Goal: Task Accomplishment & Management: Complete application form

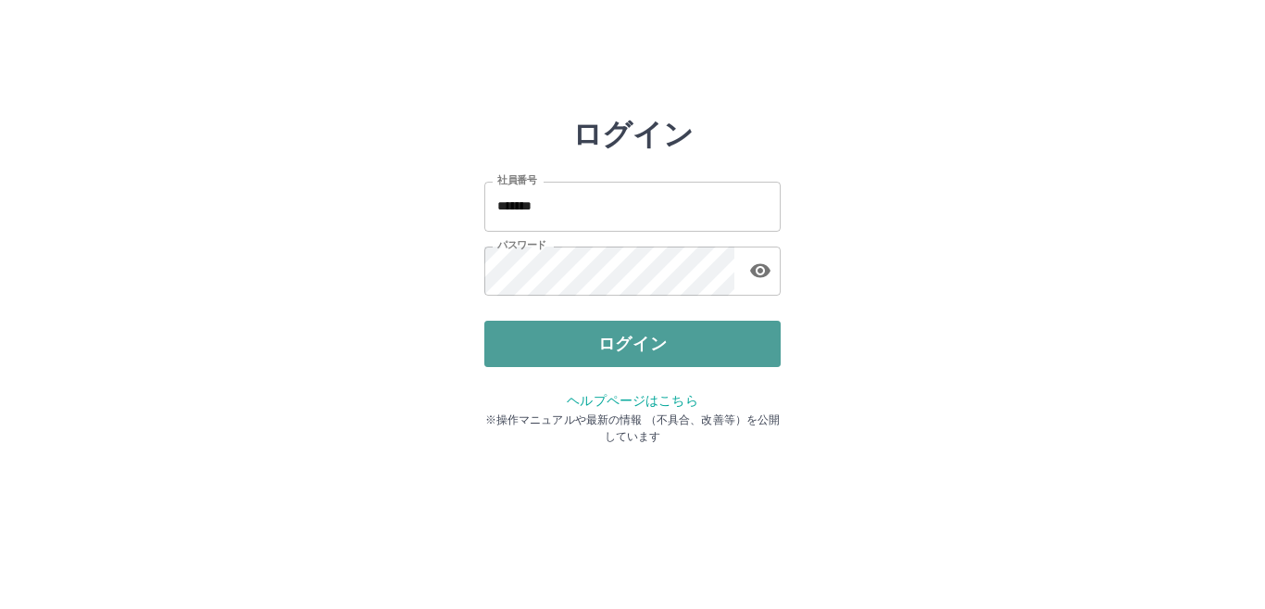
click at [514, 336] on button "ログイン" at bounding box center [632, 343] width 296 height 46
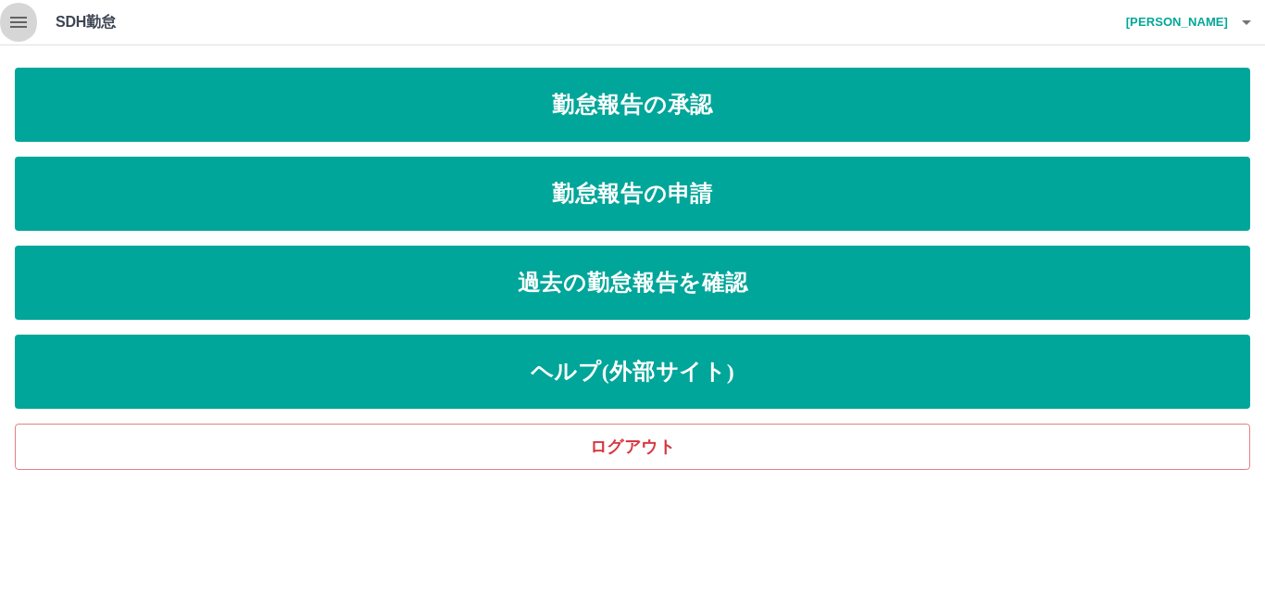
click at [16, 19] on icon "button" at bounding box center [18, 22] width 17 height 11
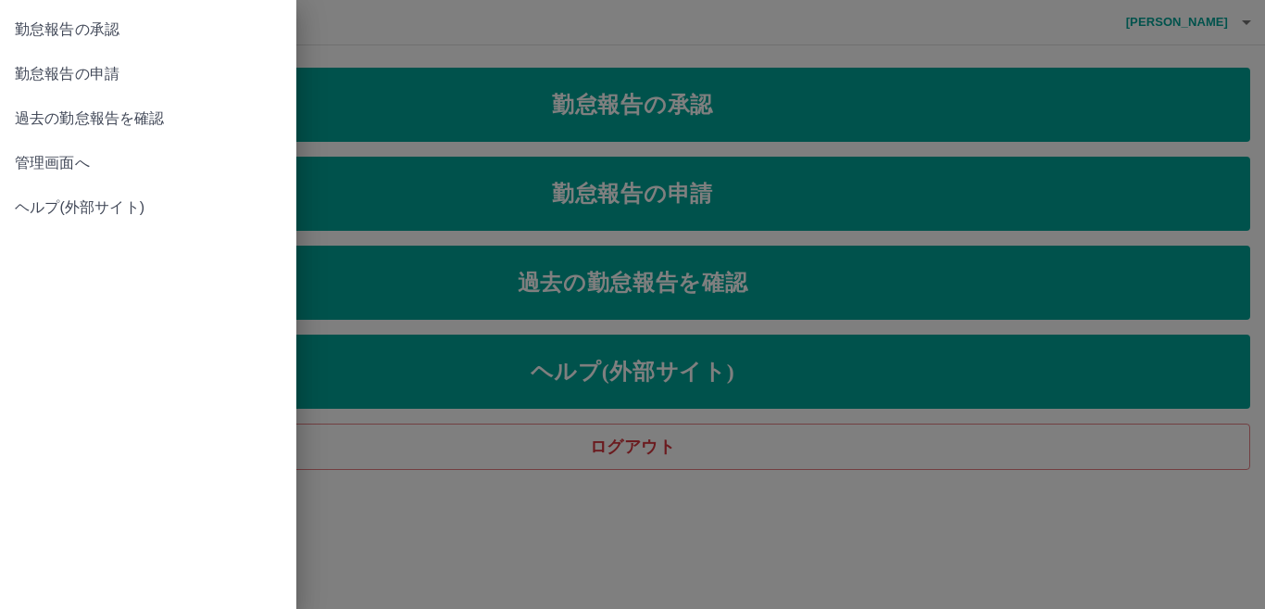
click at [94, 163] on span "管理画面へ" at bounding box center [148, 163] width 267 height 22
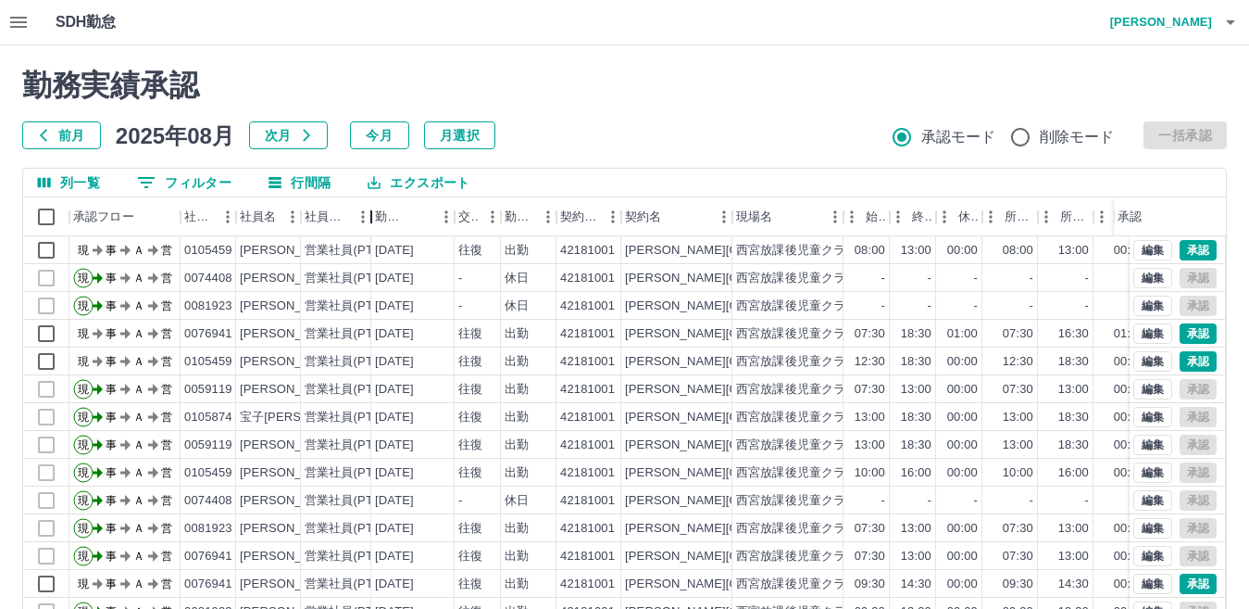
click at [361, 199] on div "社員区分" at bounding box center [371, 216] width 22 height 39
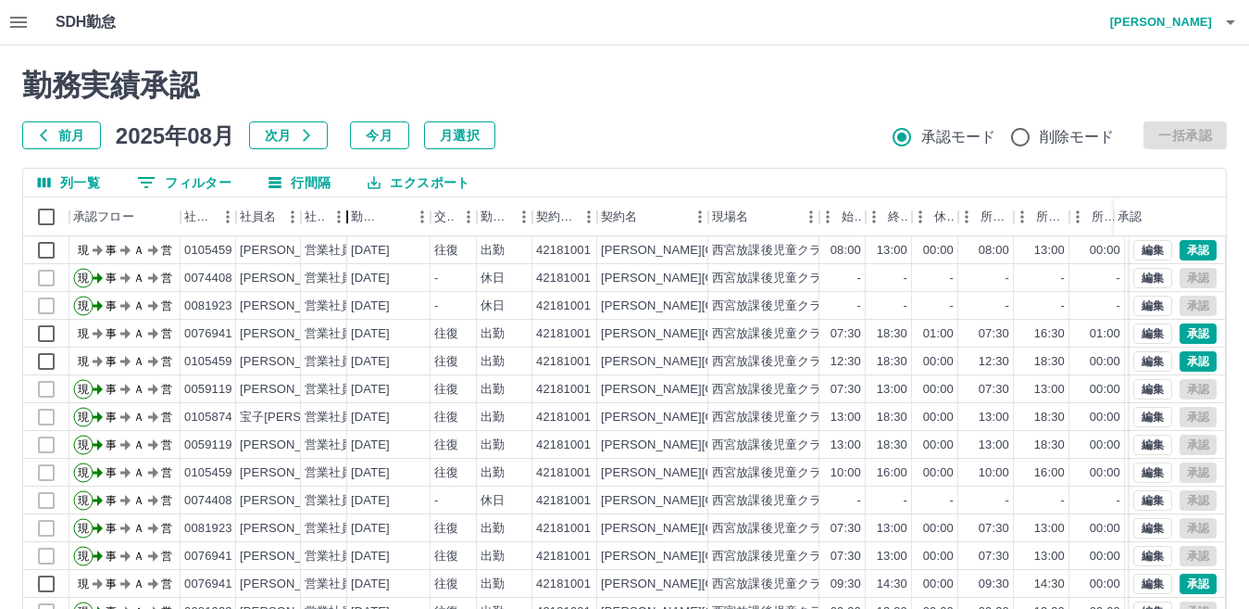
drag, startPoint x: 364, startPoint y: 203, endPoint x: 310, endPoint y: 196, distance: 54.1
click at [310, 196] on div "列一覧 0 フィルター 行間隔 エクスポート 承認フロー 社員番号 社員名 社員区分 勤務日 交通費 勤務区分 契約コード 契約名 現場名 始業 終業 休憩 …" at bounding box center [624, 464] width 1205 height 593
click at [639, 104] on div "勤務実績承認 前月 2025年08月 次月 今月 月選択 承認モード 削除モード 一括承認" at bounding box center [624, 109] width 1205 height 82
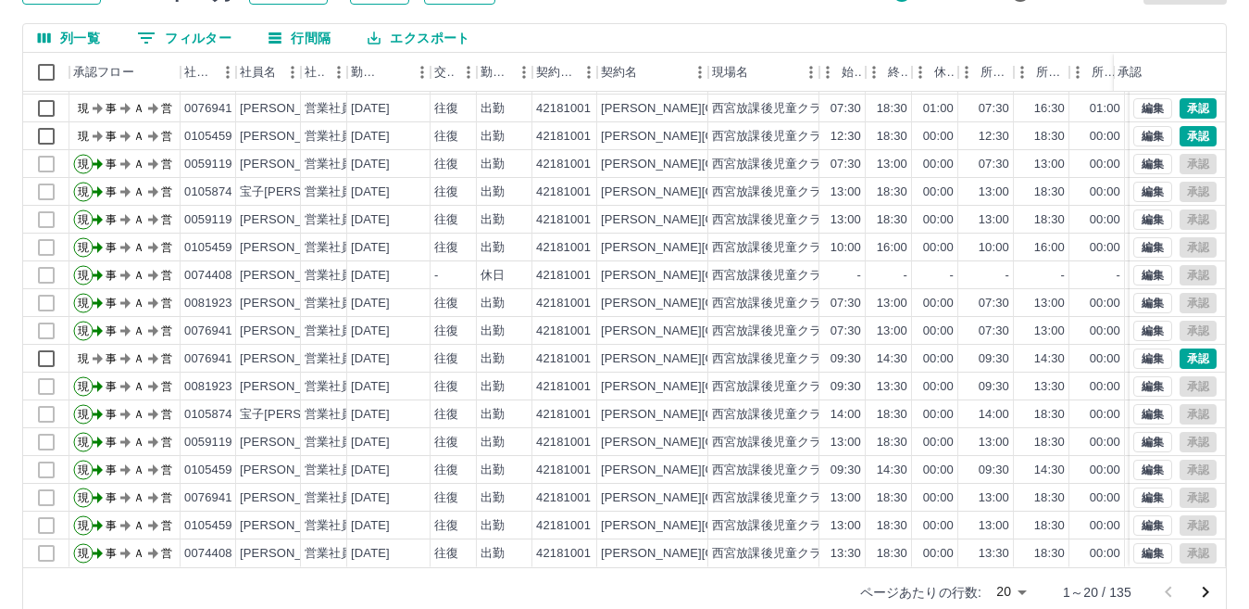
scroll to position [174, 0]
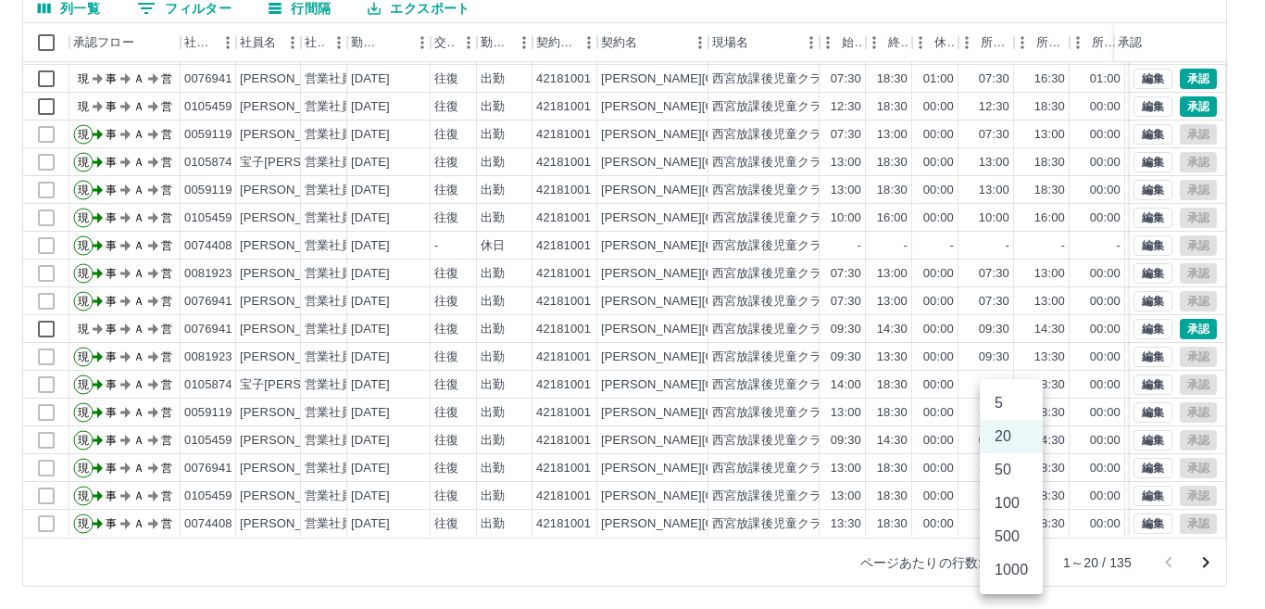
click at [1020, 558] on body "SDH勤怠 枡川　須磨子 勤務実績承認 前月 2025年08月 次月 今月 月選択 承認モード 削除モード 一括承認 列一覧 0 フィルター 行間隔 エクスポ…" at bounding box center [632, 217] width 1265 height 783
click at [996, 468] on li "50" at bounding box center [1011, 469] width 63 height 33
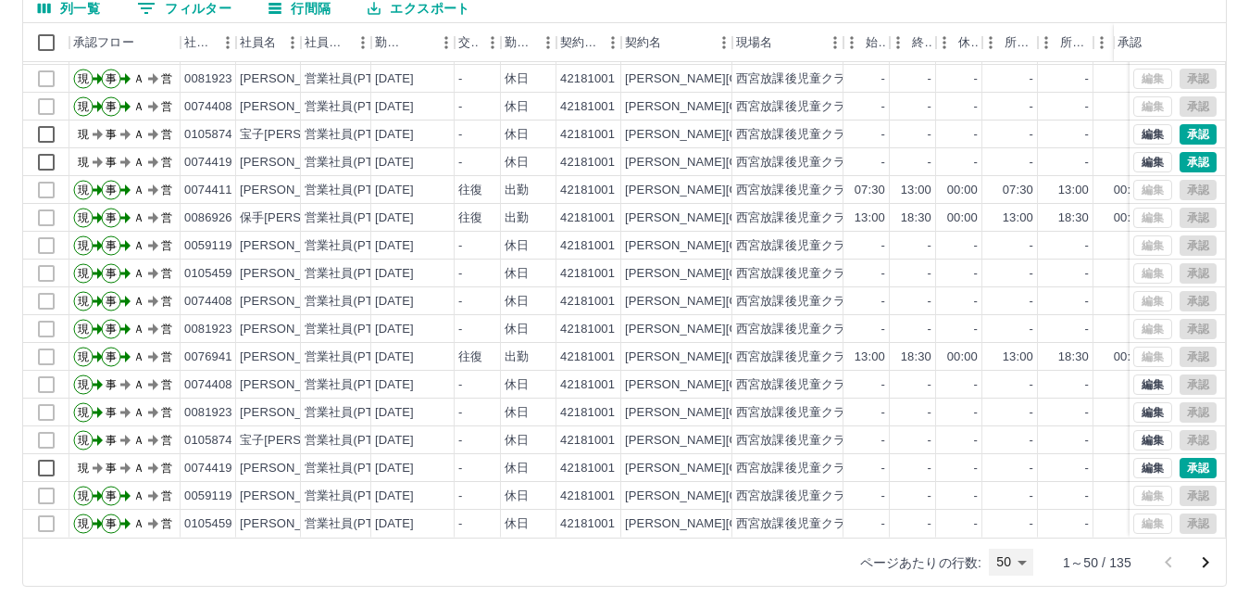
scroll to position [930, 0]
click at [403, 10] on button "エクスポート" at bounding box center [419, 8] width 132 height 28
click at [373, 71] on li "印刷" at bounding box center [428, 79] width 150 height 33
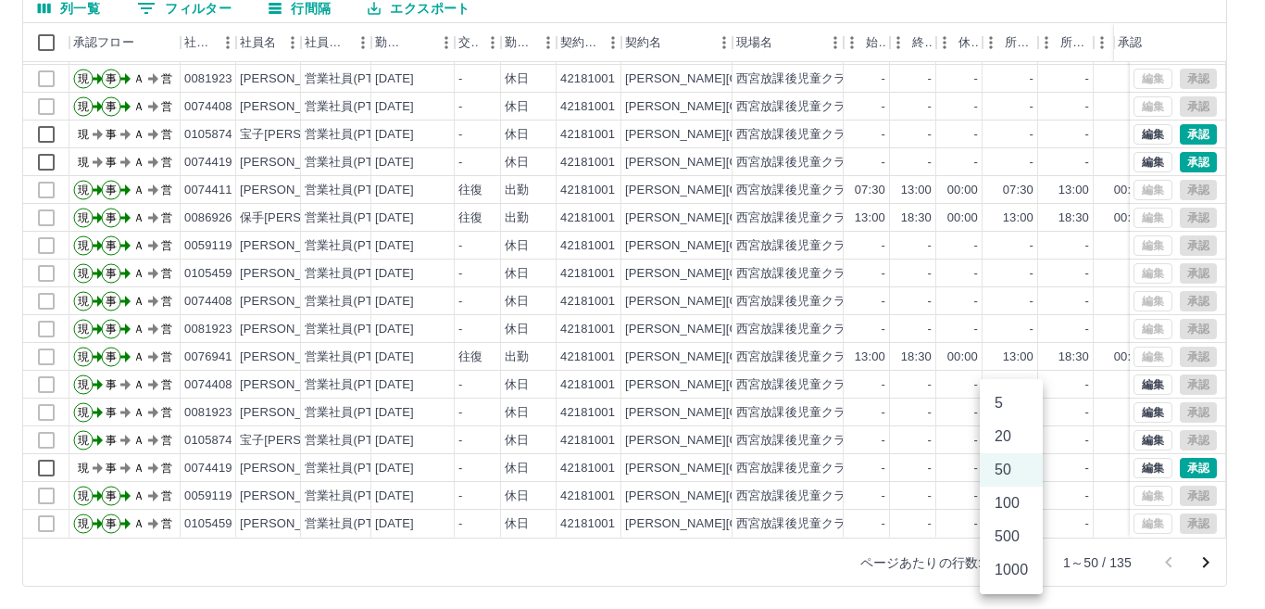
click at [1017, 561] on body "SDH勤怠 枡川　須磨子 勤務実績承認 前月 2025年08月 次月 今月 月選択 承認モード 削除モード 一括承認 列一覧 0 フィルター 行間隔 エクスポ…" at bounding box center [632, 217] width 1265 height 783
click at [1015, 510] on li "100" at bounding box center [1011, 502] width 63 height 33
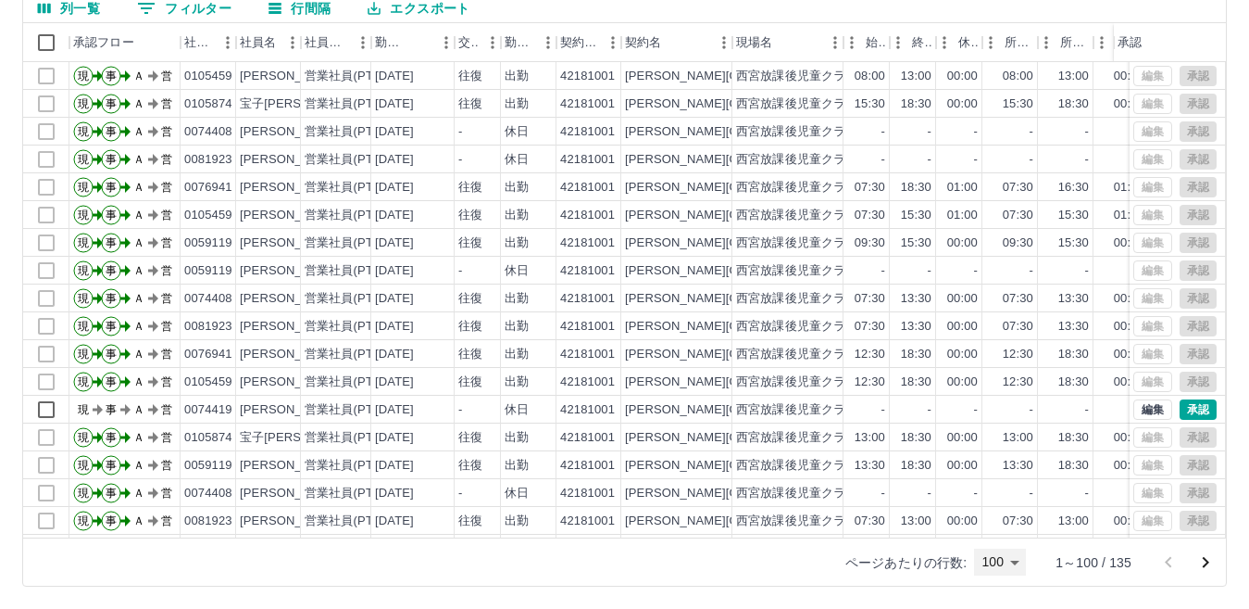
scroll to position [2319, 0]
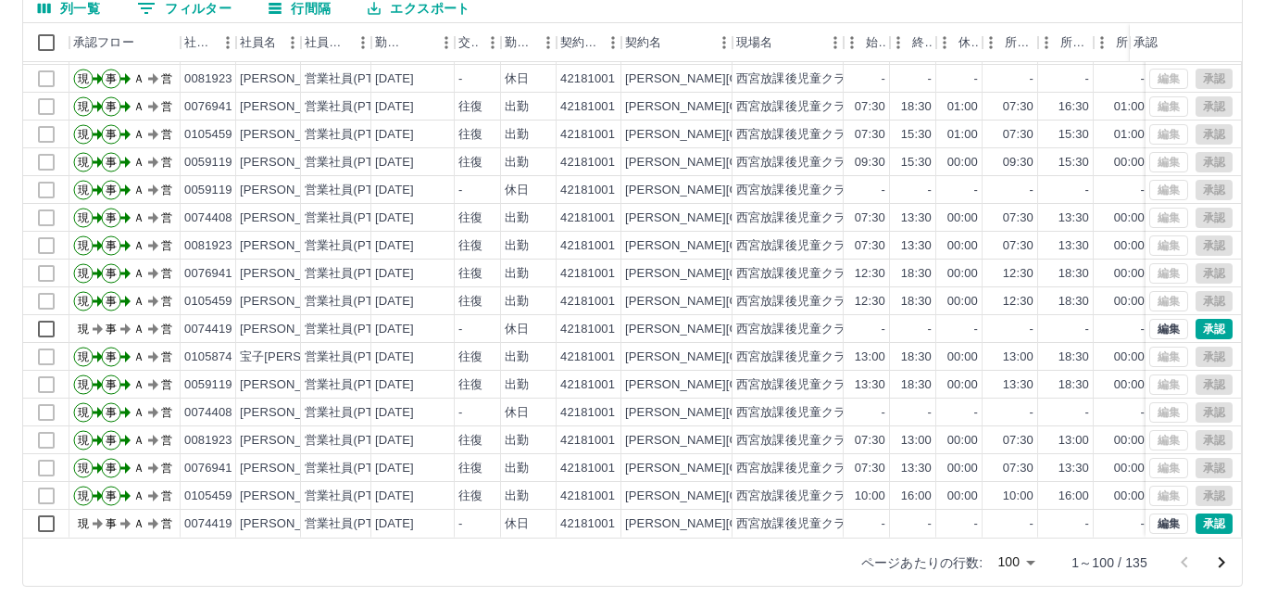
click at [1014, 560] on body "SDH勤怠 枡川　須磨子 勤務実績承認 前月 2025年08月 次月 今月 月選択 承認モード 削除モード 一括承認 列一覧 0 フィルター 行間隔 エクスポ…" at bounding box center [632, 217] width 1265 height 783
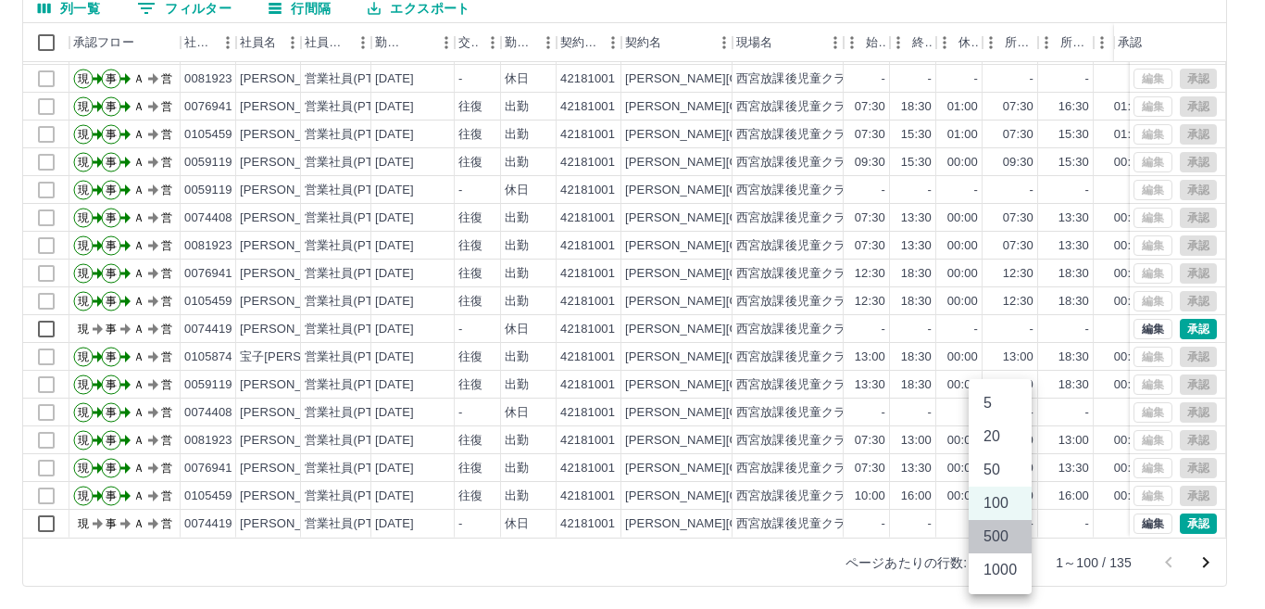
click at [1007, 540] on li "500" at bounding box center [1000, 536] width 63 height 33
type input "***"
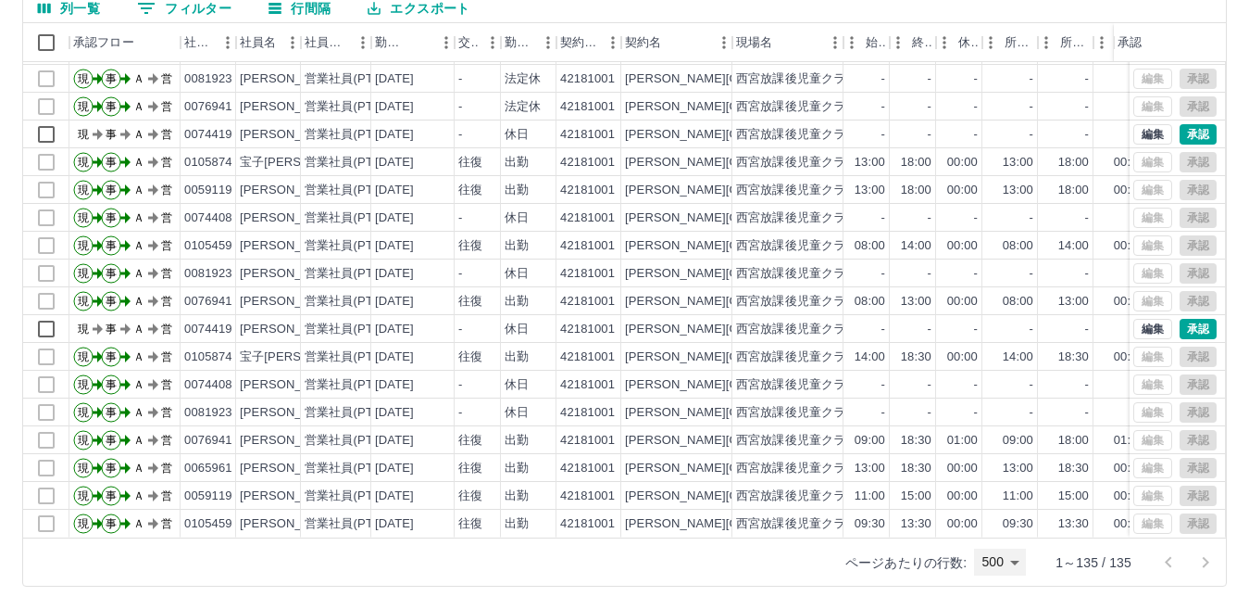
scroll to position [3292, 0]
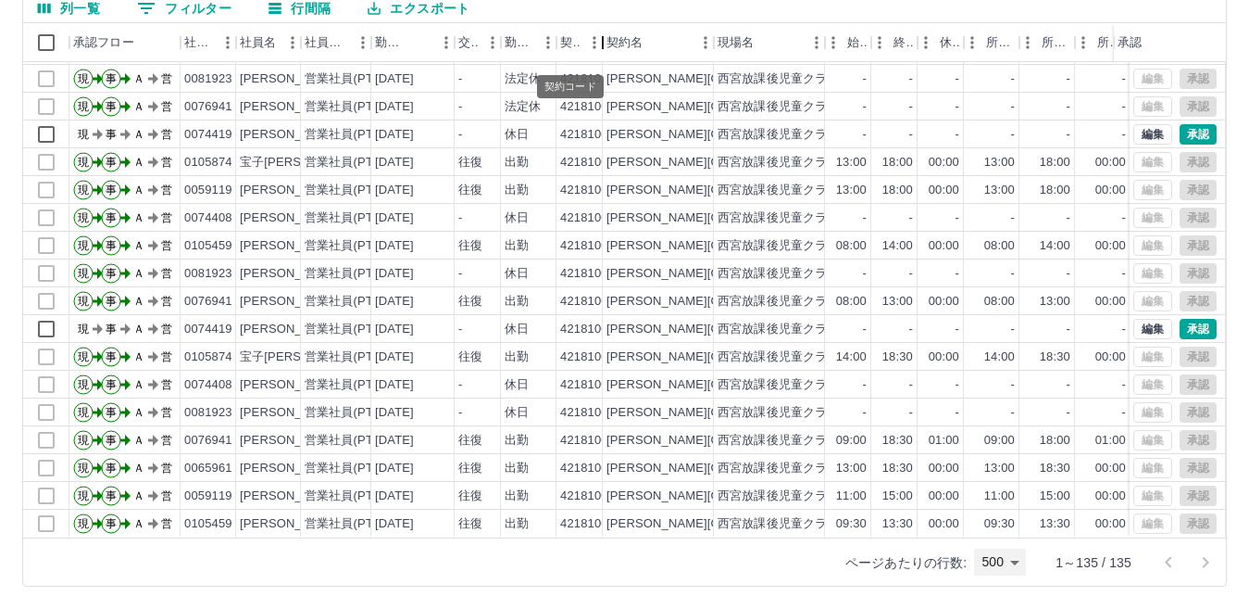
drag, startPoint x: 620, startPoint y: 39, endPoint x: 575, endPoint y: 39, distance: 44.5
click at [575, 39] on div "契約コード" at bounding box center [580, 42] width 46 height 39
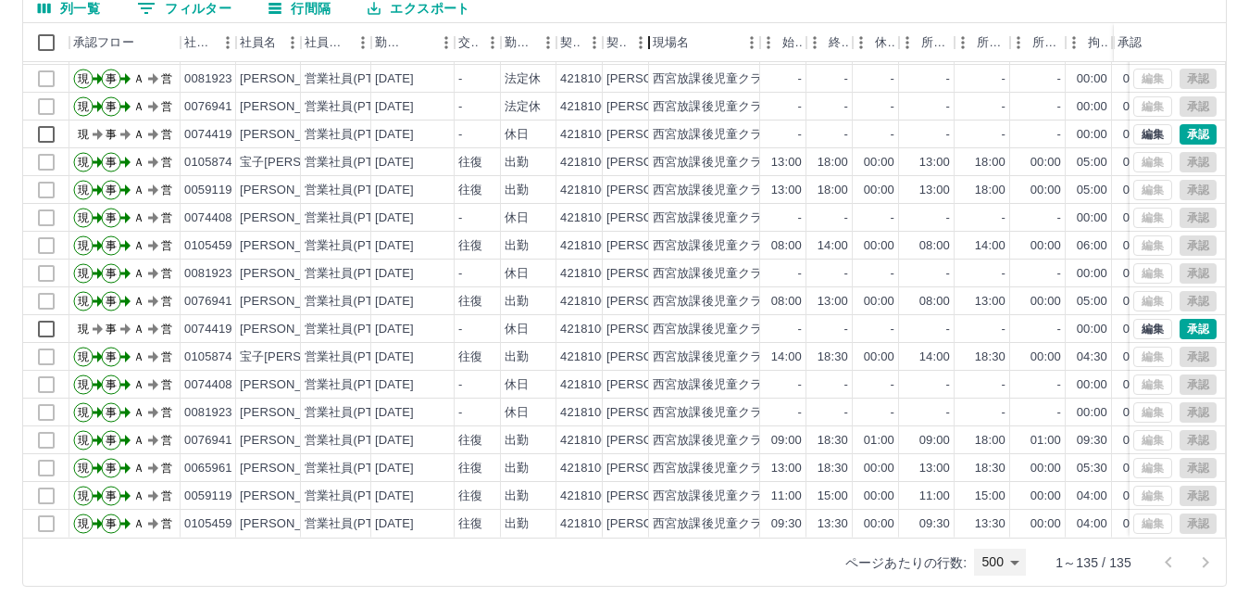
drag, startPoint x: 715, startPoint y: 36, endPoint x: 672, endPoint y: 31, distance: 42.9
click at [634, 39] on div "契約名" at bounding box center [626, 42] width 46 height 39
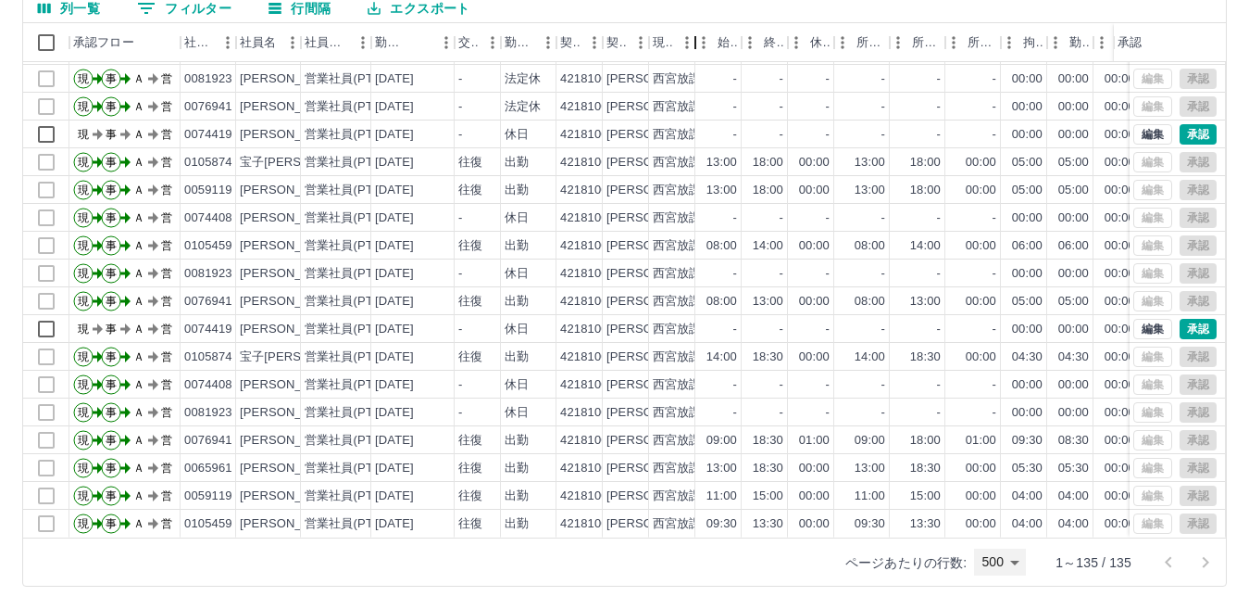
drag, startPoint x: 756, startPoint y: 42, endPoint x: 659, endPoint y: 34, distance: 97.5
click at [665, 42] on div "現場名" at bounding box center [672, 42] width 46 height 39
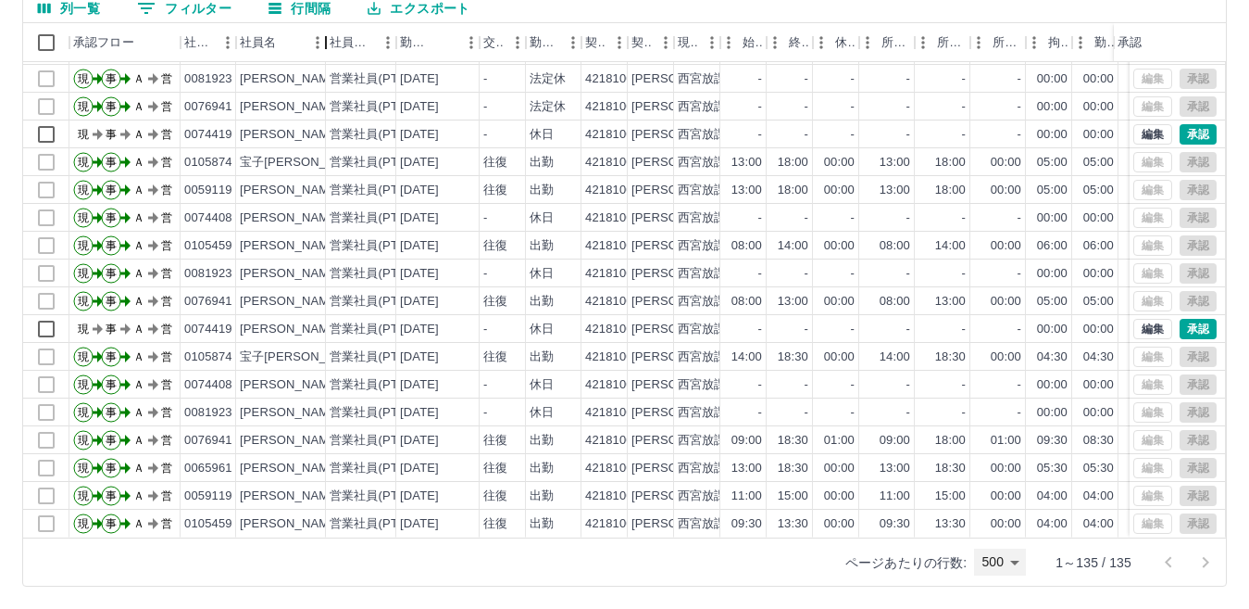
drag, startPoint x: 299, startPoint y: 47, endPoint x: 324, endPoint y: 47, distance: 25.0
click at [324, 47] on div "社員名" at bounding box center [326, 42] width 22 height 39
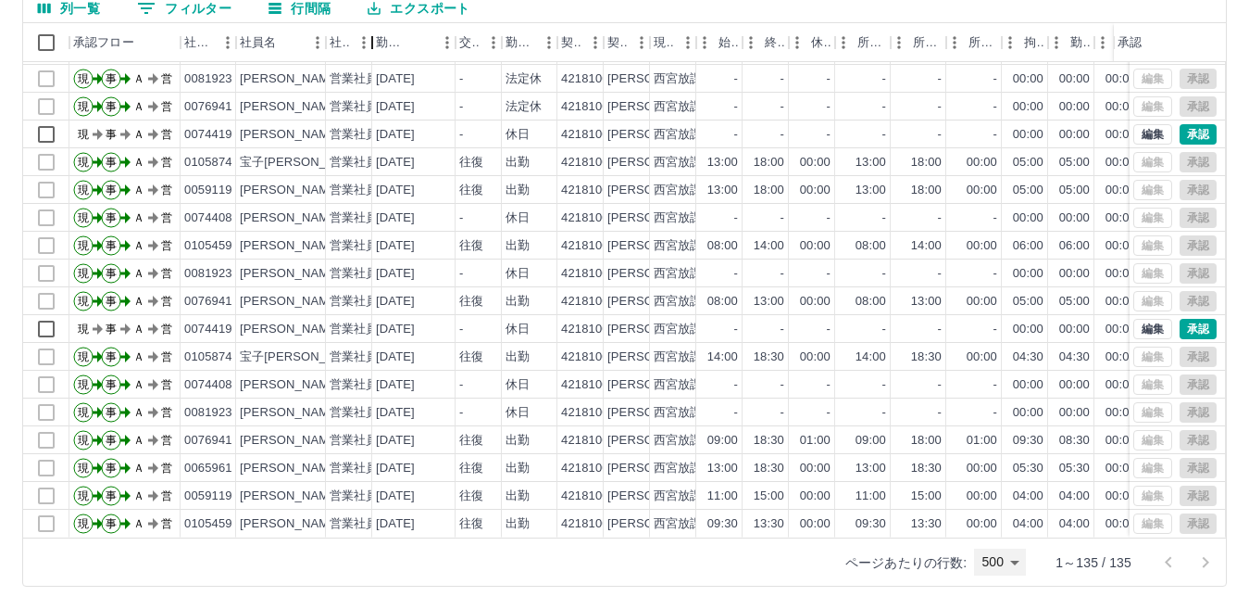
drag, startPoint x: 397, startPoint y: 42, endPoint x: 354, endPoint y: 42, distance: 43.5
click at [354, 42] on div "社員区分" at bounding box center [349, 42] width 46 height 39
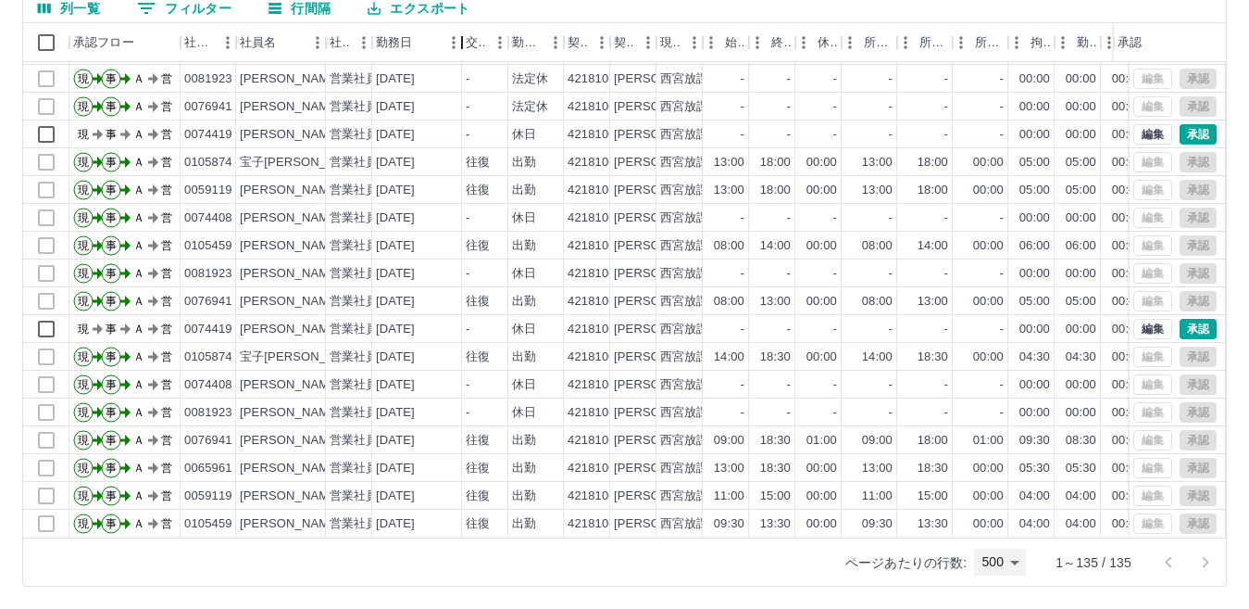
click at [455, 43] on div "勤務日" at bounding box center [462, 42] width 22 height 39
click at [695, 44] on div "現場名" at bounding box center [703, 42] width 22 height 39
drag, startPoint x: 704, startPoint y: 44, endPoint x: 678, endPoint y: 45, distance: 25.9
click at [678, 45] on div "現場名" at bounding box center [680, 42] width 46 height 39
drag, startPoint x: 657, startPoint y: 43, endPoint x: 657, endPoint y: 31, distance: 12.0
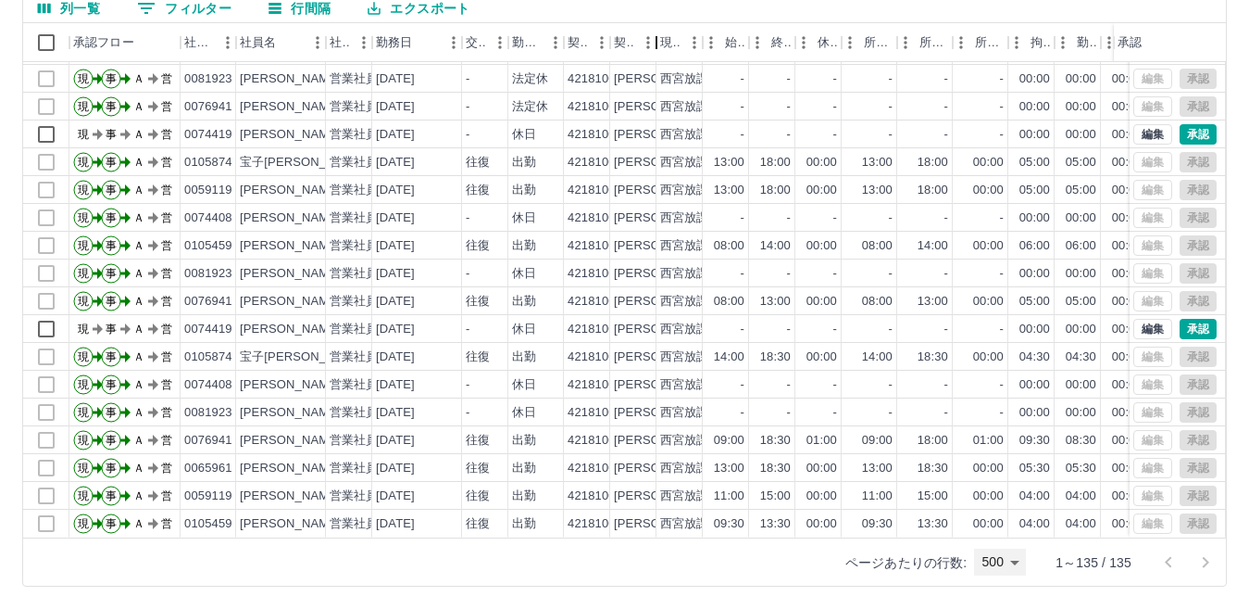
click at [641, 42] on div "契約名" at bounding box center [633, 42] width 46 height 39
click at [408, 8] on button "エクスポート" at bounding box center [419, 8] width 132 height 28
click at [388, 80] on li "印刷" at bounding box center [428, 79] width 150 height 33
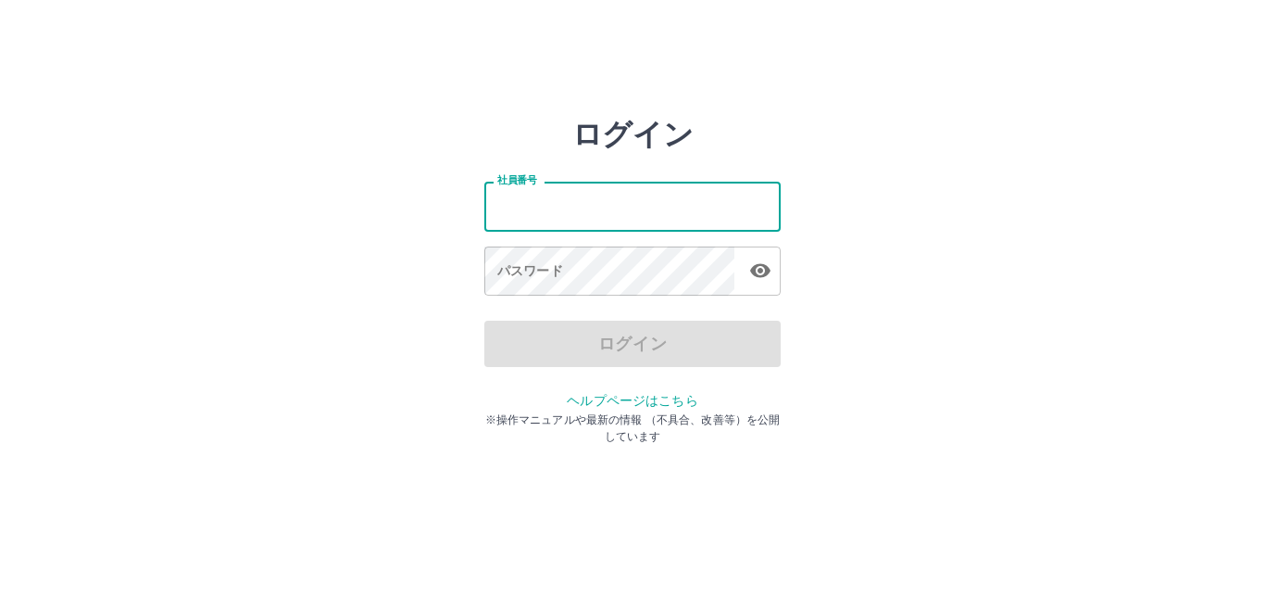
click at [557, 214] on input "社員番号" at bounding box center [632, 206] width 296 height 49
type input "*******"
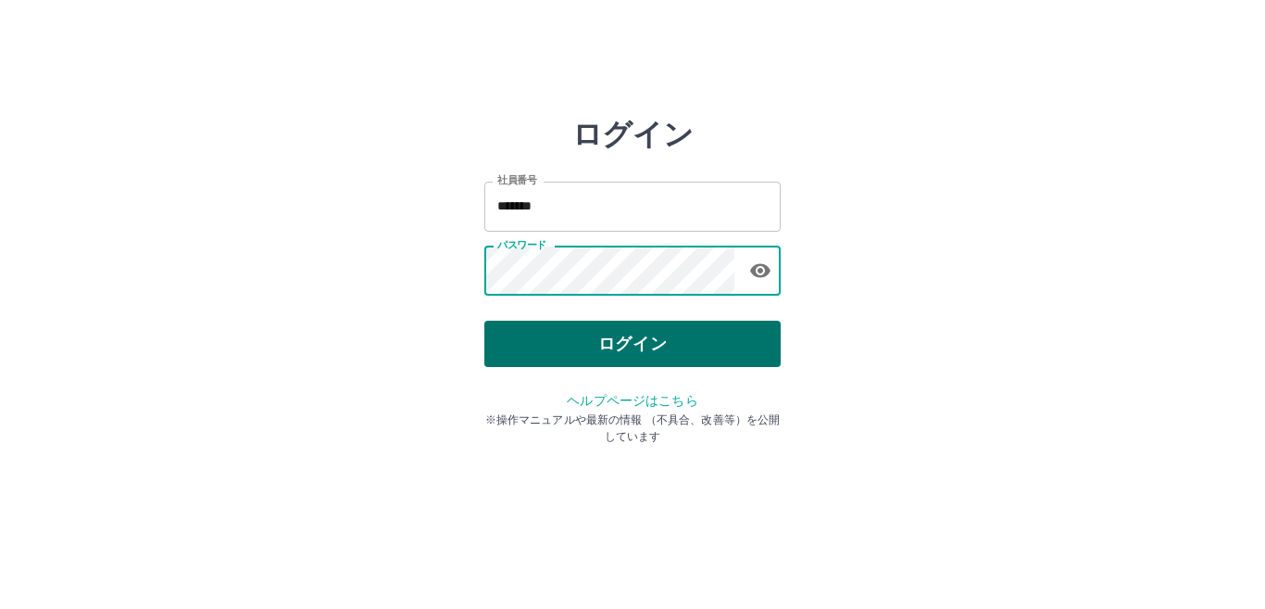
click at [589, 344] on button "ログイン" at bounding box center [632, 343] width 296 height 46
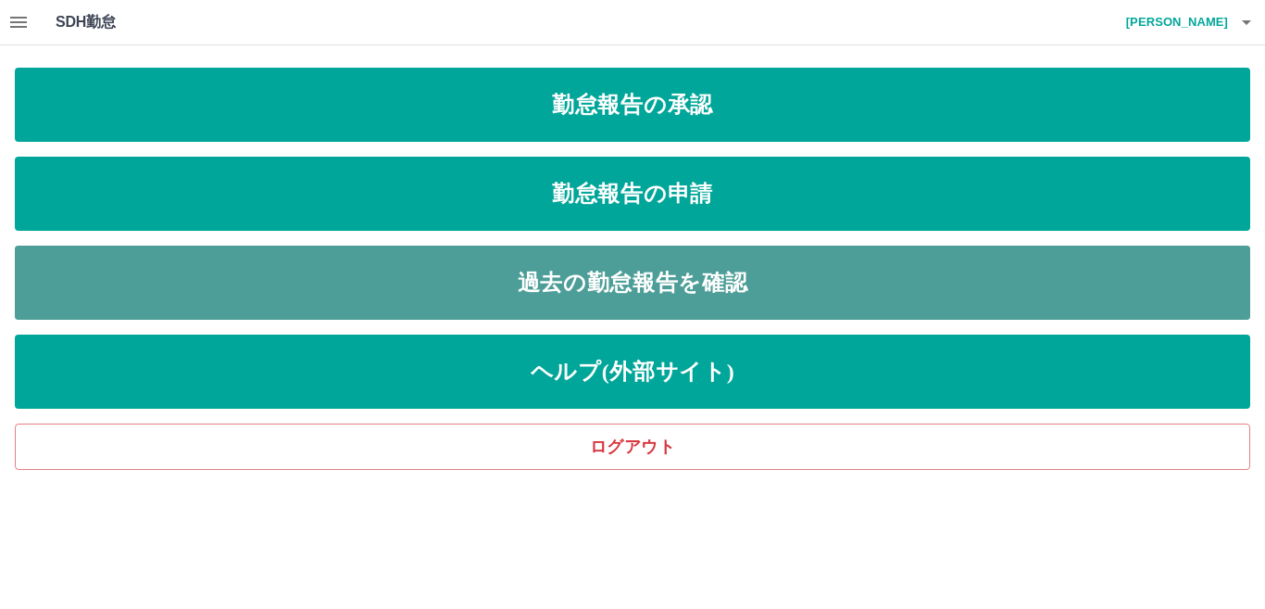
click at [428, 287] on link "過去の勤怠報告を確認" at bounding box center [633, 282] width 1236 height 74
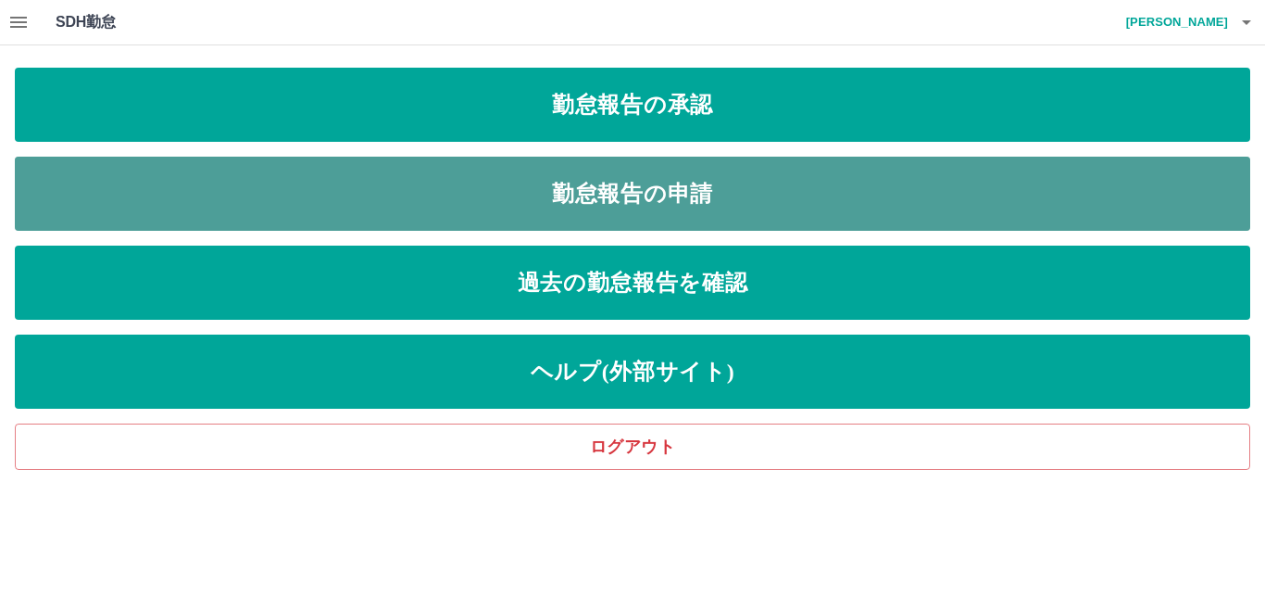
click at [535, 194] on link "勤怠報告の申請" at bounding box center [633, 194] width 1236 height 74
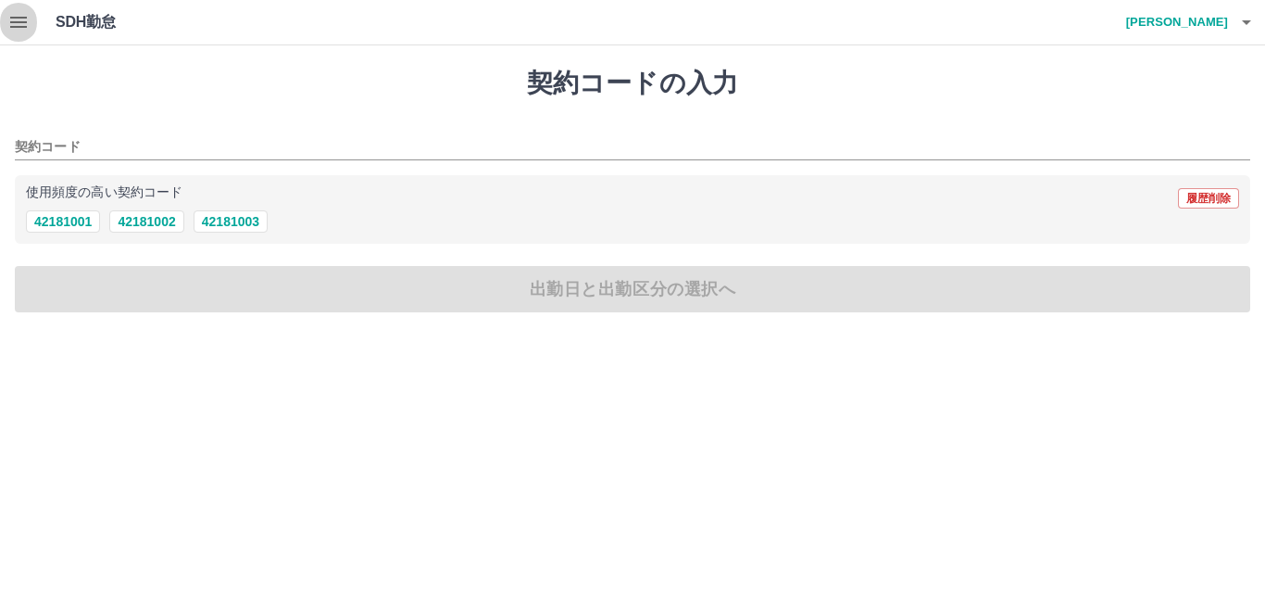
click at [17, 19] on icon "button" at bounding box center [18, 22] width 17 height 11
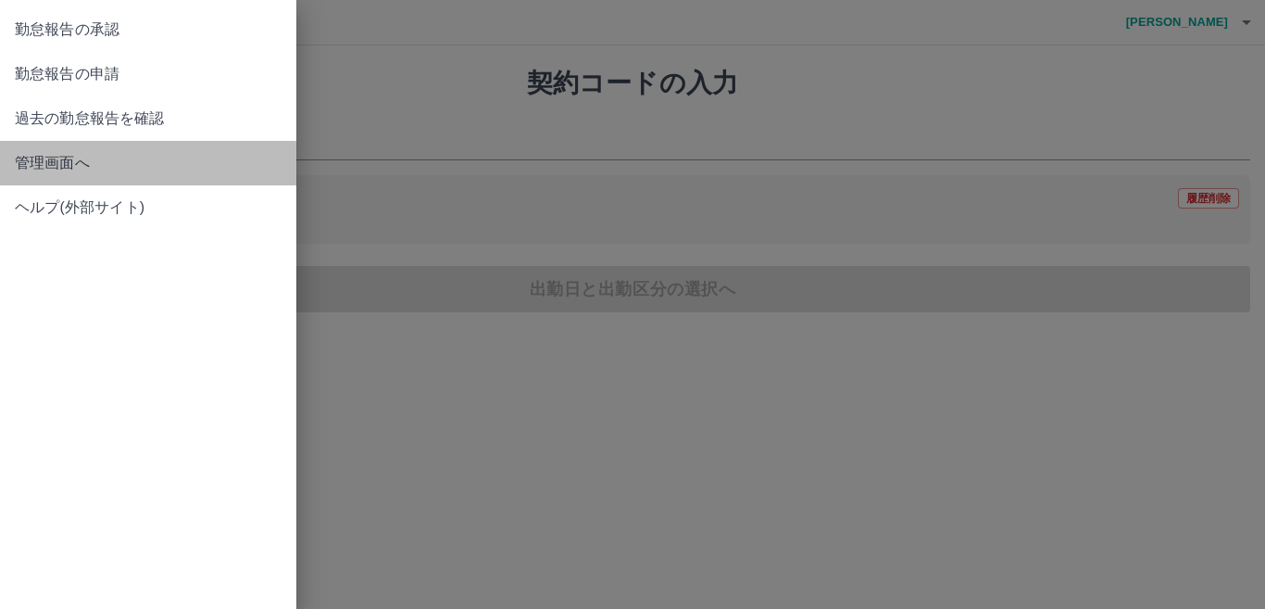
click at [82, 158] on span "管理画面へ" at bounding box center [148, 163] width 267 height 22
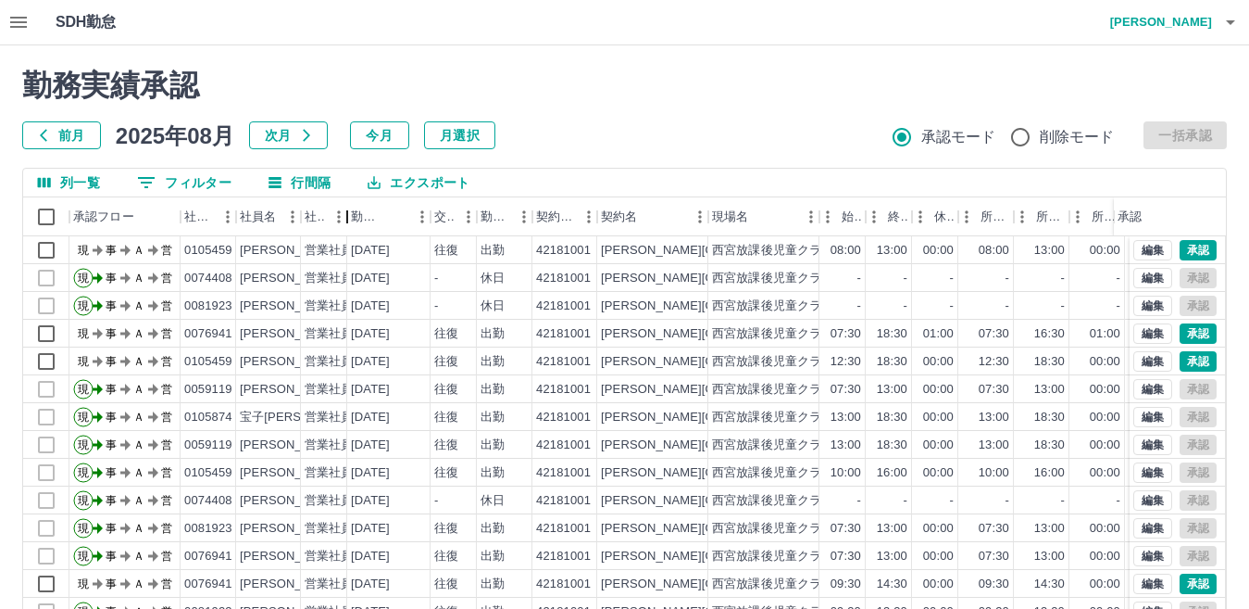
drag, startPoint x: 372, startPoint y: 205, endPoint x: 339, endPoint y: 201, distance: 33.5
click at [339, 201] on div "社員区分" at bounding box center [347, 216] width 22 height 39
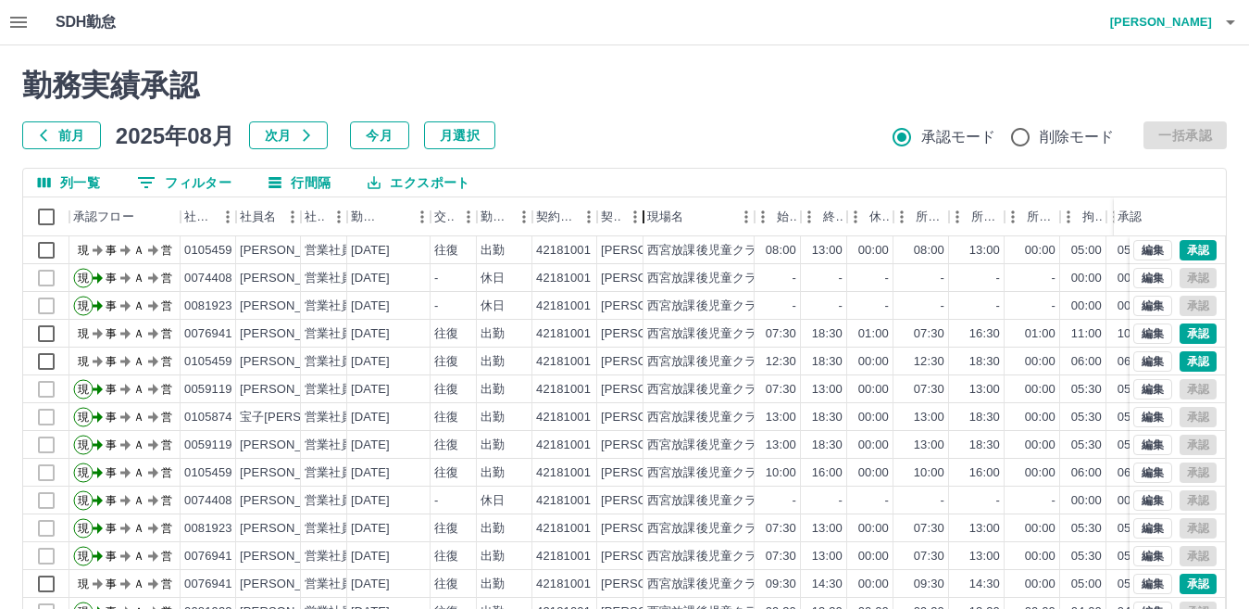
drag, startPoint x: 702, startPoint y: 208, endPoint x: 636, endPoint y: 208, distance: 65.8
click at [636, 208] on div "契約名" at bounding box center [644, 216] width 22 height 39
drag, startPoint x: 276, startPoint y: 214, endPoint x: 267, endPoint y: 210, distance: 10.0
click at [267, 210] on div "社員名" at bounding box center [258, 216] width 36 height 39
click at [254, 219] on div "社員名" at bounding box center [258, 216] width 36 height 39
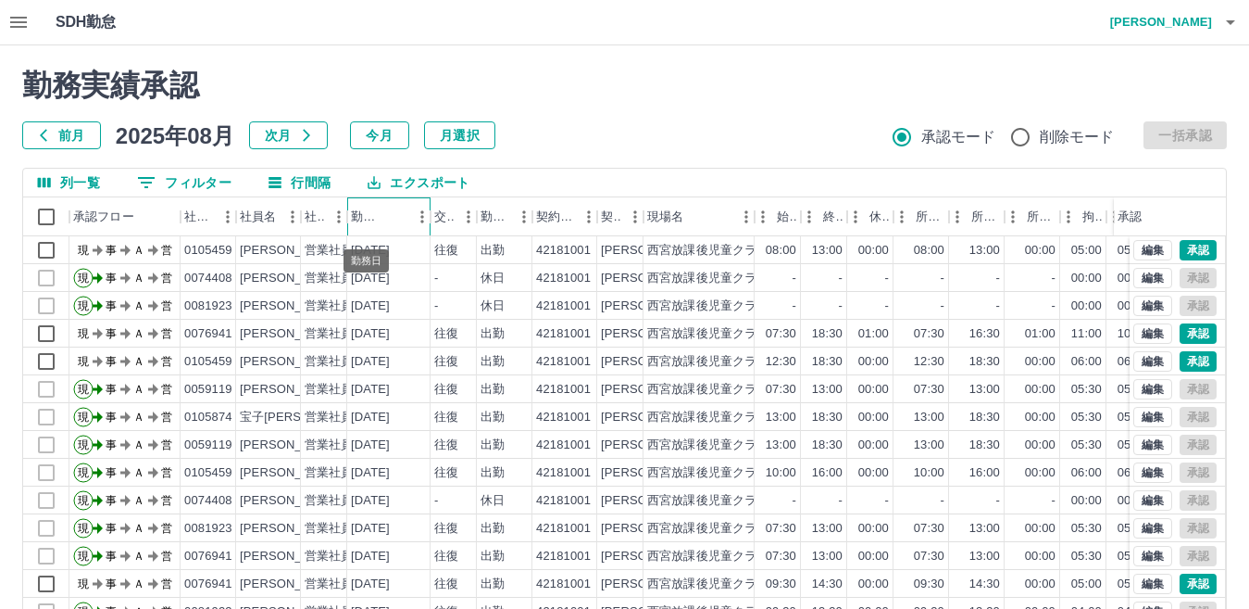
click at [376, 216] on div "勤務日" at bounding box center [366, 216] width 31 height 39
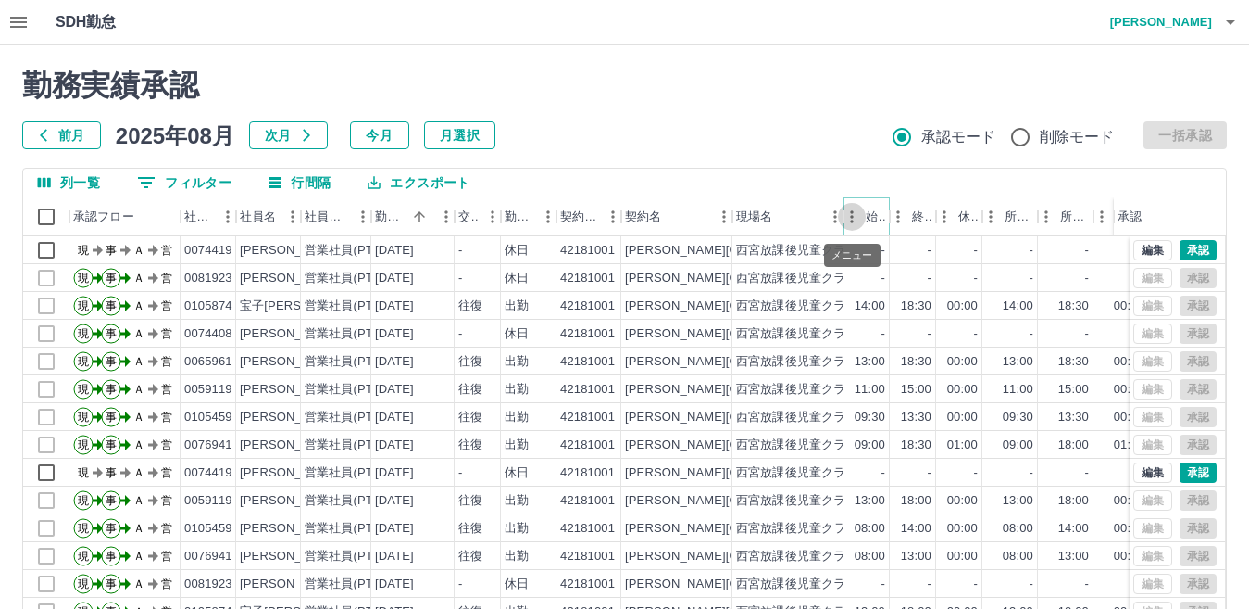
click at [864, 216] on button "メニュー" at bounding box center [852, 217] width 28 height 28
click at [912, 216] on div "終業" at bounding box center [922, 216] width 20 height 39
click at [960, 218] on div "休憩" at bounding box center [969, 216] width 20 height 39
click at [1010, 218] on div "所定開始" at bounding box center [1020, 216] width 30 height 39
click at [1075, 215] on div "所定終業" at bounding box center [1075, 216] width 30 height 39
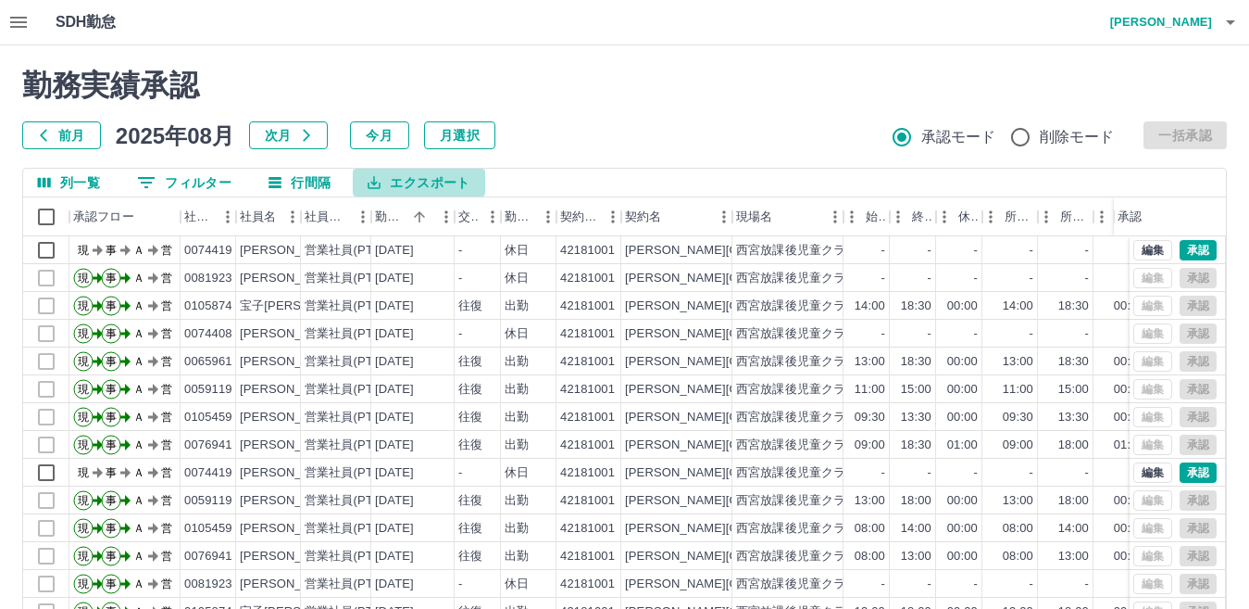
click at [402, 183] on button "エクスポート" at bounding box center [419, 183] width 132 height 28
click at [561, 143] on div "前月 2025年08月 次月 今月 月選択 承認モード 削除モード 一括承認" at bounding box center [624, 135] width 1205 height 28
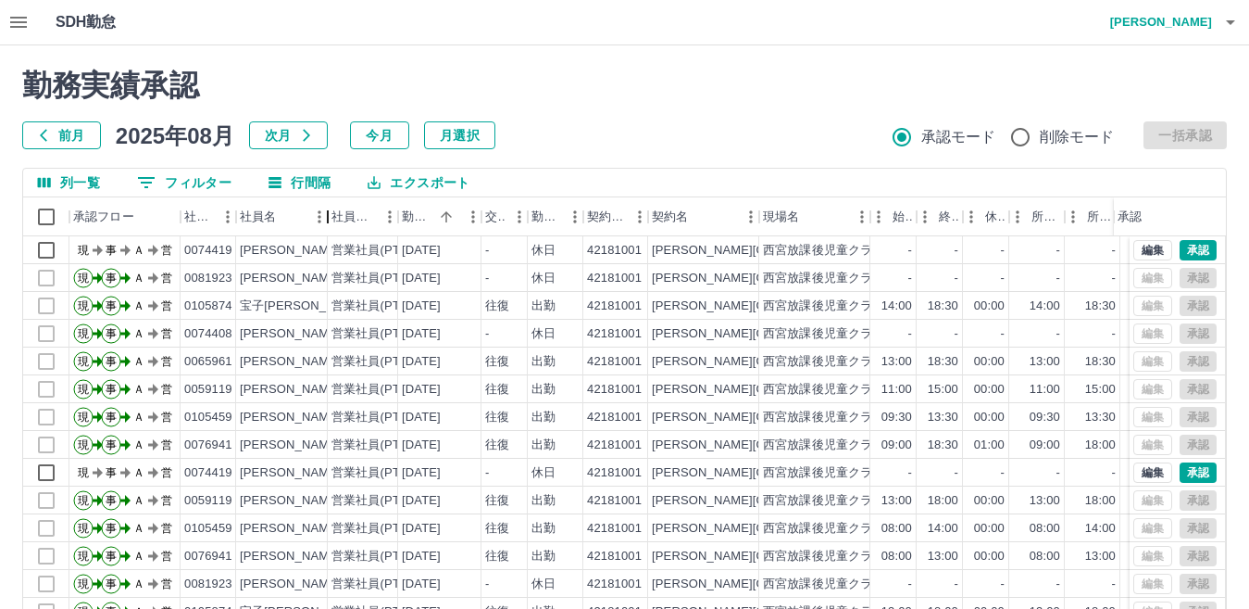
drag, startPoint x: 303, startPoint y: 211, endPoint x: 330, endPoint y: 212, distance: 26.9
click at [330, 212] on div "社員名" at bounding box center [328, 216] width 22 height 39
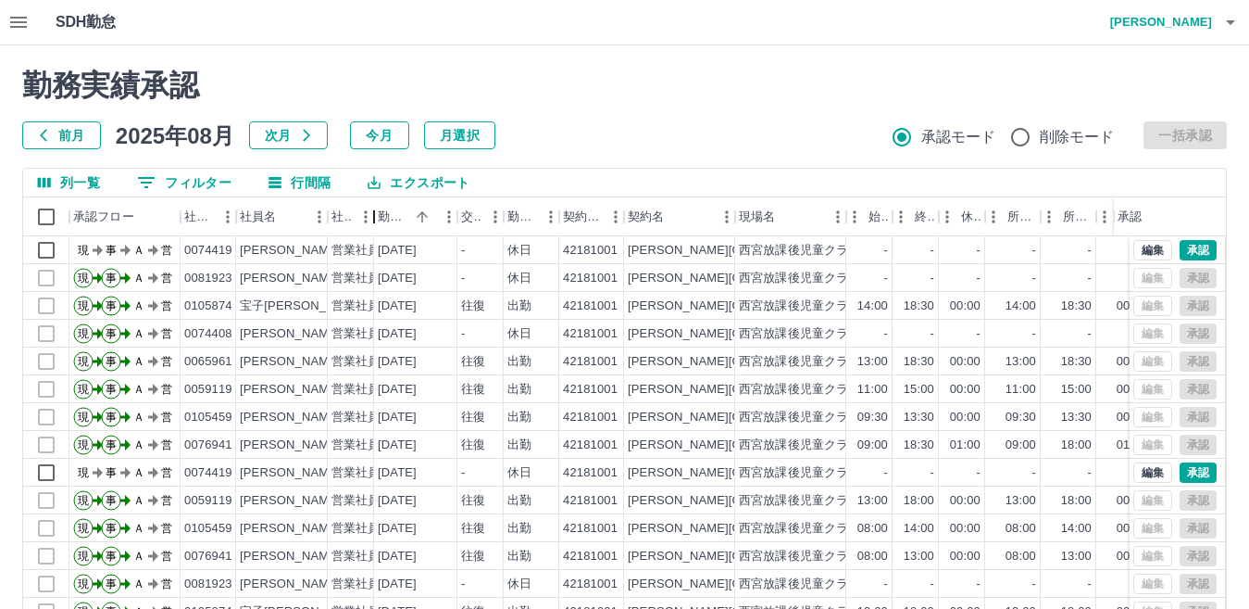
drag, startPoint x: 397, startPoint y: 209, endPoint x: 352, endPoint y: 211, distance: 45.4
click at [352, 211] on div "社員区分" at bounding box center [351, 216] width 46 height 39
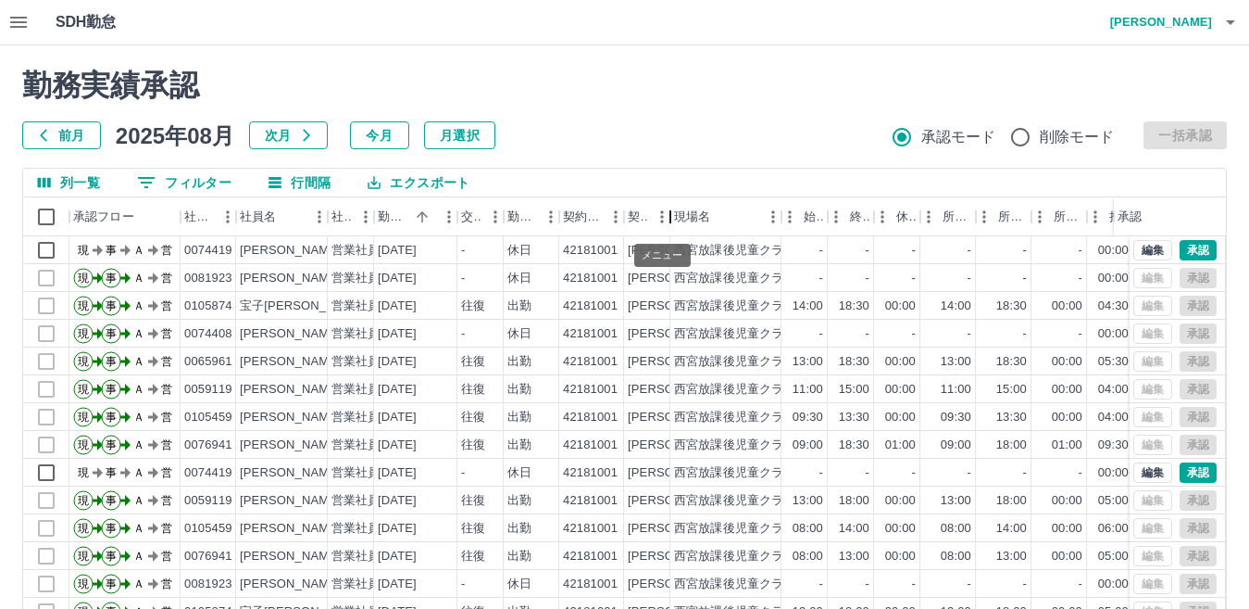
drag, startPoint x: 725, startPoint y: 209, endPoint x: 654, endPoint y: 214, distance: 71.5
click at [654, 214] on div "契約名" at bounding box center [647, 216] width 46 height 39
click at [437, 183] on button "エクスポート" at bounding box center [419, 183] width 132 height 28
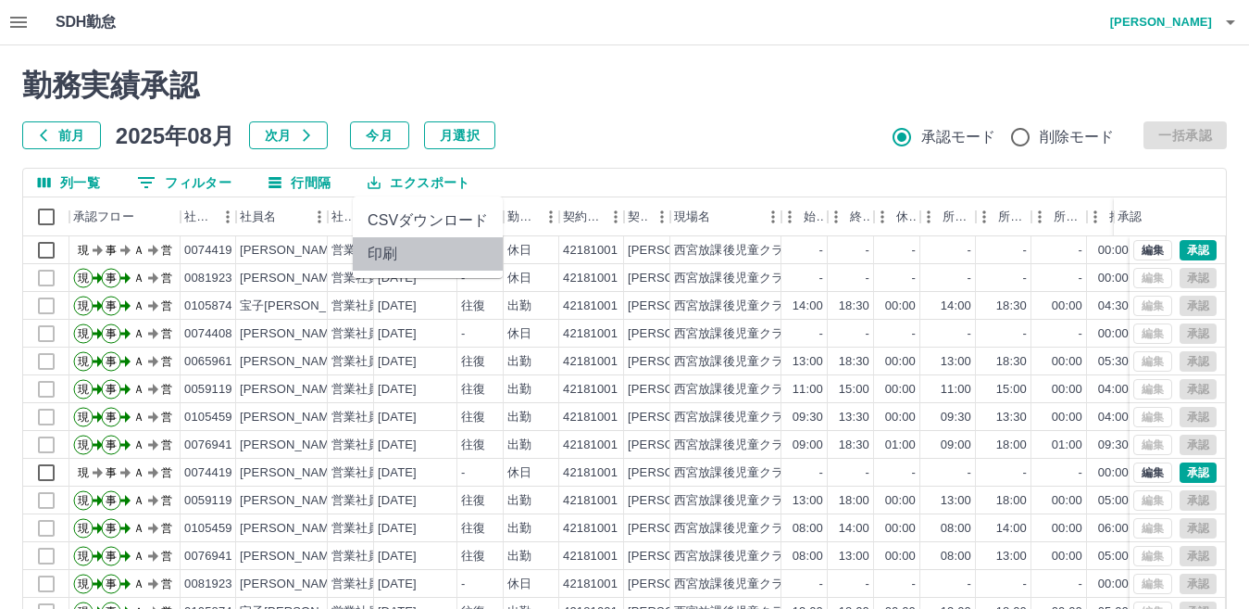
click at [431, 259] on li "印刷" at bounding box center [428, 253] width 150 height 33
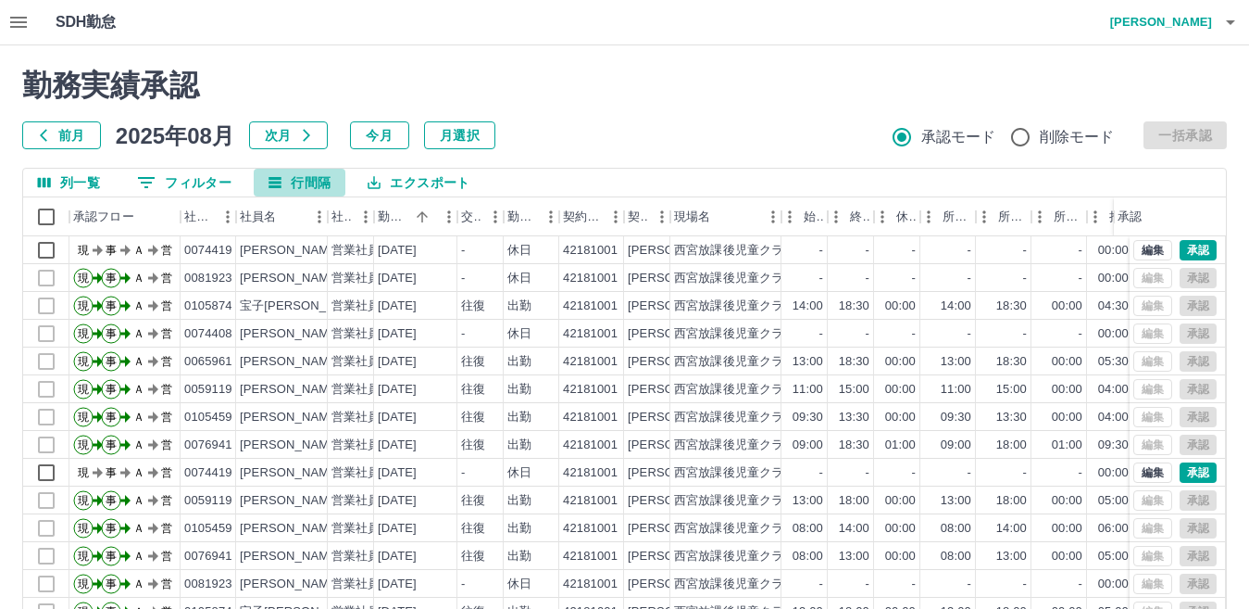
click at [304, 183] on button "行間隔" at bounding box center [300, 183] width 92 height 28
click at [636, 137] on div "前月 2025年08月 次月 今月 月選択 承認モード 削除モード 一括承認" at bounding box center [624, 135] width 1205 height 28
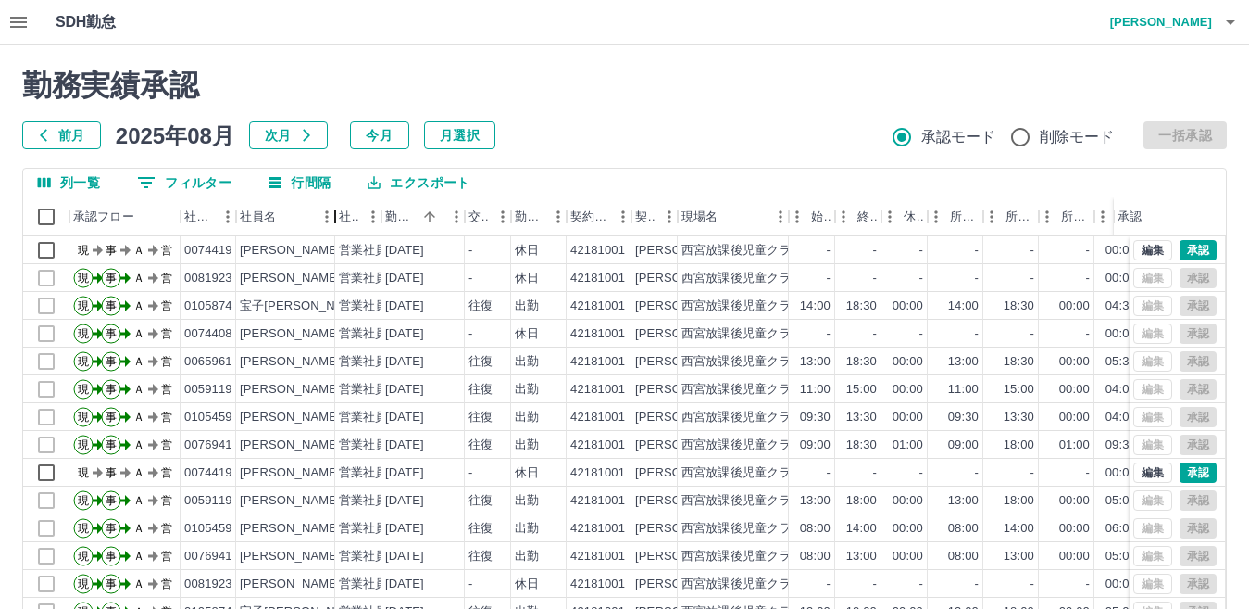
click at [333, 216] on div "社員名" at bounding box center [335, 216] width 22 height 39
click at [396, 178] on button "エクスポート" at bounding box center [419, 183] width 132 height 28
click at [408, 222] on li "CSVダウンロード" at bounding box center [428, 220] width 150 height 33
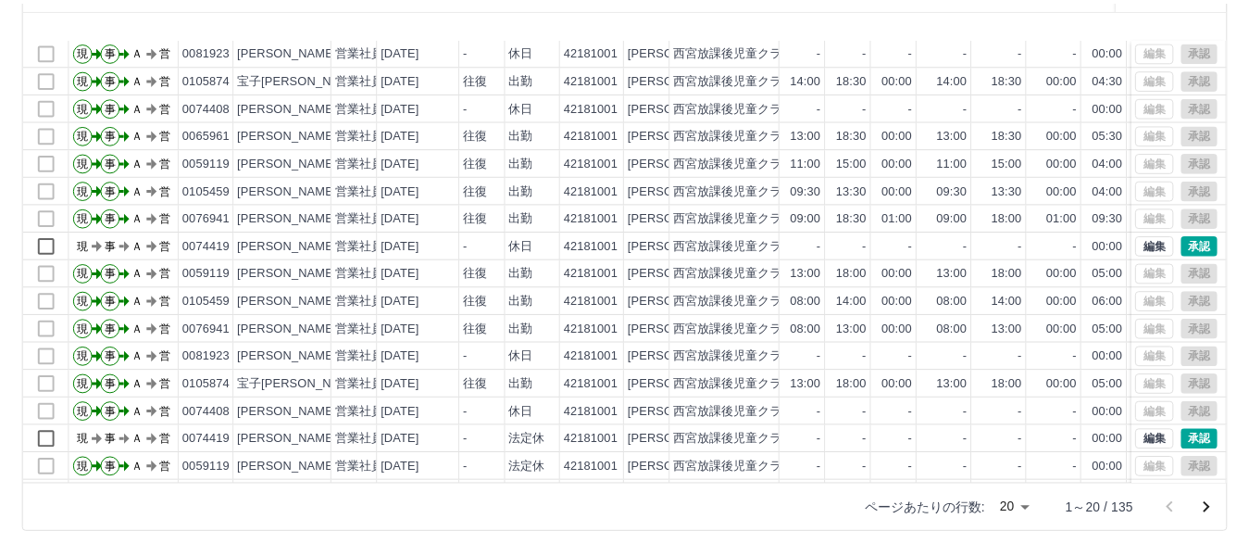
scroll to position [96, 0]
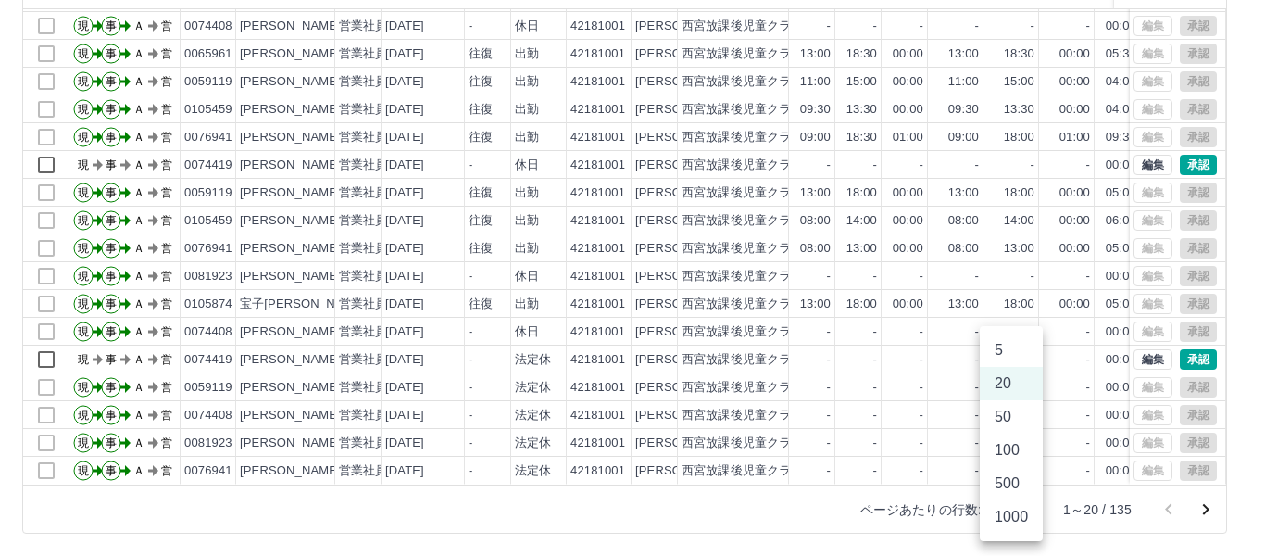
click at [1017, 509] on body "SDH勤怠 枡川　須磨子 勤務実績承認 前月 2025年08月 次月 今月 月選択 承認モード 削除モード 一括承認 列一覧 0 フィルター 行間隔 エクスポ…" at bounding box center [632, 164] width 1265 height 783
click at [1003, 423] on li "50" at bounding box center [1011, 416] width 63 height 33
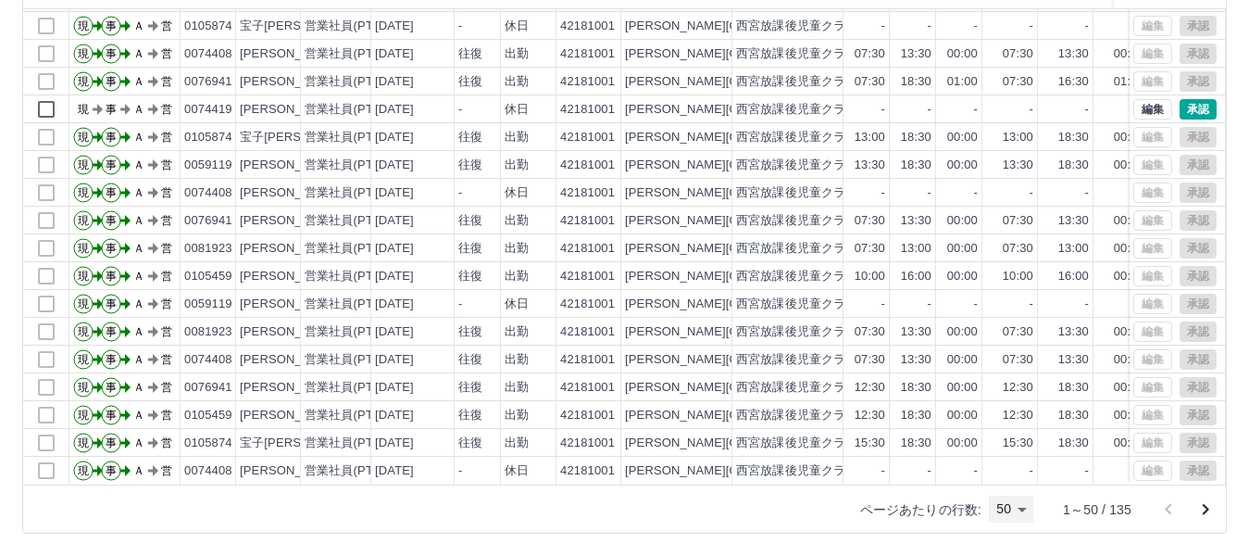
scroll to position [930, 0]
drag, startPoint x: 751, startPoint y: 2, endPoint x: 632, endPoint y: 526, distance: 537.7
click at [632, 526] on div "ページあたりの行数: 50 ** 1～50 / 135" at bounding box center [624, 508] width 1203 height 48
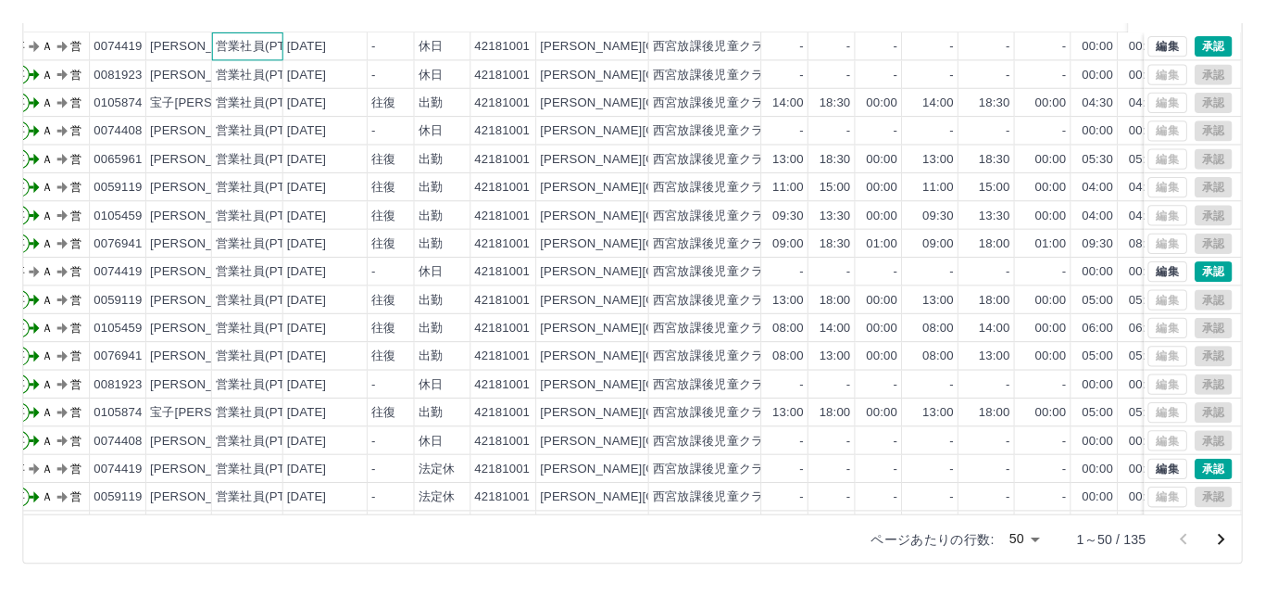
scroll to position [174, 0]
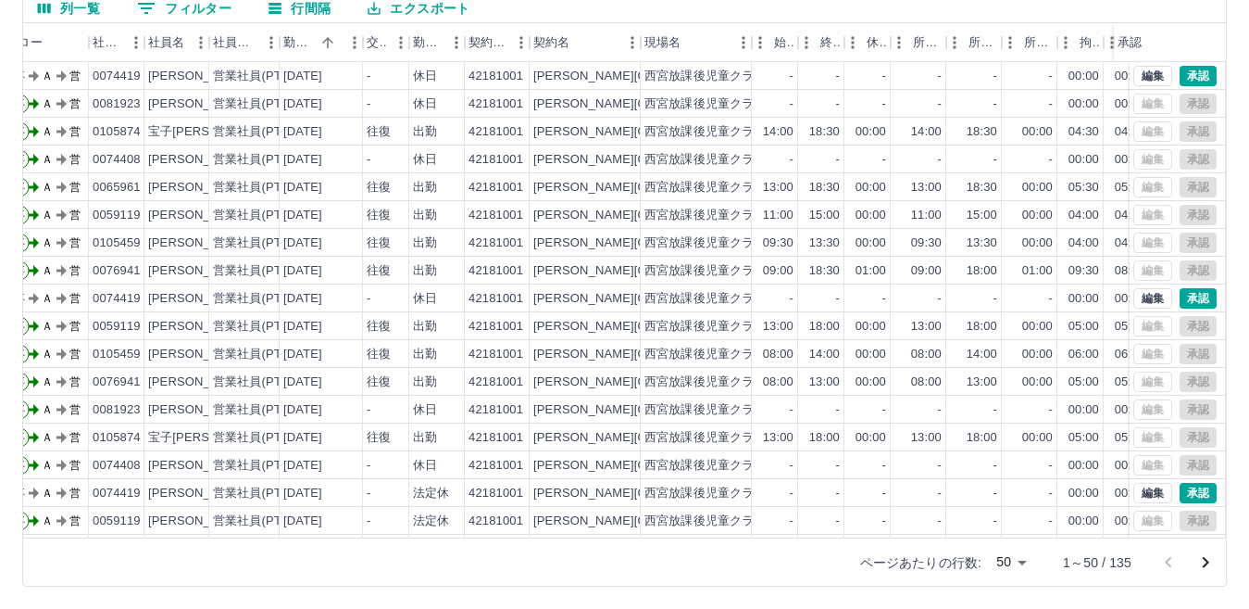
click at [392, 9] on button "エクスポート" at bounding box center [419, 8] width 132 height 28
click at [386, 75] on li "印刷" at bounding box center [428, 79] width 150 height 33
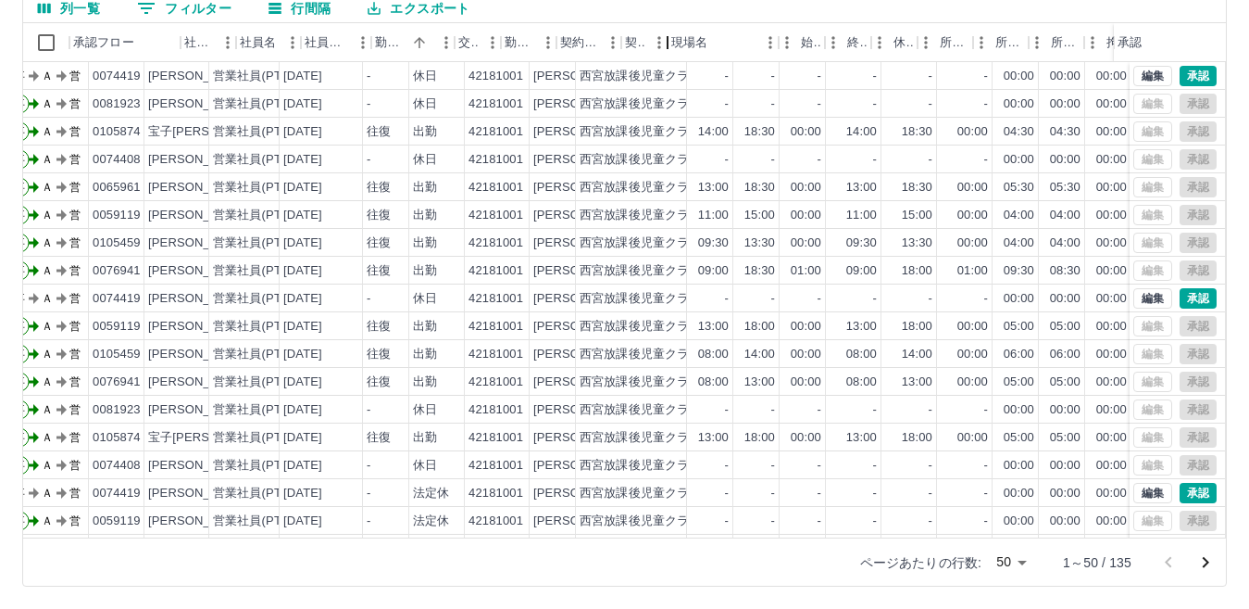
drag, startPoint x: 730, startPoint y: 47, endPoint x: 625, endPoint y: 47, distance: 104.7
click at [625, 47] on div "承認フロー 社員番号 社員名 社員区分 勤務日 交通費 勤務区分 契約コード 契約名 現場名 始業 終業 休憩 所定開始 所定終業 所定休憩 拘束 勤務 遅刻…" at bounding box center [751, 42] width 1456 height 39
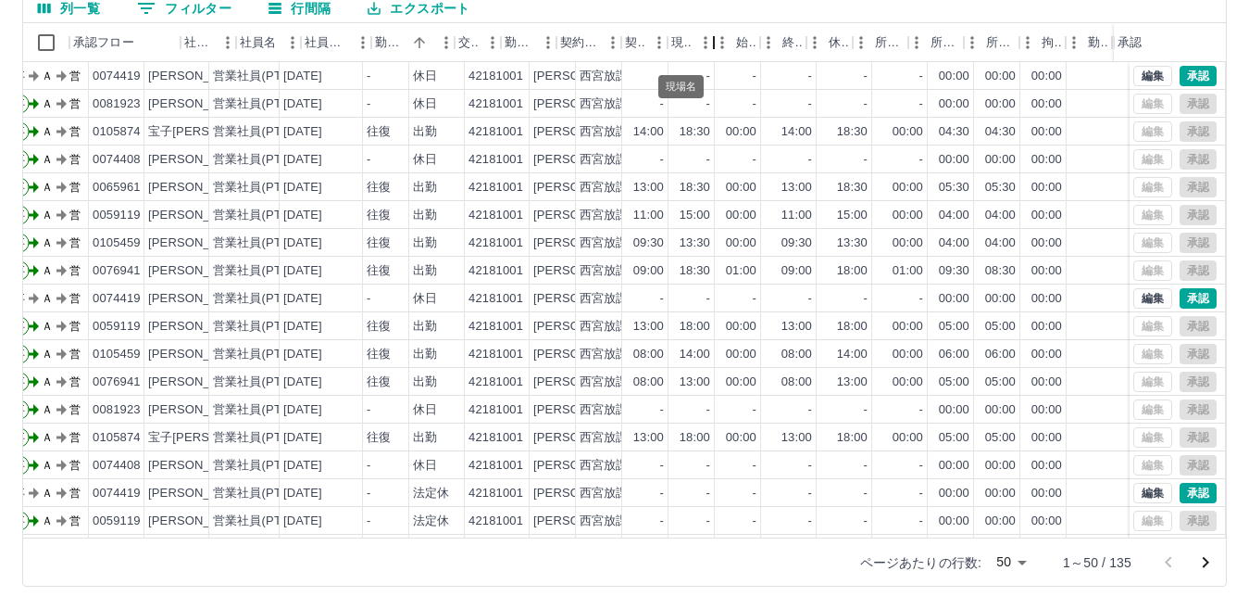
drag, startPoint x: 782, startPoint y: 43, endPoint x: 679, endPoint y: 45, distance: 102.8
click at [679, 45] on div "現場名" at bounding box center [691, 42] width 46 height 39
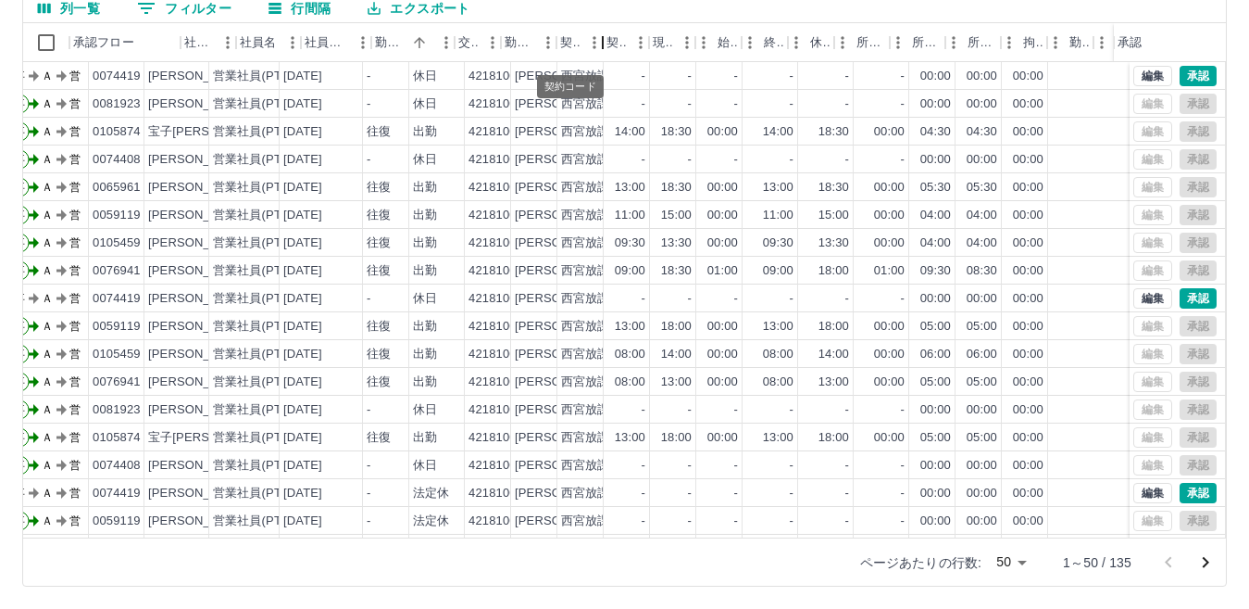
drag, startPoint x: 617, startPoint y: 41, endPoint x: 568, endPoint y: 41, distance: 49.1
click at [568, 41] on div "契約コード" at bounding box center [580, 42] width 46 height 39
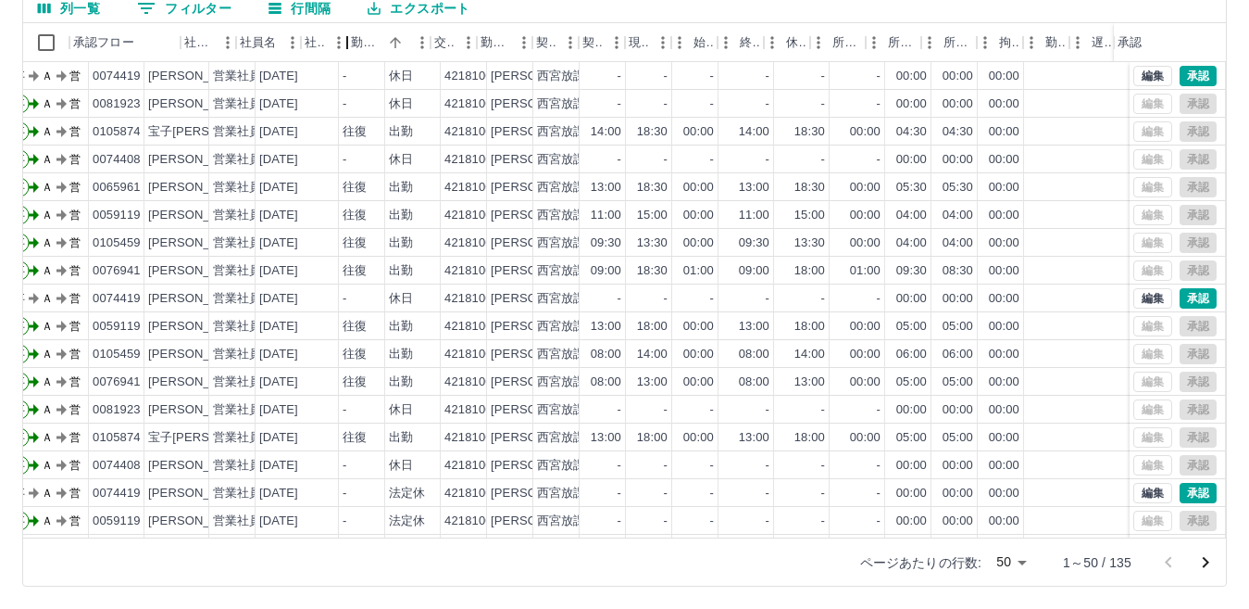
drag, startPoint x: 373, startPoint y: 46, endPoint x: 330, endPoint y: 46, distance: 43.5
click at [330, 46] on div "社員区分" at bounding box center [324, 42] width 46 height 39
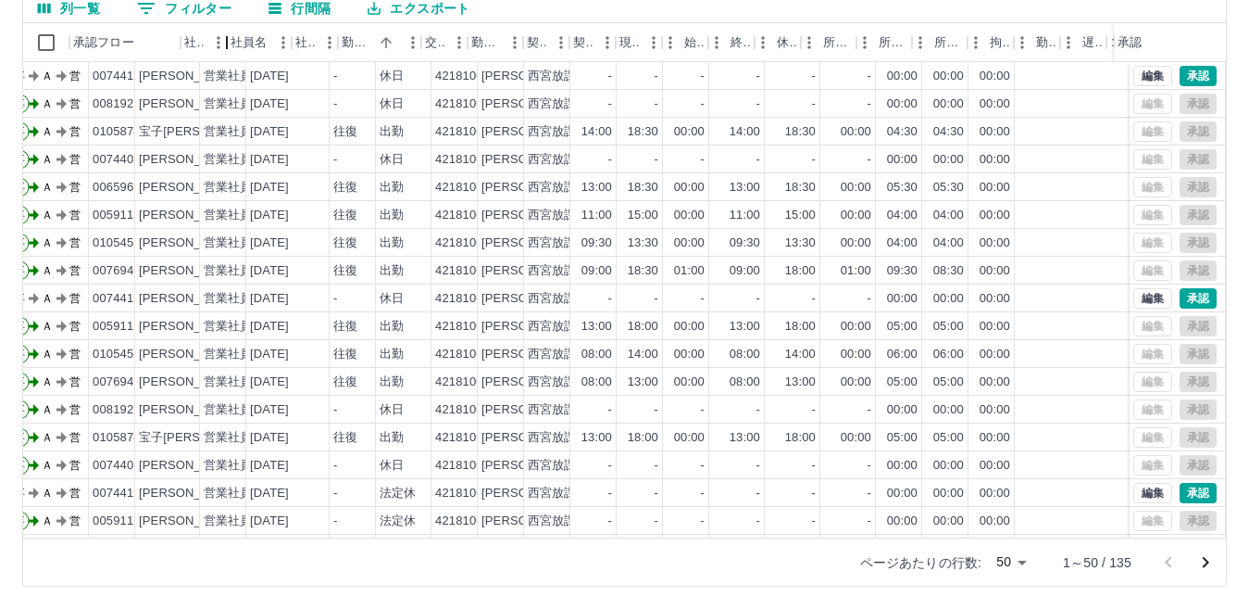
drag, startPoint x: 241, startPoint y: 45, endPoint x: 213, endPoint y: 45, distance: 27.8
click at [213, 45] on div "社員番号" at bounding box center [204, 42] width 46 height 39
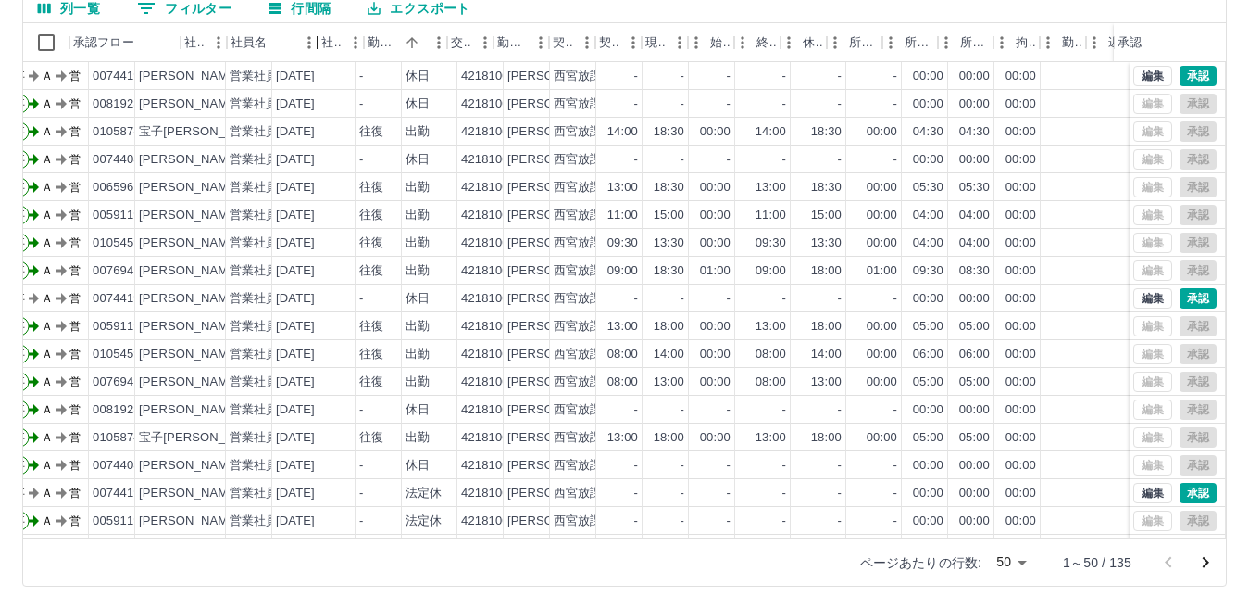
drag, startPoint x: 287, startPoint y: 38, endPoint x: 313, endPoint y: 36, distance: 26.0
click at [313, 36] on div "社員名" at bounding box center [318, 42] width 22 height 39
click at [271, 51] on div "社員名" at bounding box center [263, 42] width 65 height 39
click at [392, 49] on div "勤務日" at bounding box center [383, 42] width 31 height 39
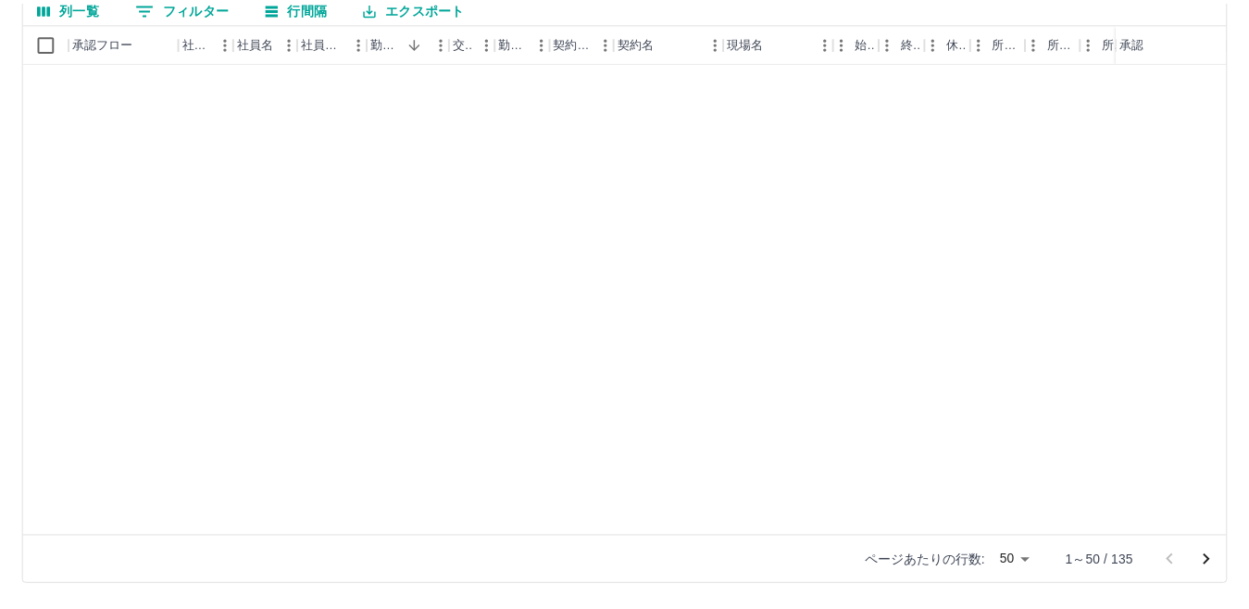
scroll to position [930, 0]
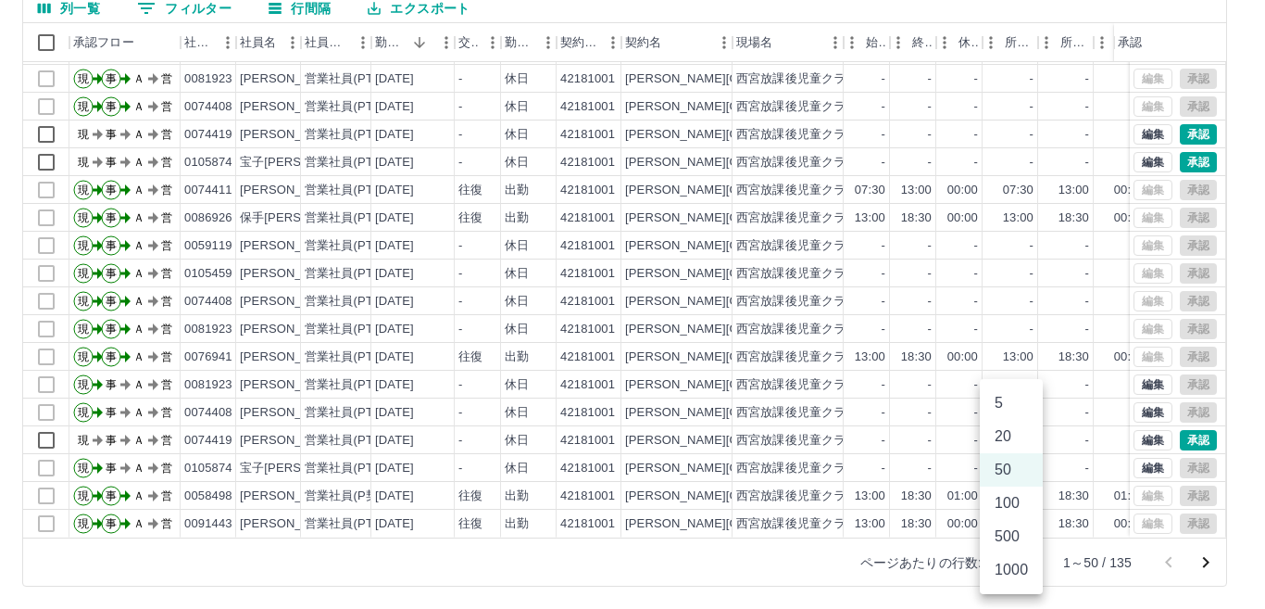
click at [1023, 561] on body "SDH勤怠 枡川　須磨子 勤務実績承認 前月 2025年08月 次月 今月 月選択 承認モード 削除モード 一括承認 列一覧 0 フィルター 行間隔 エクスポ…" at bounding box center [632, 217] width 1265 height 783
click at [1009, 505] on li "100" at bounding box center [1011, 502] width 63 height 33
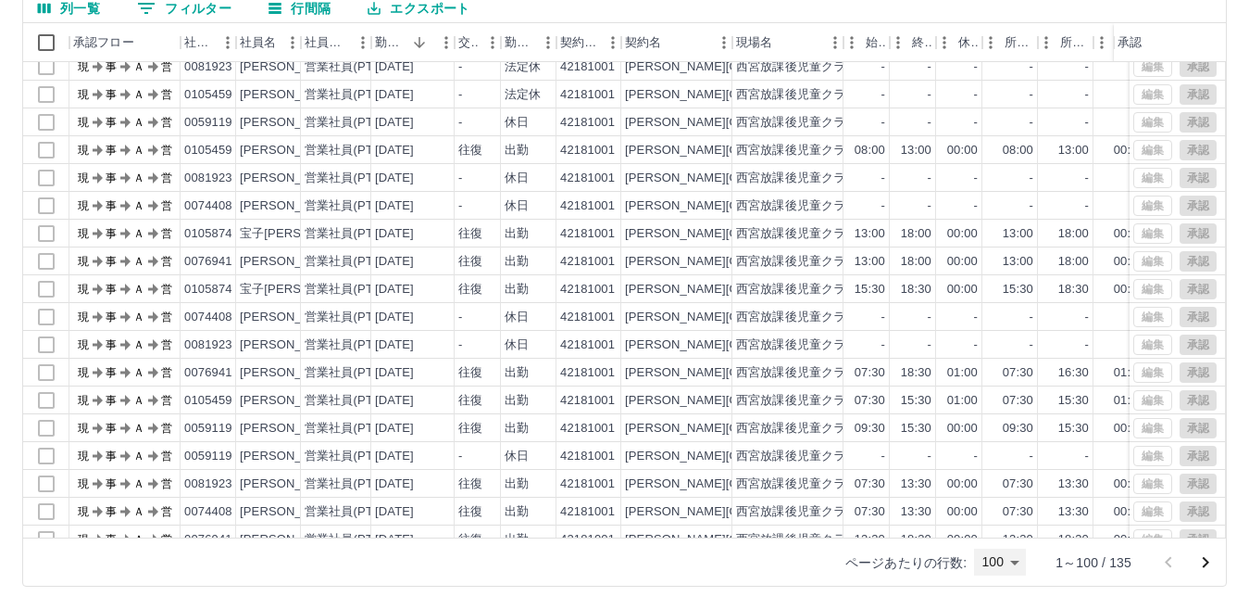
scroll to position [2319, 0]
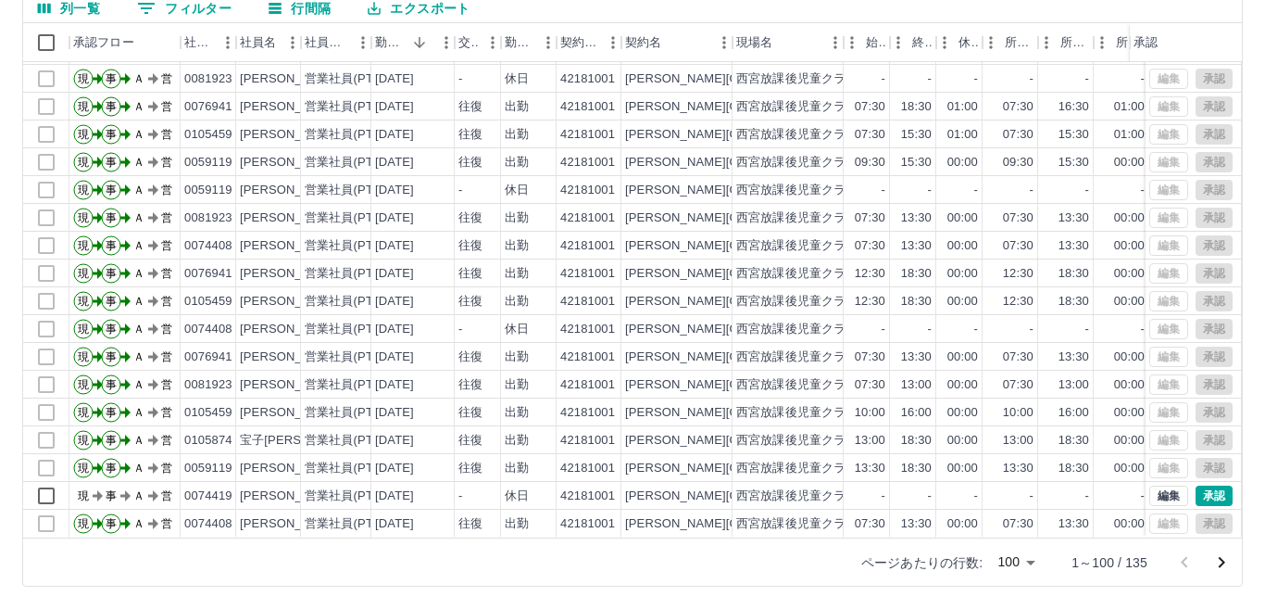
click at [1011, 561] on body "SDH勤怠 枡川　須磨子 勤務実績承認 前月 2025年08月 次月 今月 月選択 承認モード 削除モード 一括承認 列一覧 0 フィルター 行間隔 エクスポ…" at bounding box center [632, 217] width 1265 height 783
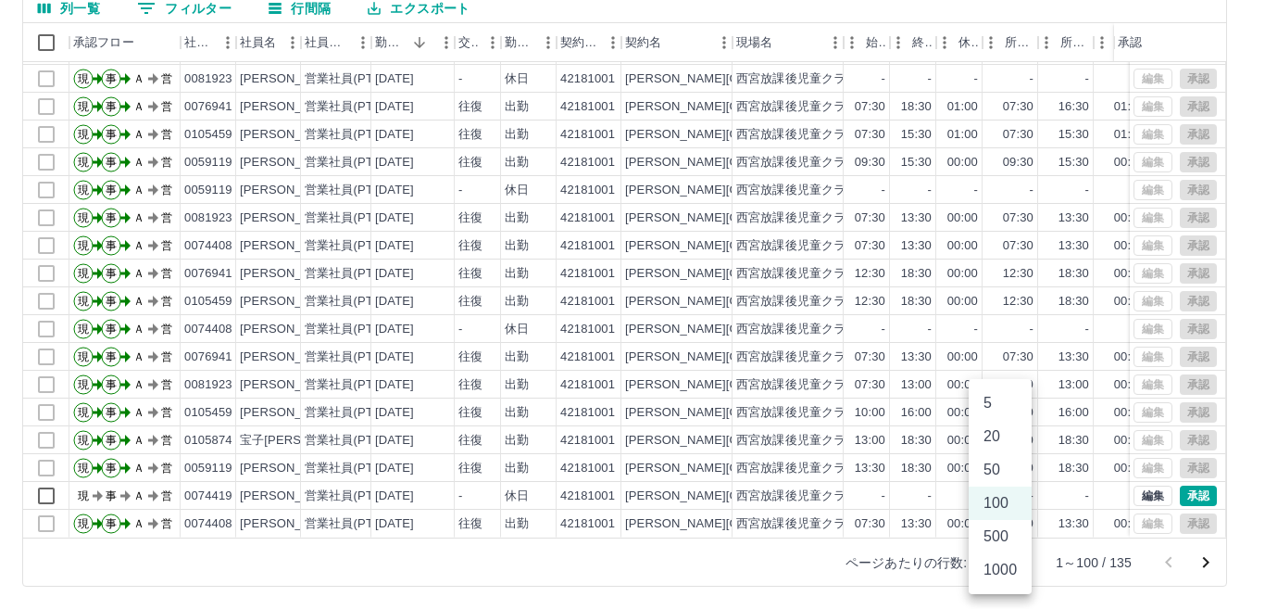
click at [999, 542] on li "500" at bounding box center [1000, 536] width 63 height 33
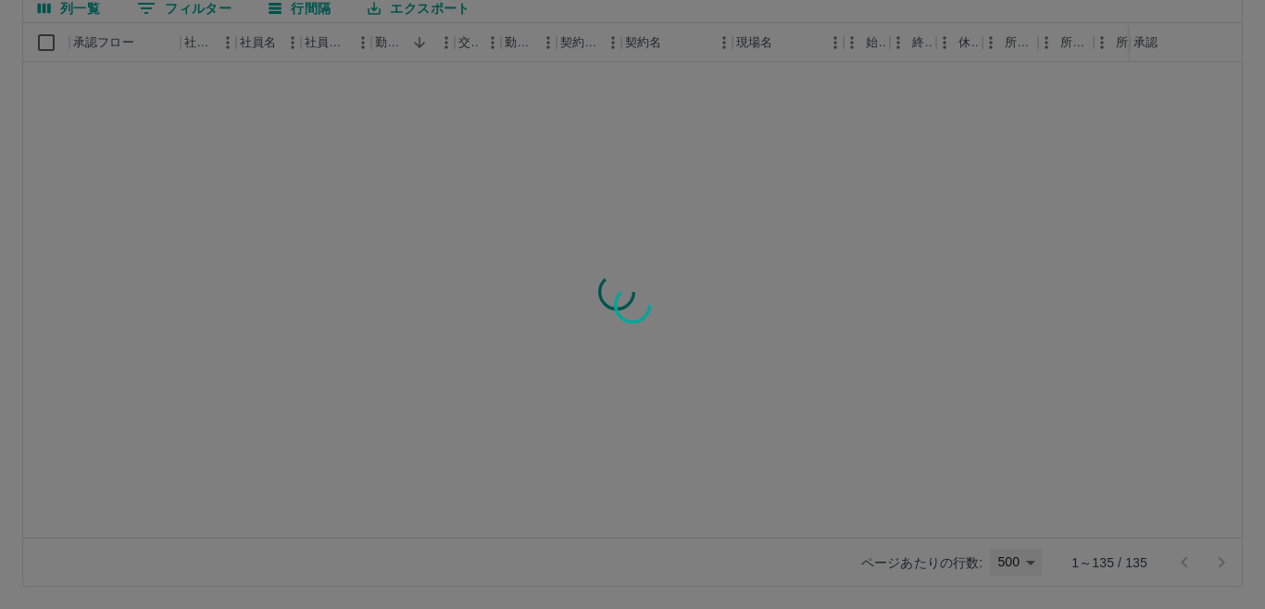
type input "***"
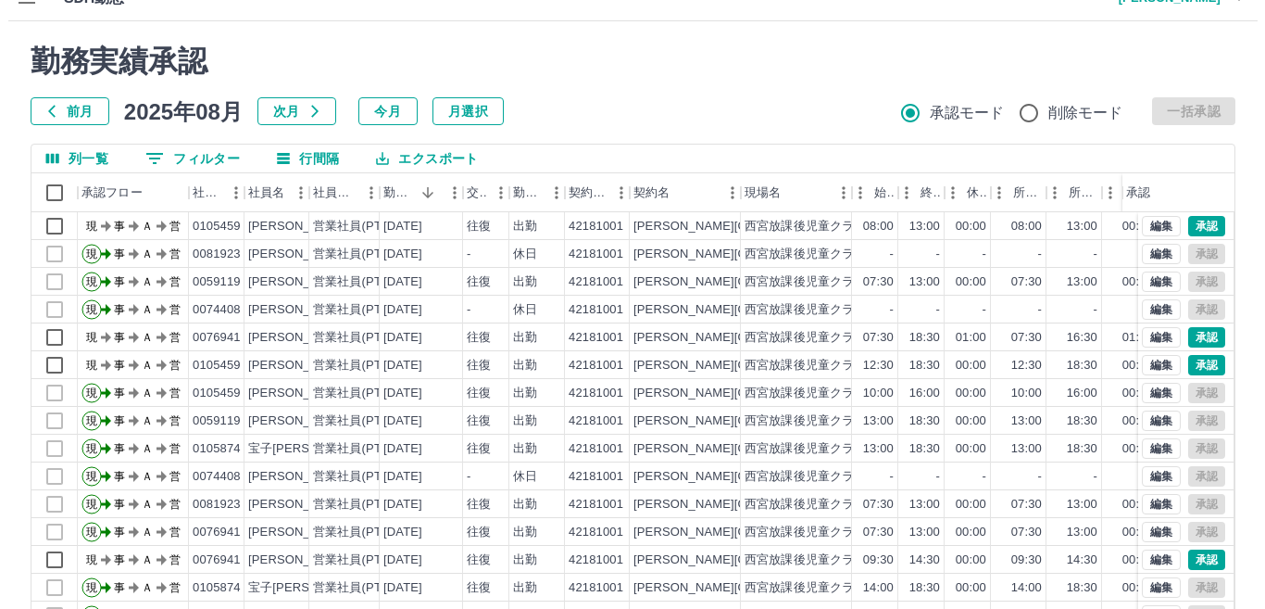
scroll to position [0, 0]
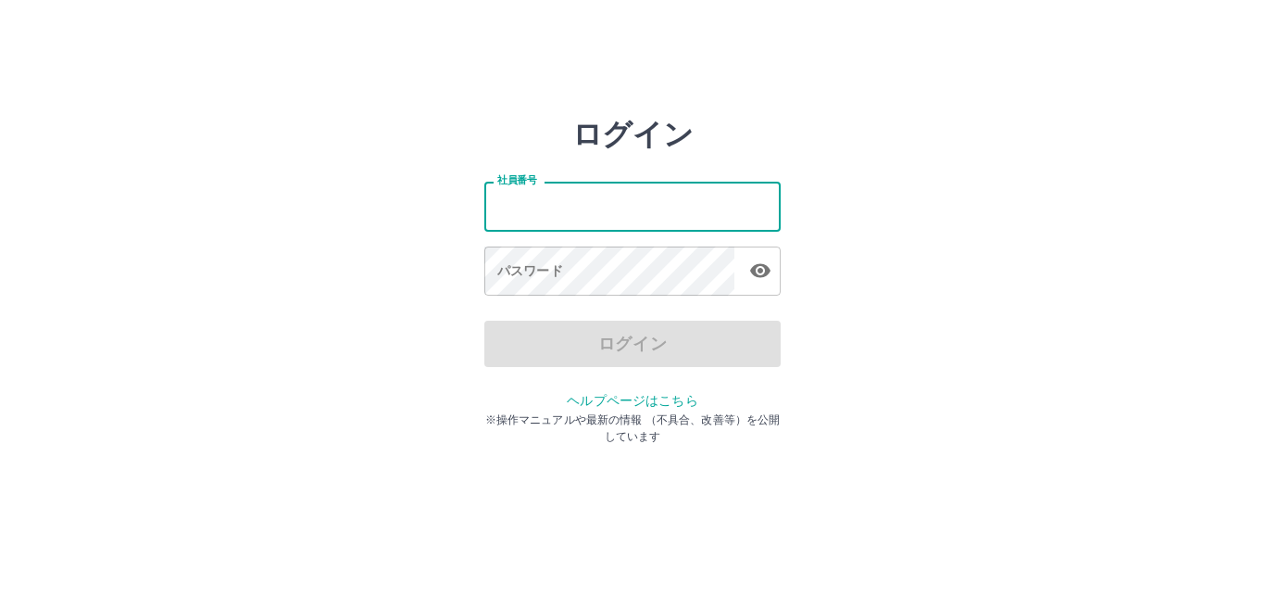
drag, startPoint x: 0, startPoint y: 0, endPoint x: 557, endPoint y: 209, distance: 594.7
click at [557, 209] on input "社員番号" at bounding box center [632, 206] width 296 height 49
type input "*******"
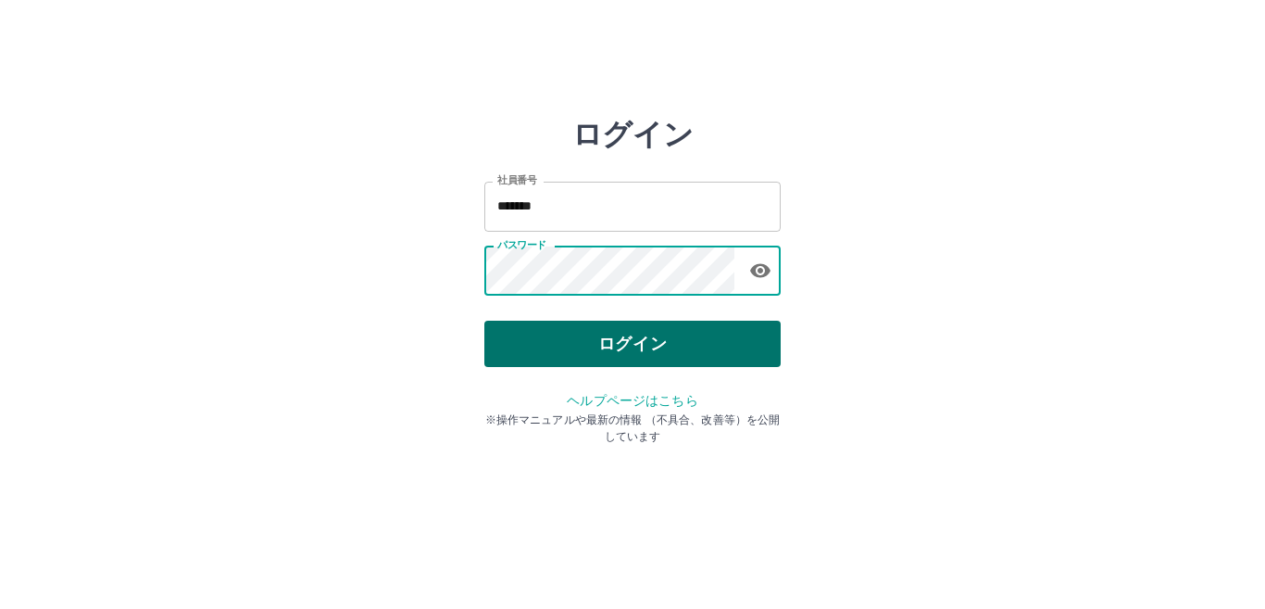
click at [643, 351] on button "ログイン" at bounding box center [632, 343] width 296 height 46
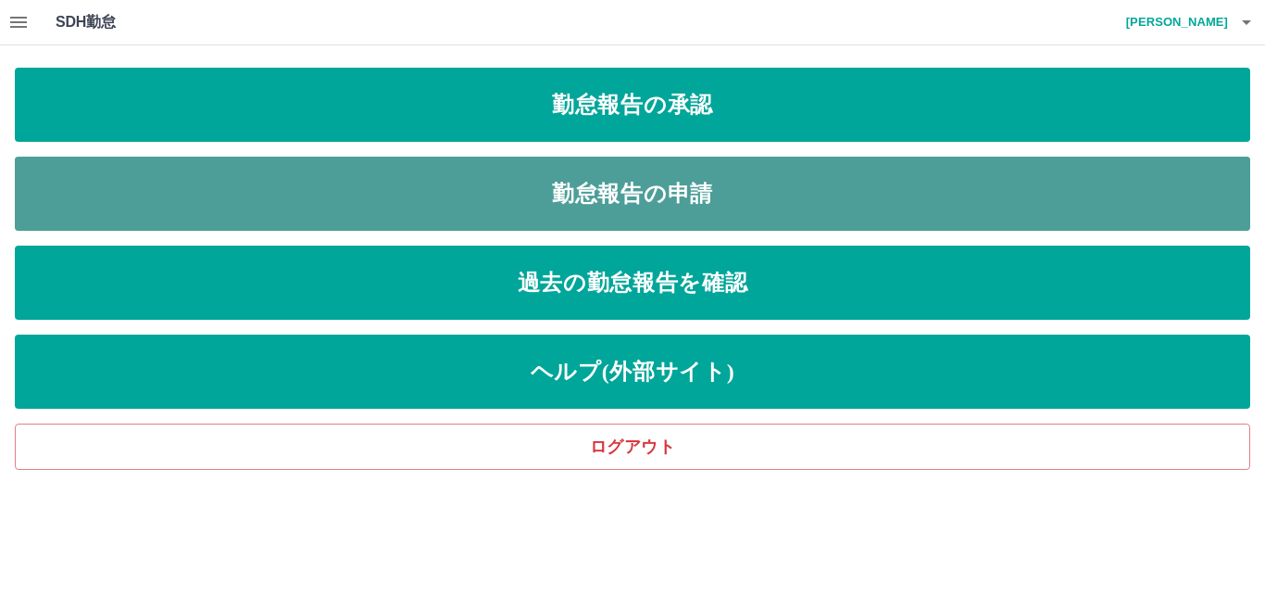
click at [427, 194] on link "勤怠報告の申請" at bounding box center [633, 194] width 1236 height 74
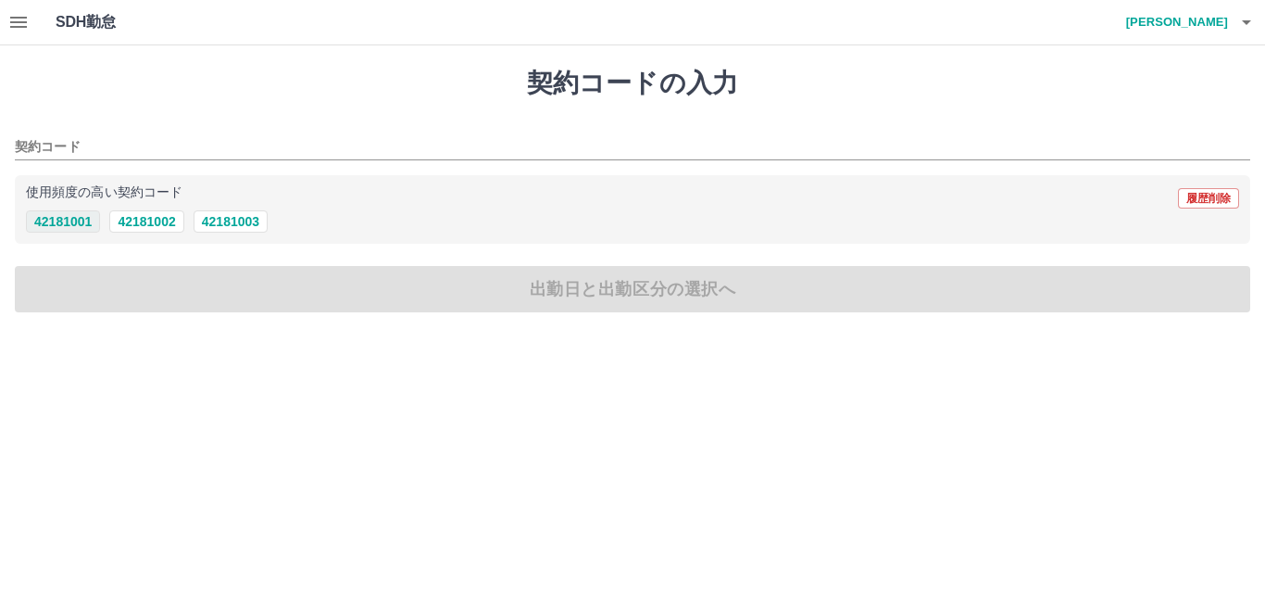
click at [60, 223] on button "42181001" at bounding box center [63, 221] width 74 height 22
type input "********"
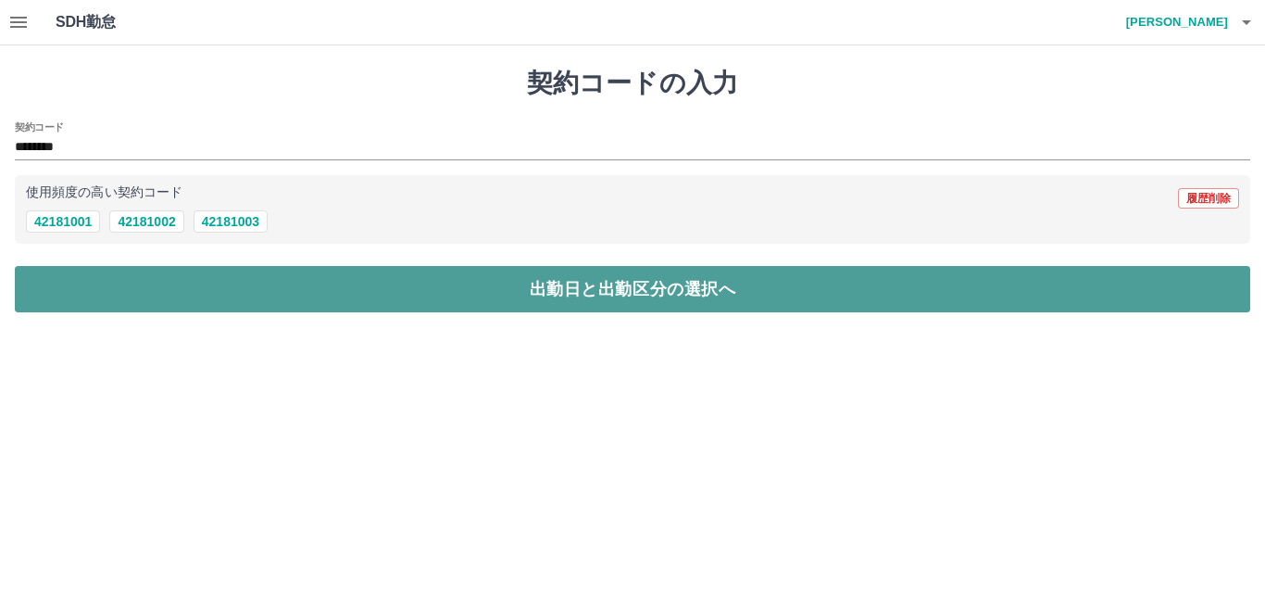
click at [99, 295] on button "出勤日と出勤区分の選択へ" at bounding box center [633, 289] width 1236 height 46
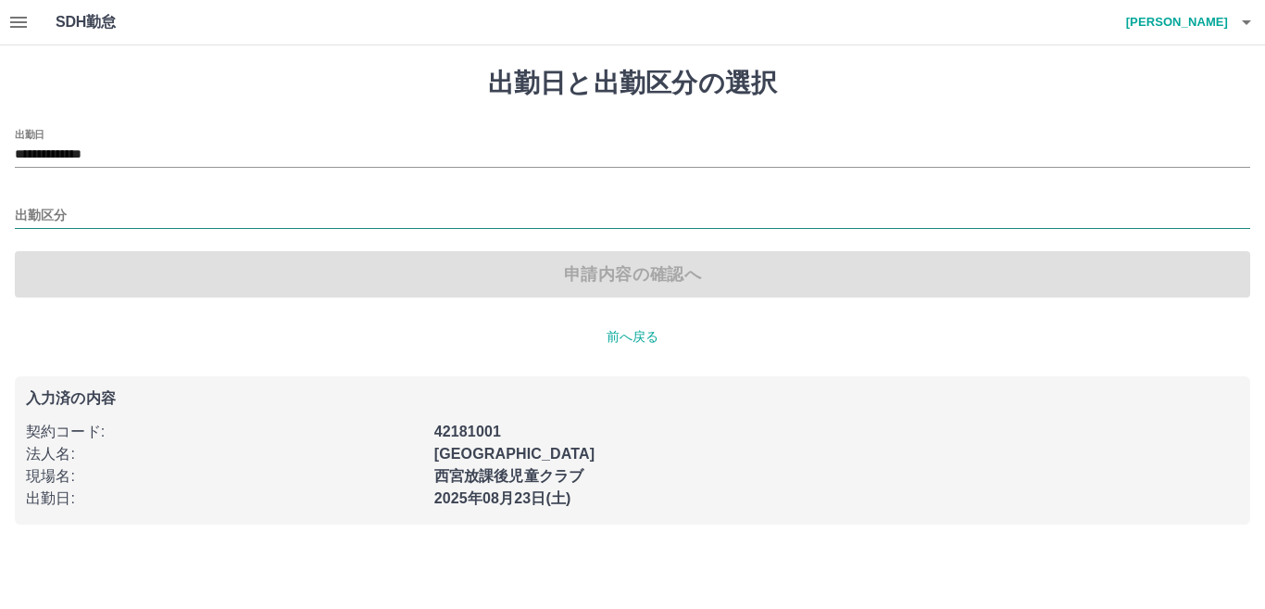
click at [74, 218] on input "出勤区分" at bounding box center [633, 216] width 1236 height 23
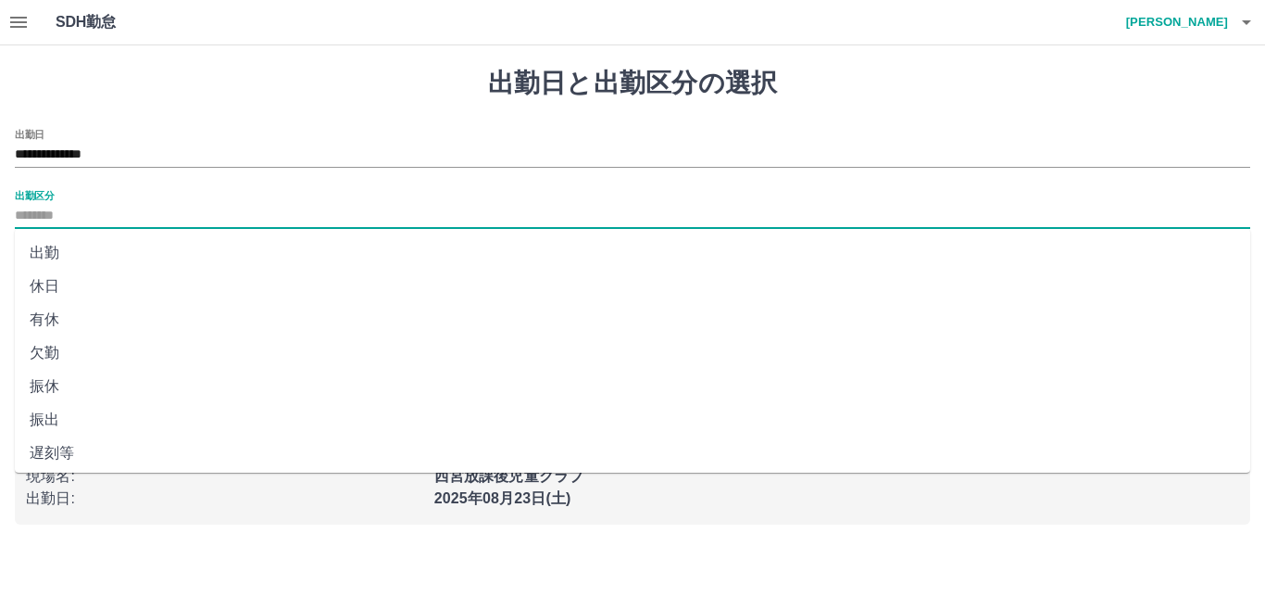
click at [88, 253] on li "出勤" at bounding box center [633, 252] width 1236 height 33
type input "**"
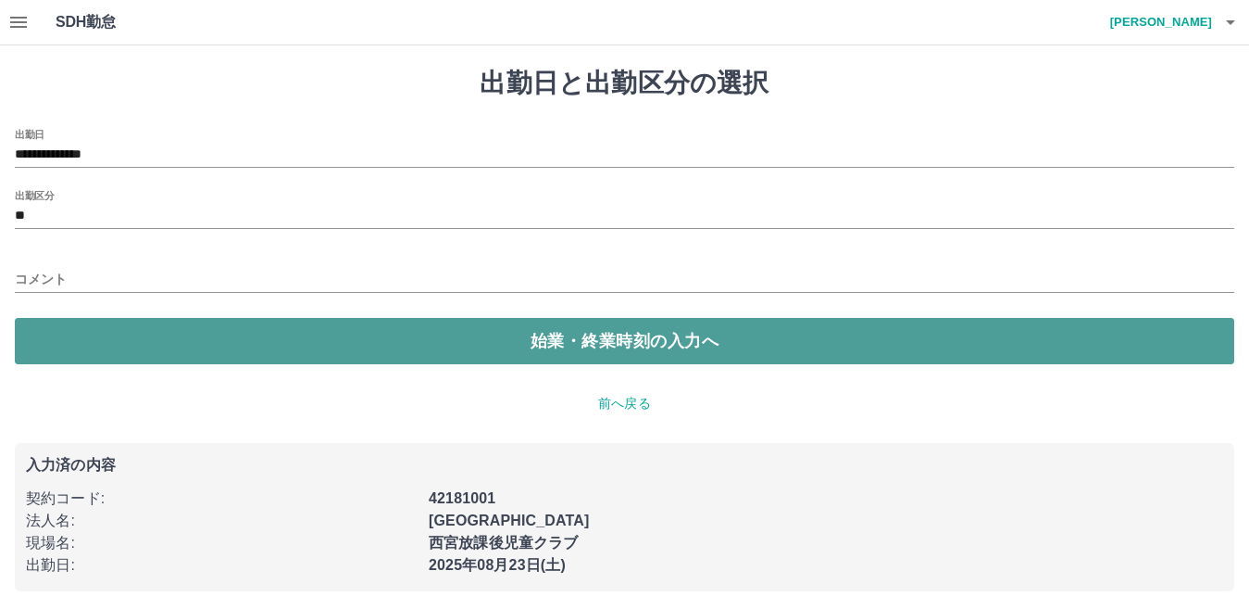
click at [76, 347] on button "始業・終業時刻の入力へ" at bounding box center [625, 341] width 1220 height 46
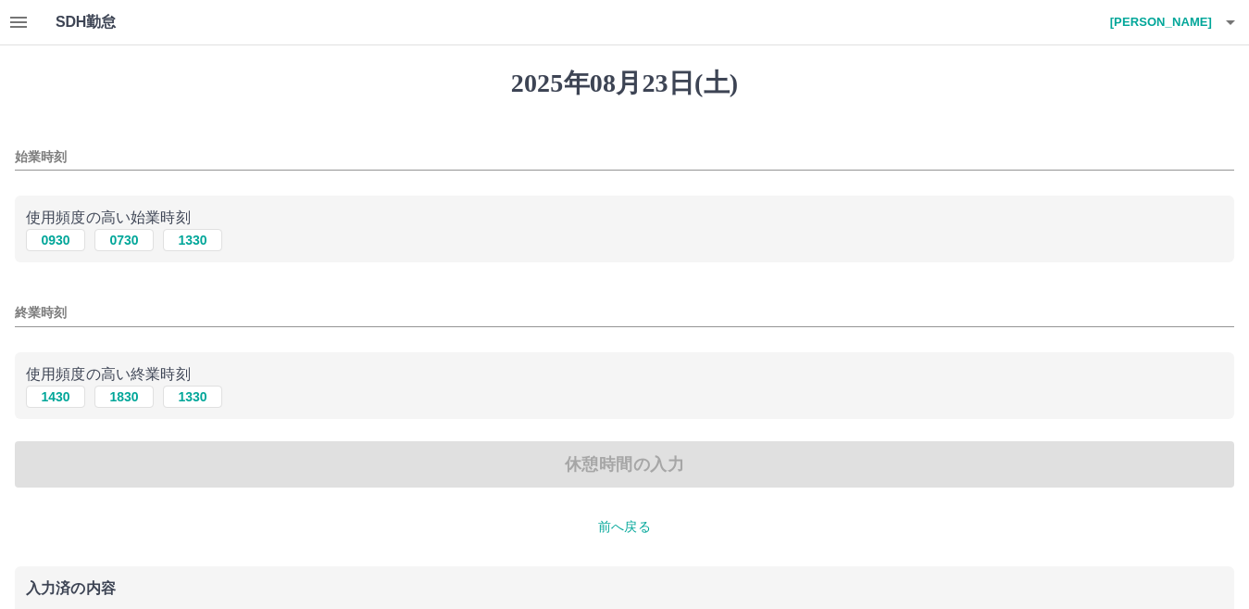
click at [92, 153] on input "始業時刻" at bounding box center [625, 157] width 1220 height 27
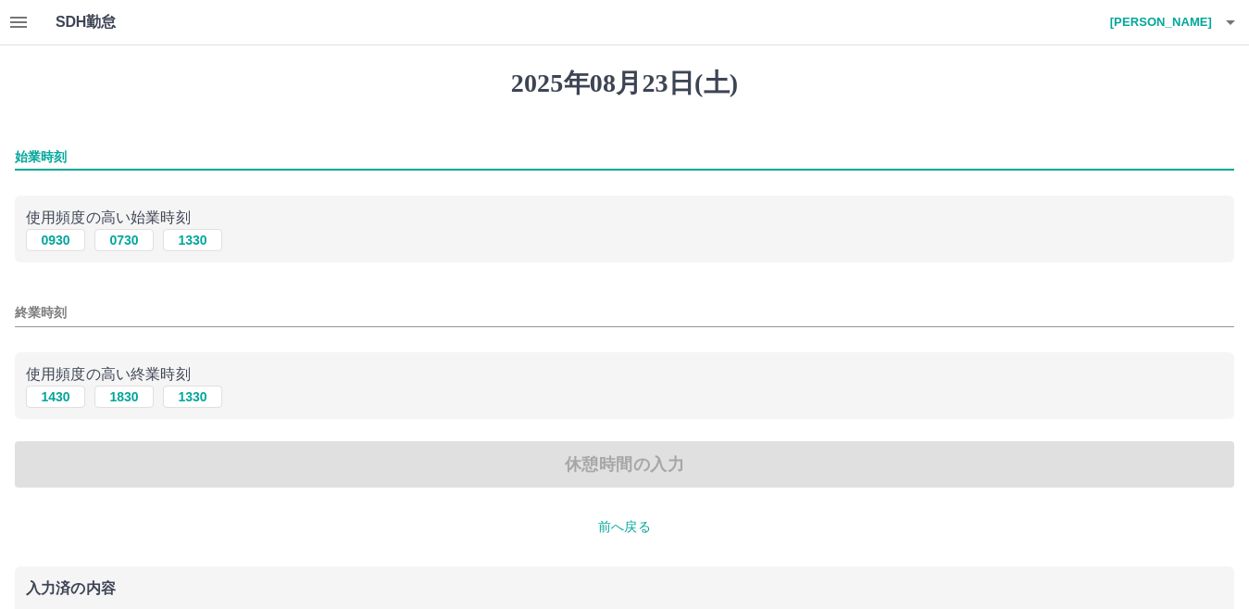
type input "*"
type input "****"
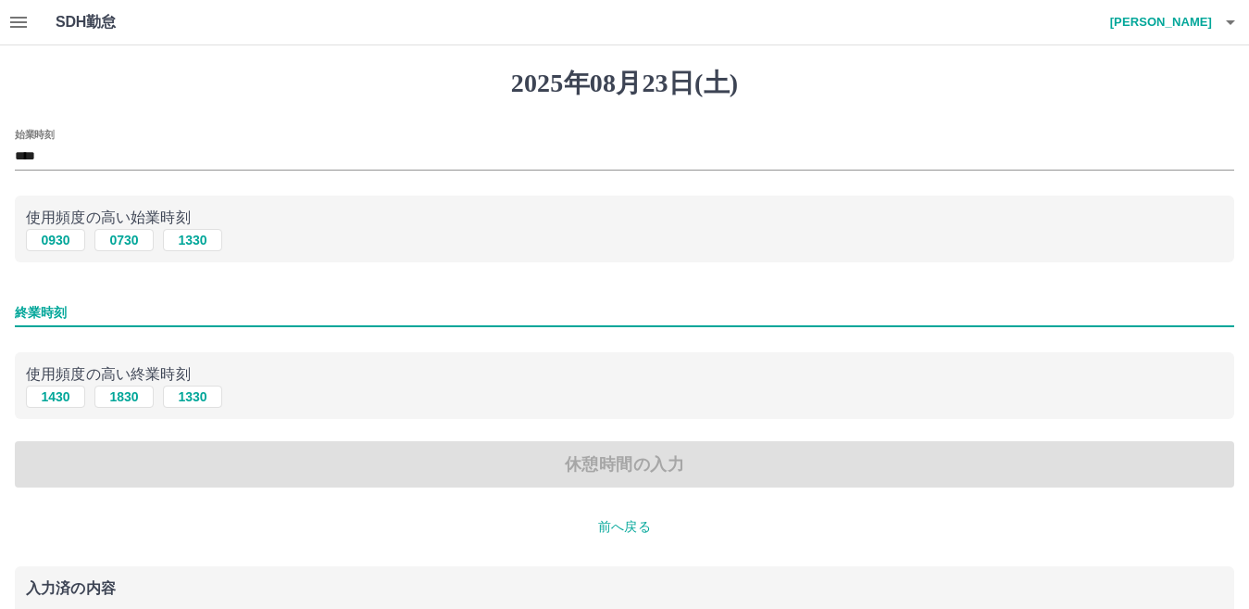
click at [73, 317] on input "終業時刻" at bounding box center [625, 312] width 1220 height 27
type input "****"
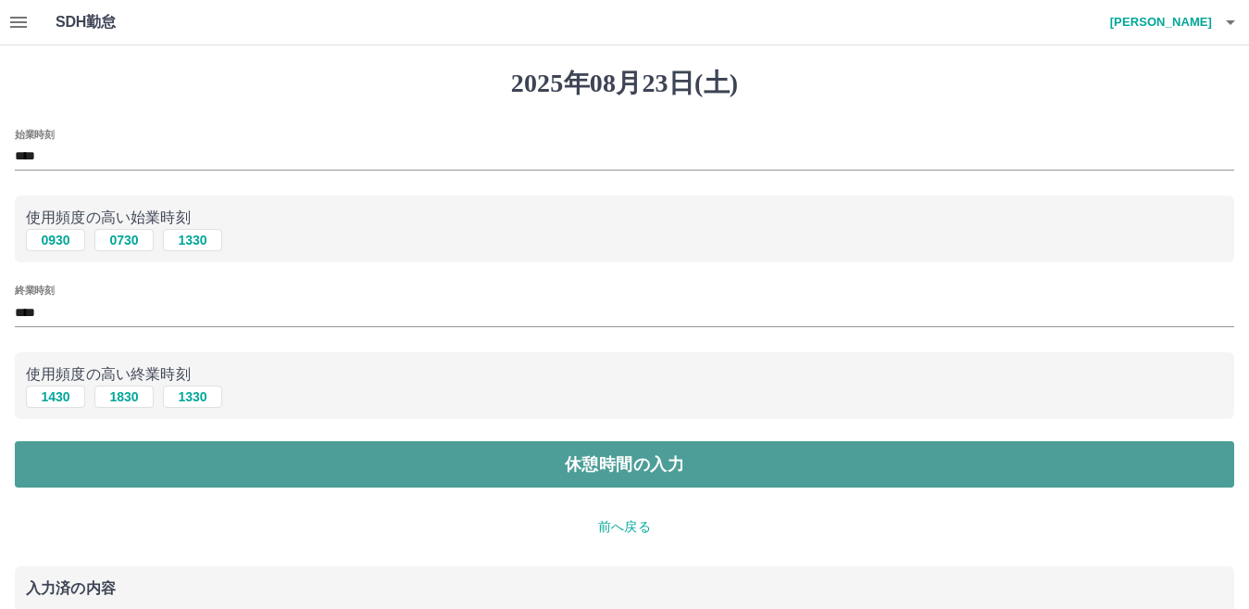
click at [194, 459] on button "休憩時間の入力" at bounding box center [625, 464] width 1220 height 46
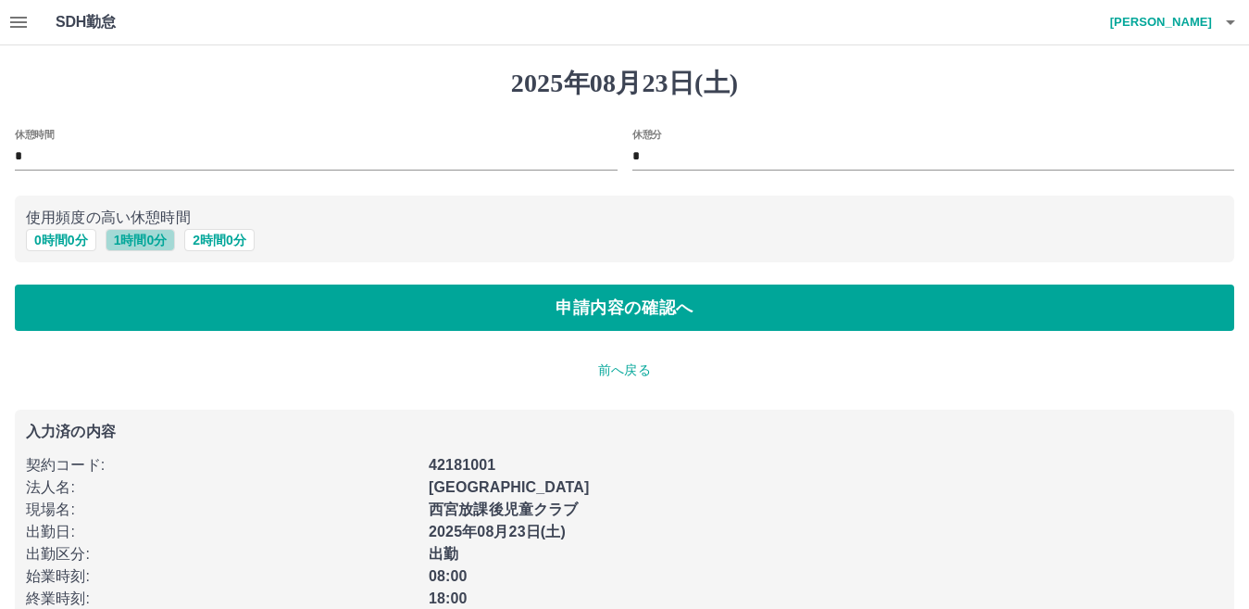
click at [139, 239] on button "1 時間 0 分" at bounding box center [141, 240] width 70 height 22
type input "*"
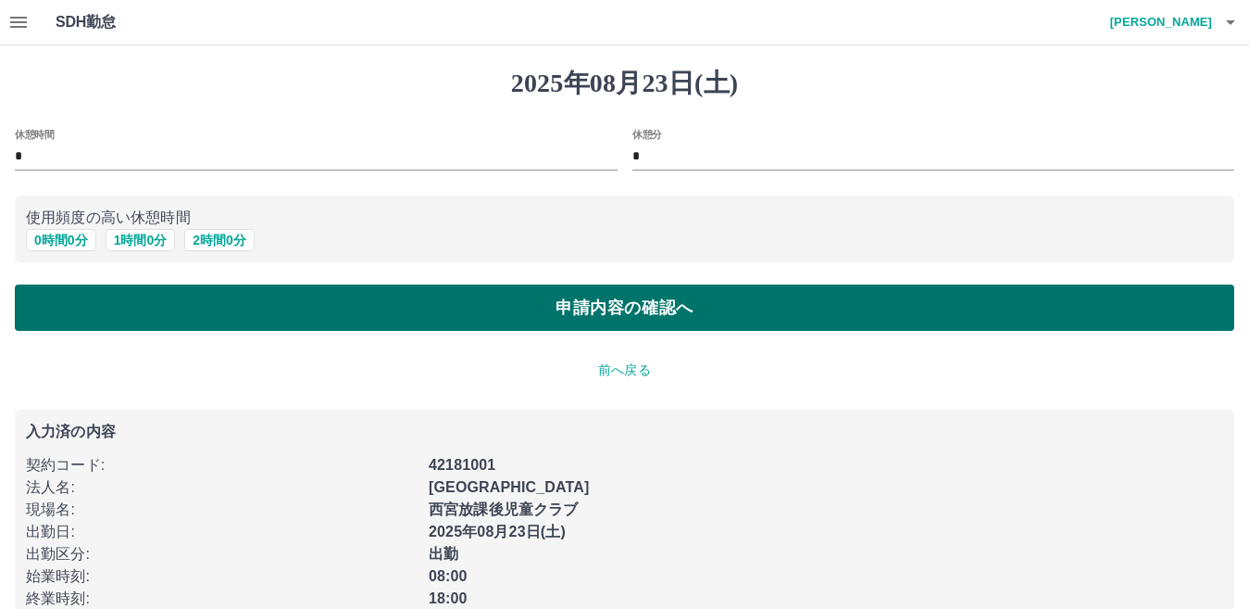
click at [167, 308] on button "申請内容の確認へ" at bounding box center [625, 307] width 1220 height 46
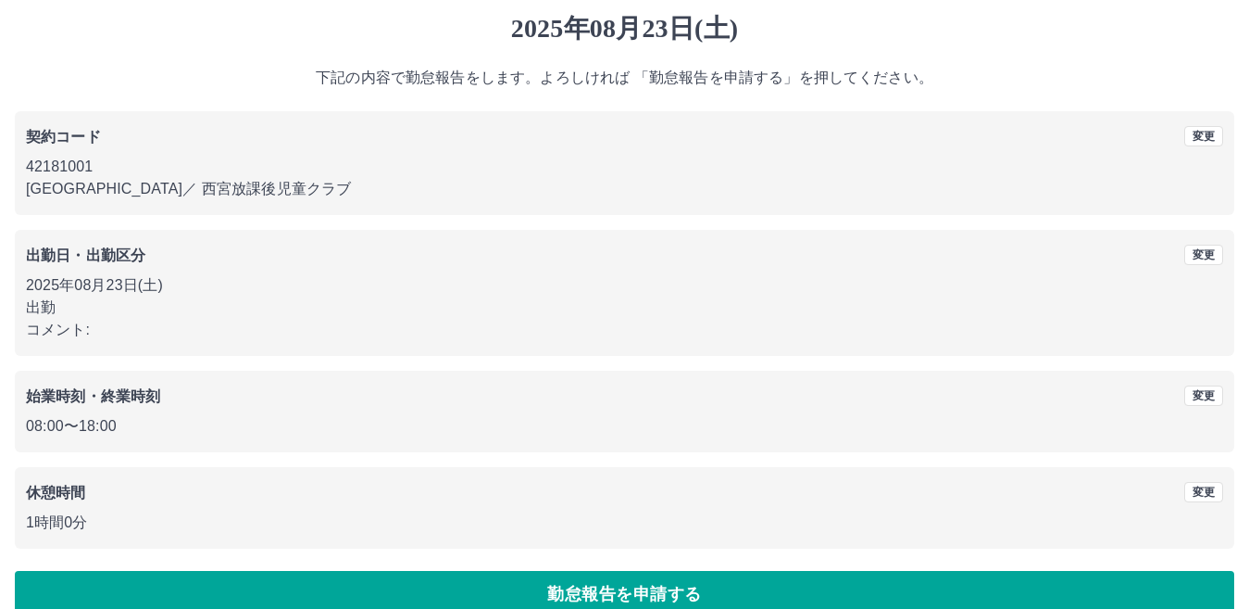
scroll to position [85, 0]
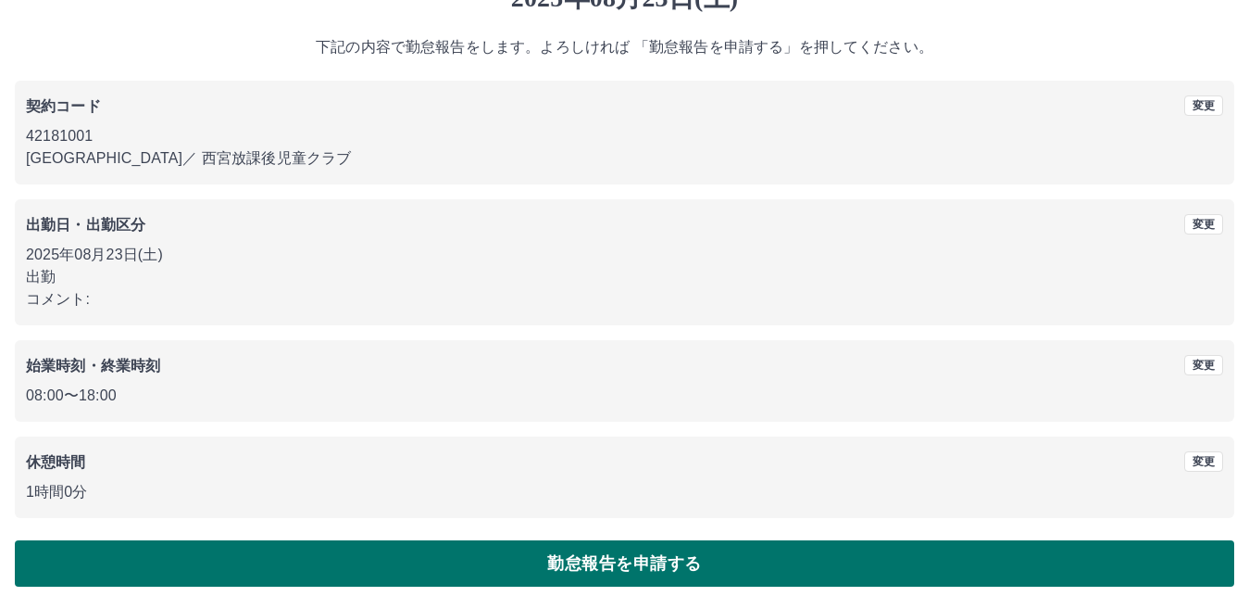
click at [336, 563] on button "勤怠報告を申請する" at bounding box center [625, 563] width 1220 height 46
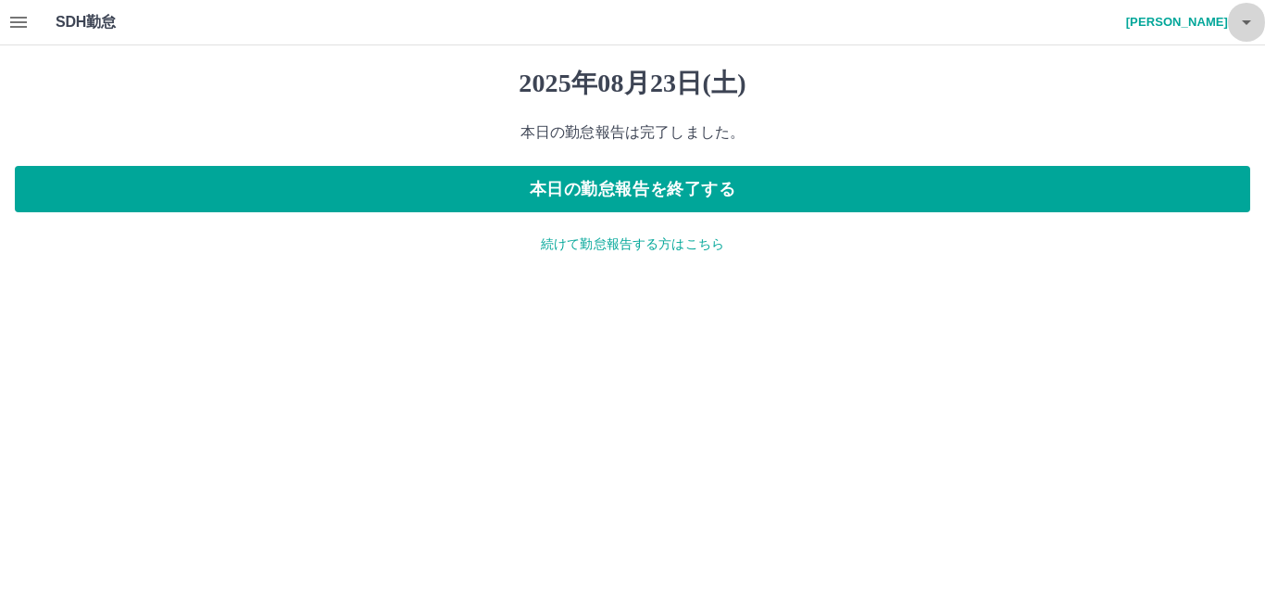
click at [1252, 20] on icon "button" at bounding box center [1247, 22] width 22 height 22
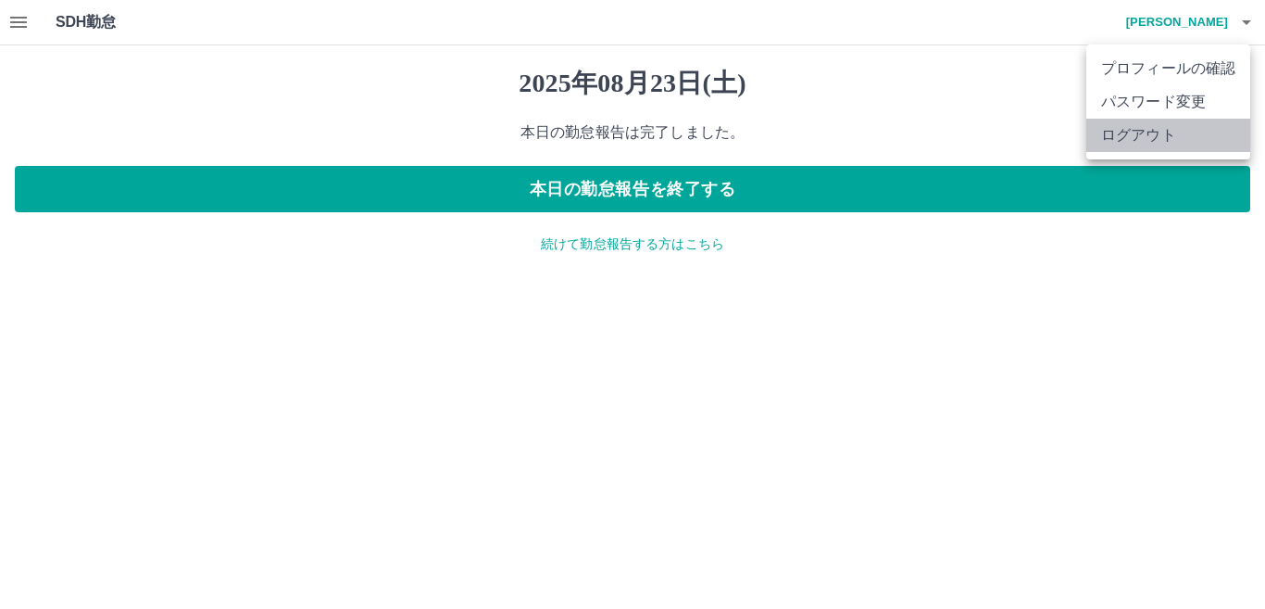
click at [1174, 139] on li "ログアウト" at bounding box center [1168, 135] width 164 height 33
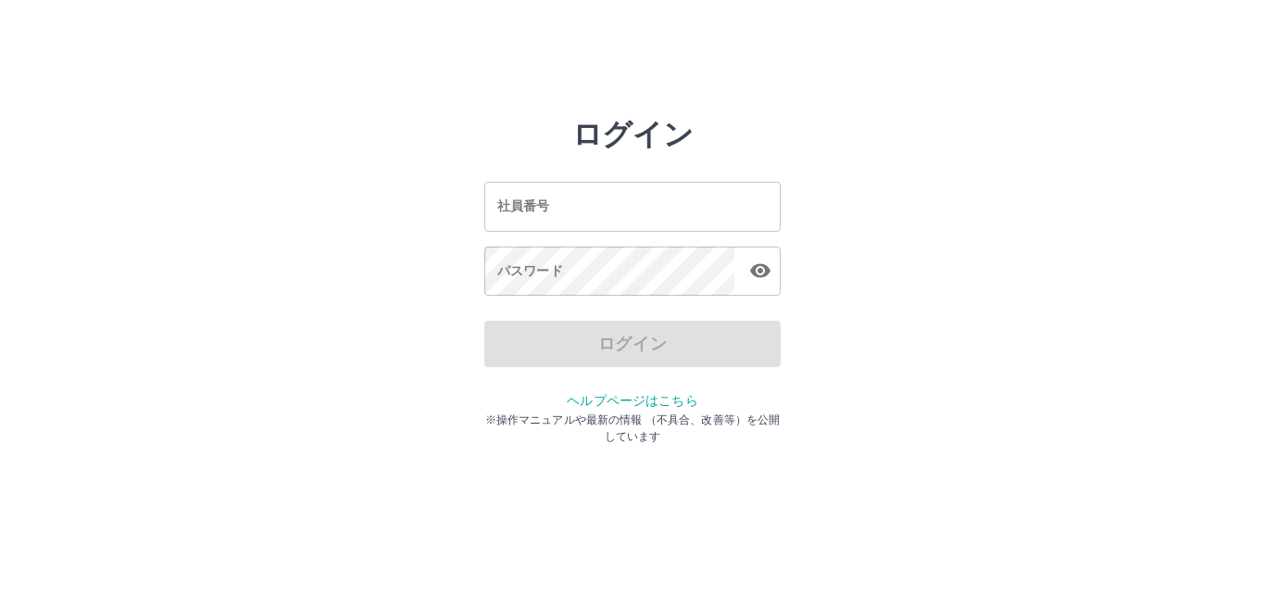
click at [568, 209] on input "社員番号" at bounding box center [632, 206] width 296 height 49
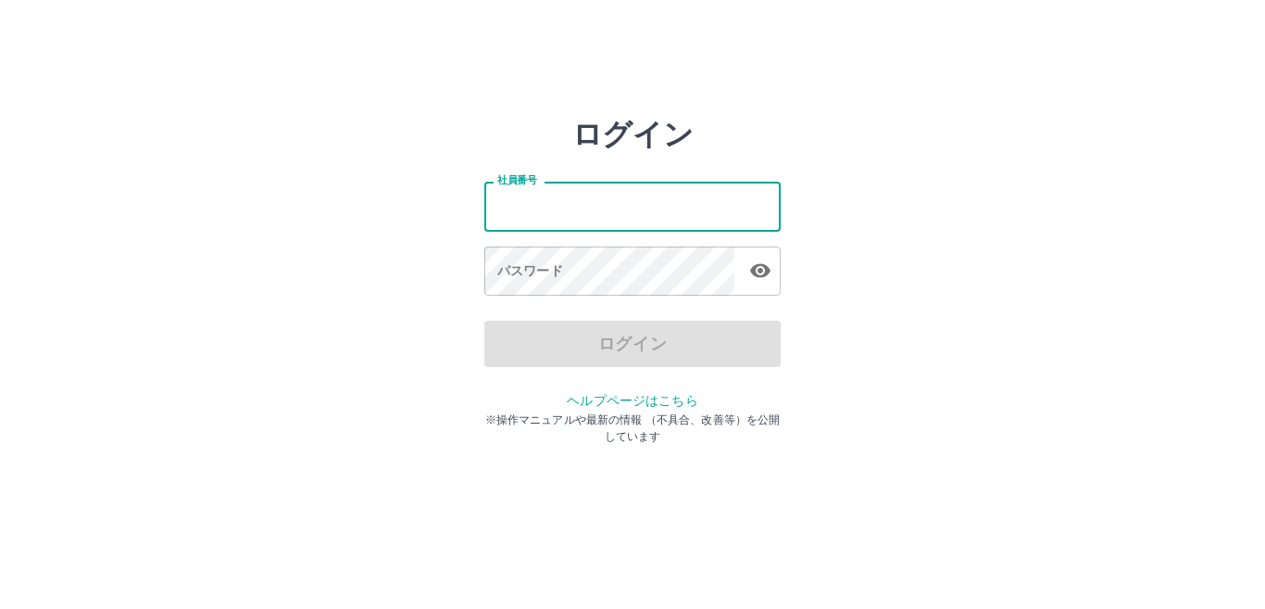
type input "*******"
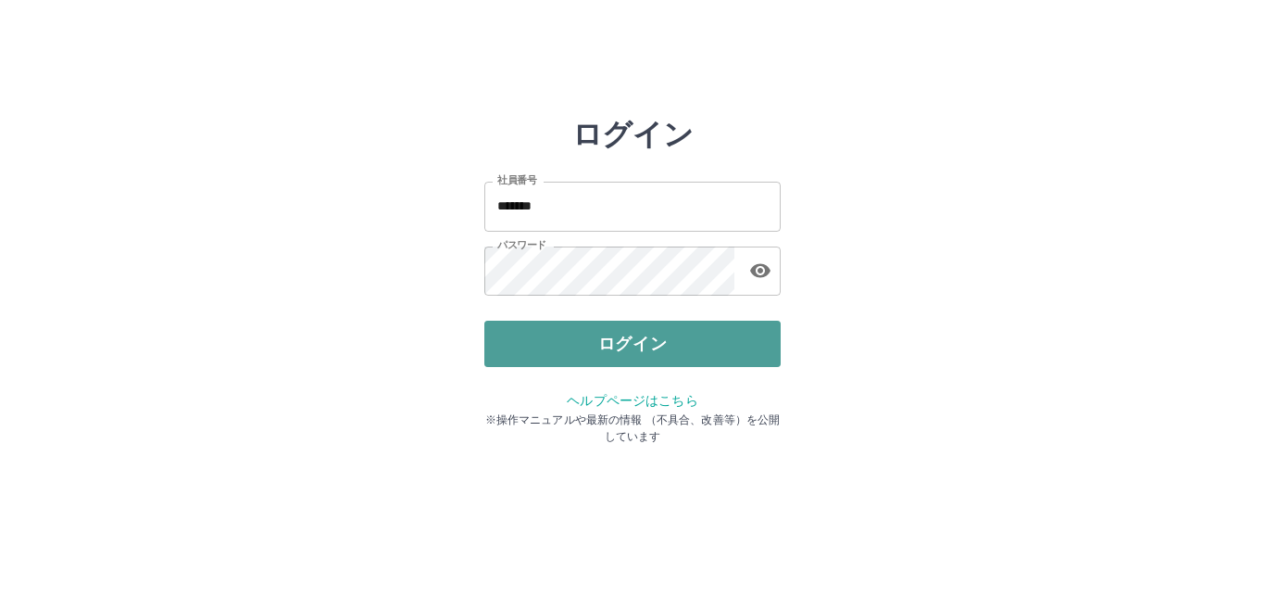
click at [507, 339] on button "ログイン" at bounding box center [632, 343] width 296 height 46
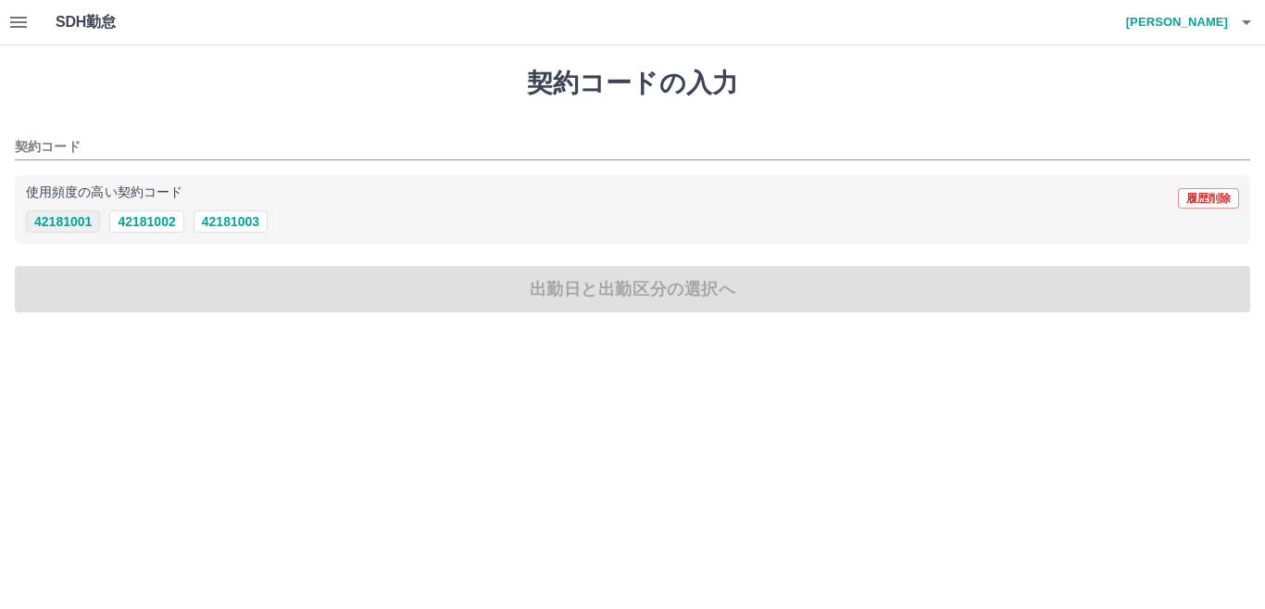
click at [79, 217] on button "42181001" at bounding box center [63, 221] width 74 height 22
type input "********"
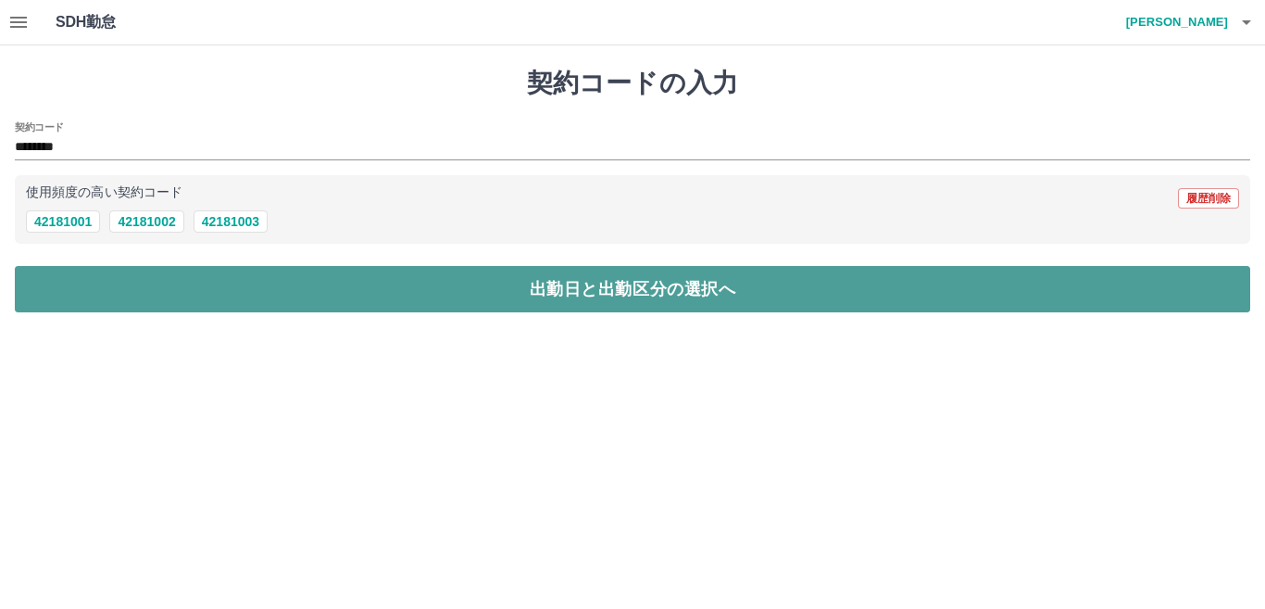
click at [107, 283] on button "出勤日と出勤区分の選択へ" at bounding box center [633, 289] width 1236 height 46
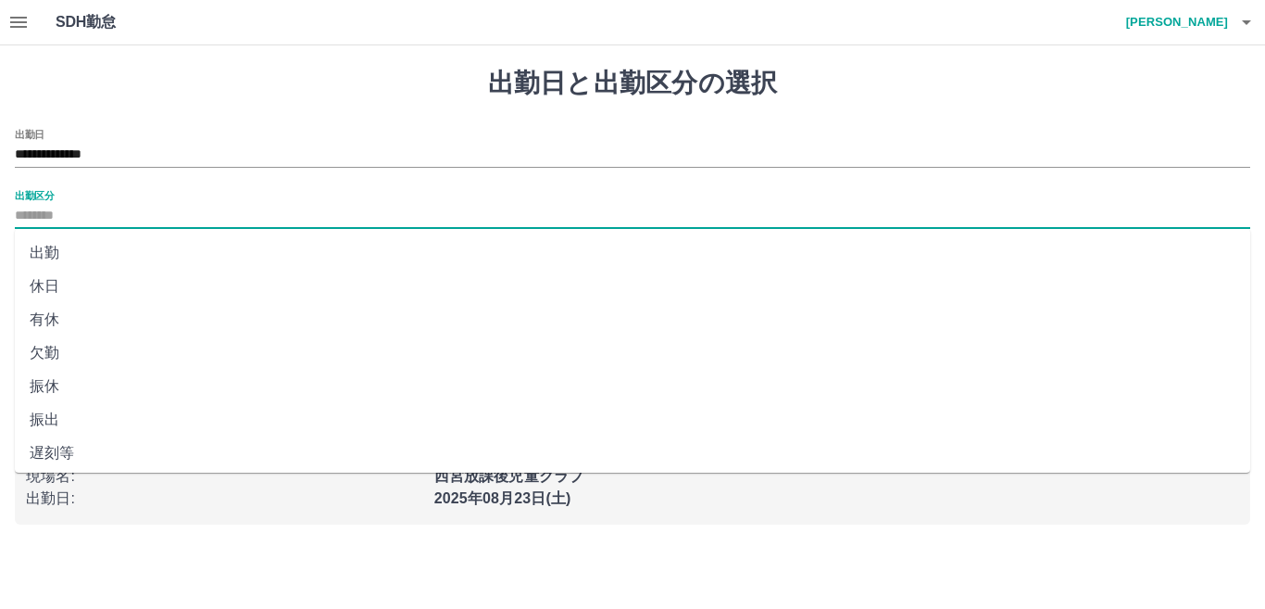
click at [81, 209] on input "出勤区分" at bounding box center [633, 216] width 1236 height 23
click at [95, 283] on li "休日" at bounding box center [633, 286] width 1236 height 33
type input "**"
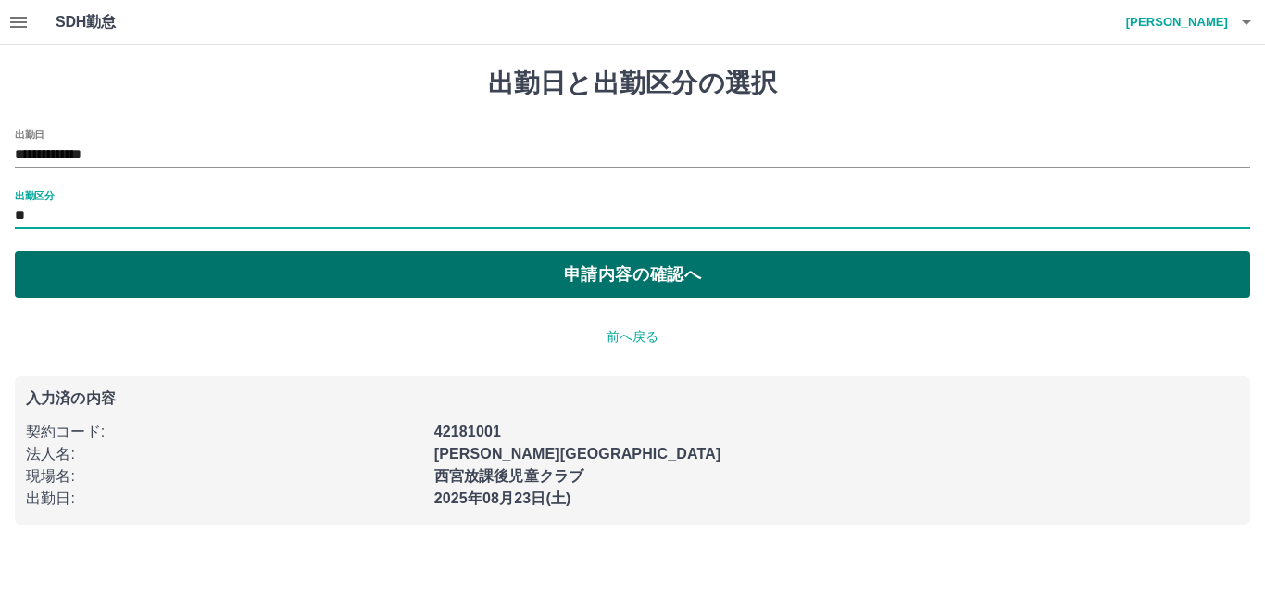
click at [324, 274] on button "申請内容の確認へ" at bounding box center [633, 274] width 1236 height 46
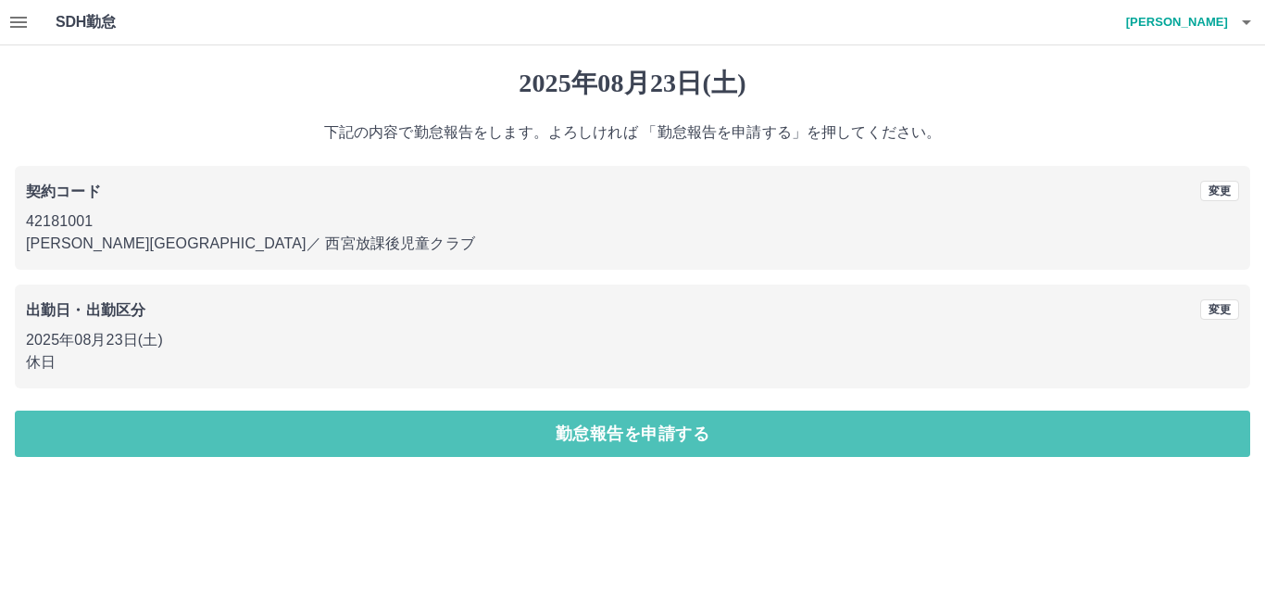
click at [202, 439] on button "勤怠報告を申請する" at bounding box center [633, 433] width 1236 height 46
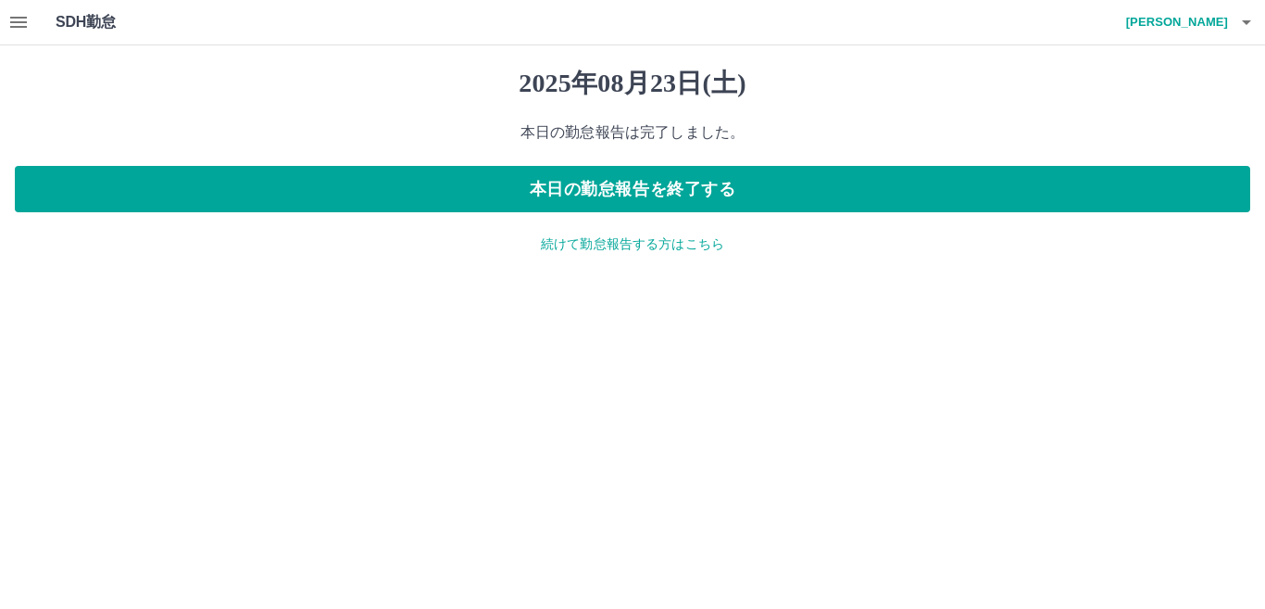
click at [736, 244] on p "続けて勤怠報告する方はこちら" at bounding box center [633, 243] width 1236 height 19
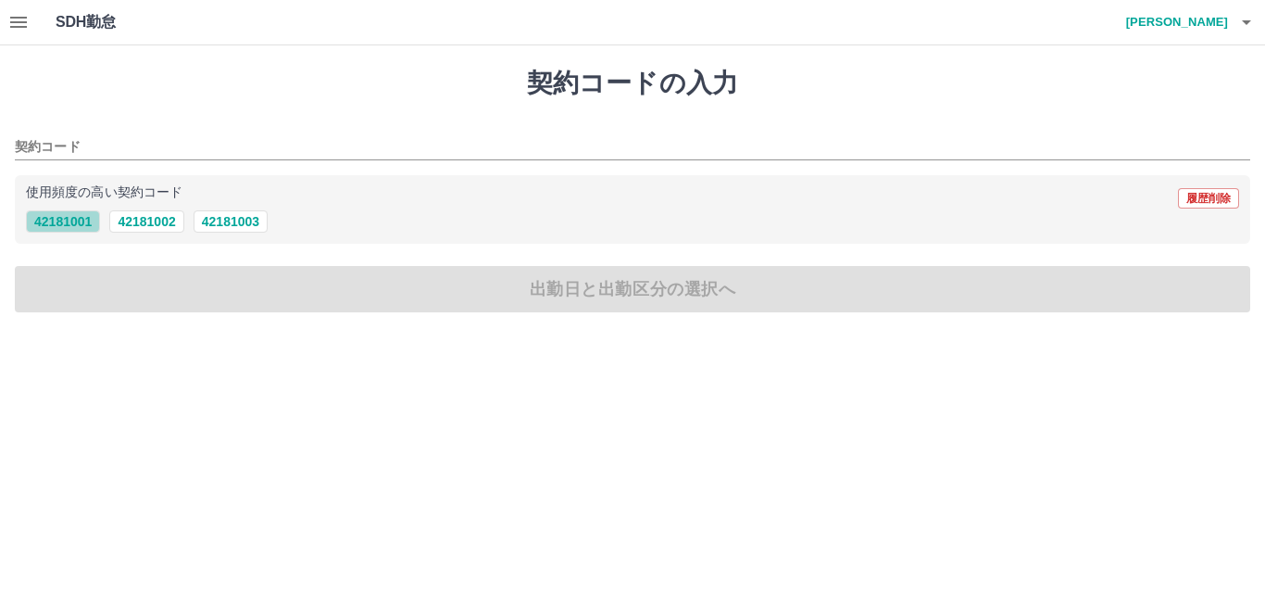
click at [91, 220] on button "42181001" at bounding box center [63, 221] width 74 height 22
type input "********"
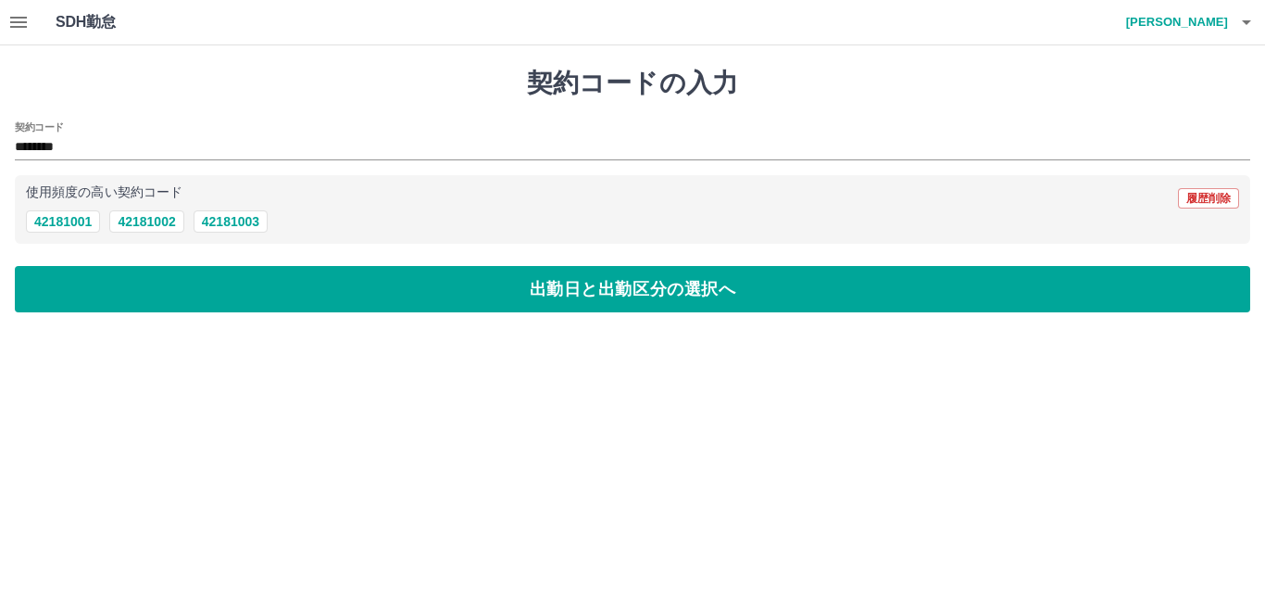
click at [94, 280] on button "出勤日と出勤区分の選択へ" at bounding box center [633, 289] width 1236 height 46
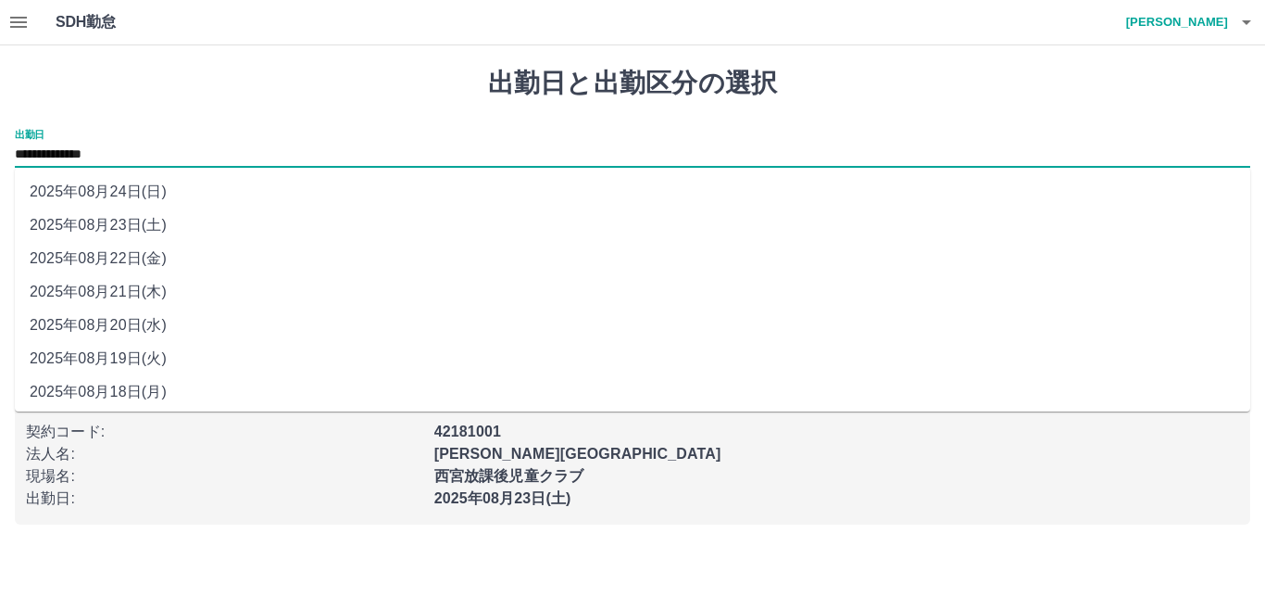
click at [141, 150] on input "**********" at bounding box center [633, 155] width 1236 height 23
click at [144, 358] on li "2025年08月19日(火)" at bounding box center [633, 358] width 1236 height 33
type input "**********"
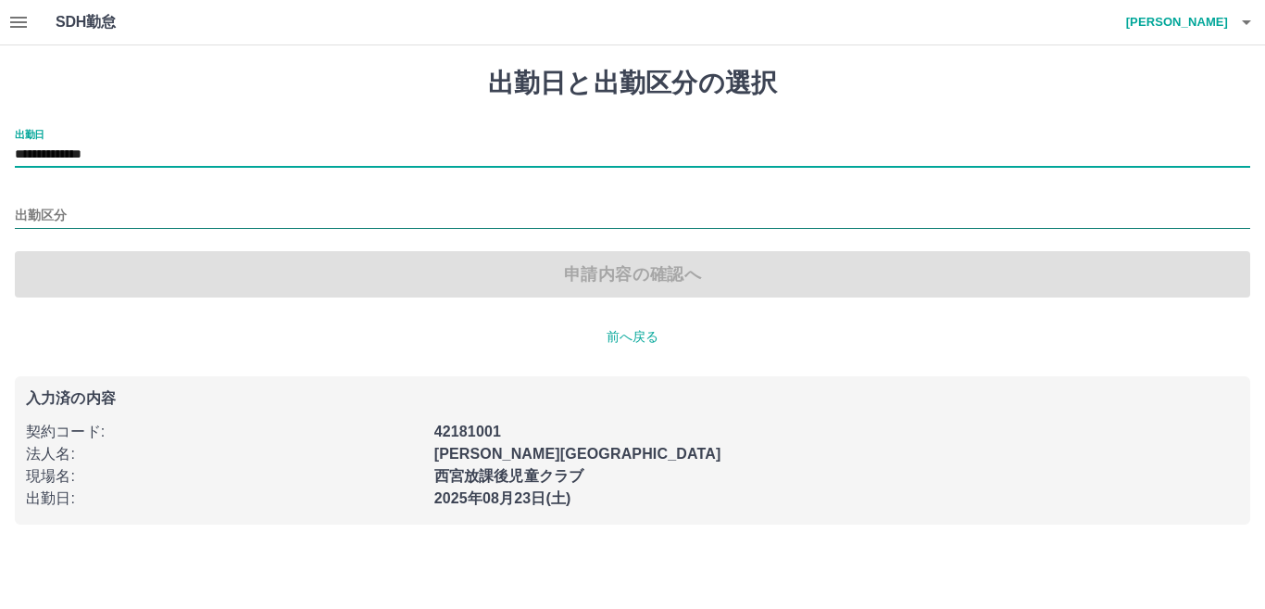
click at [75, 213] on input "出勤区分" at bounding box center [633, 216] width 1236 height 23
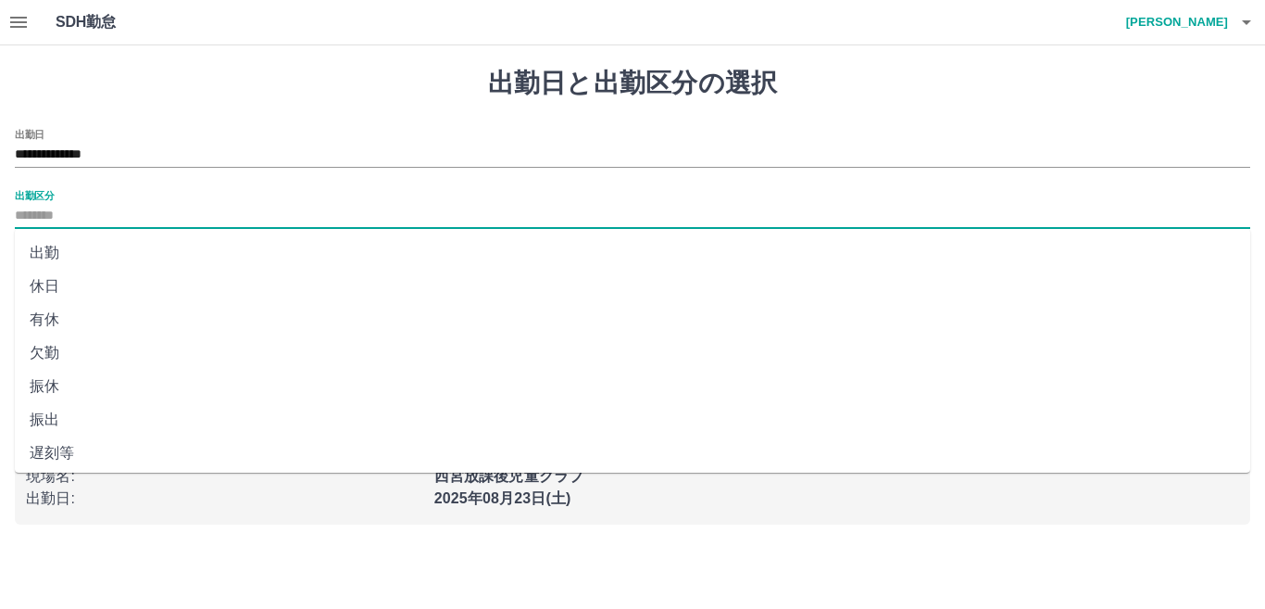
click at [74, 254] on li "出勤" at bounding box center [633, 252] width 1236 height 33
type input "**"
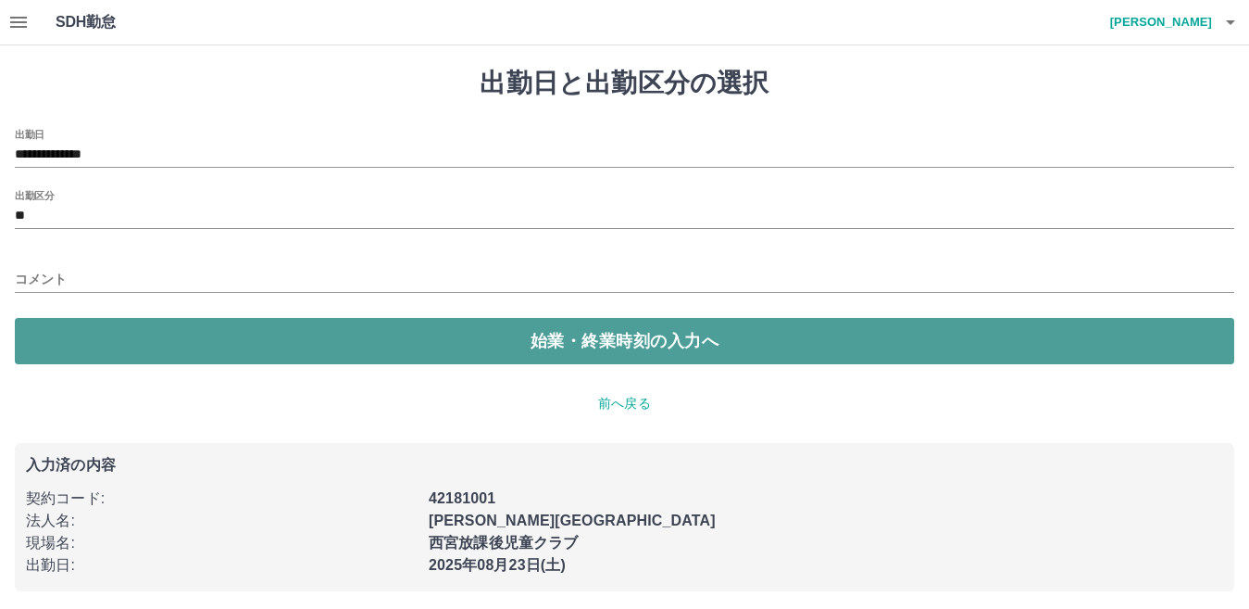
click at [164, 345] on button "始業・終業時刻の入力へ" at bounding box center [625, 341] width 1220 height 46
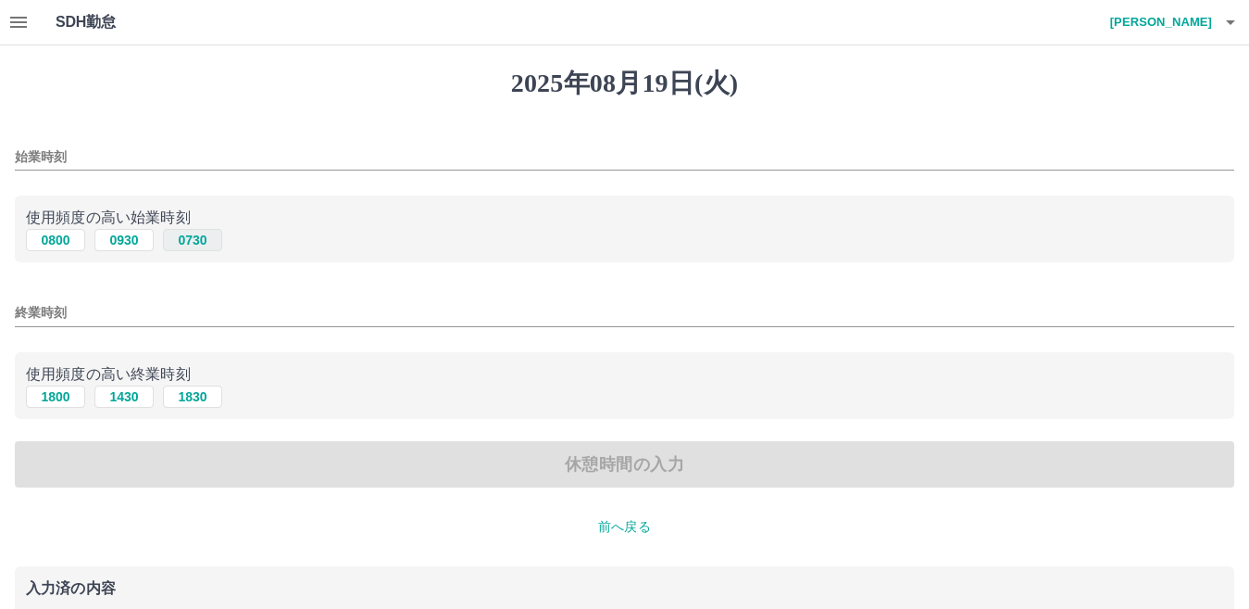
click at [194, 238] on button "0730" at bounding box center [192, 240] width 59 height 22
type input "****"
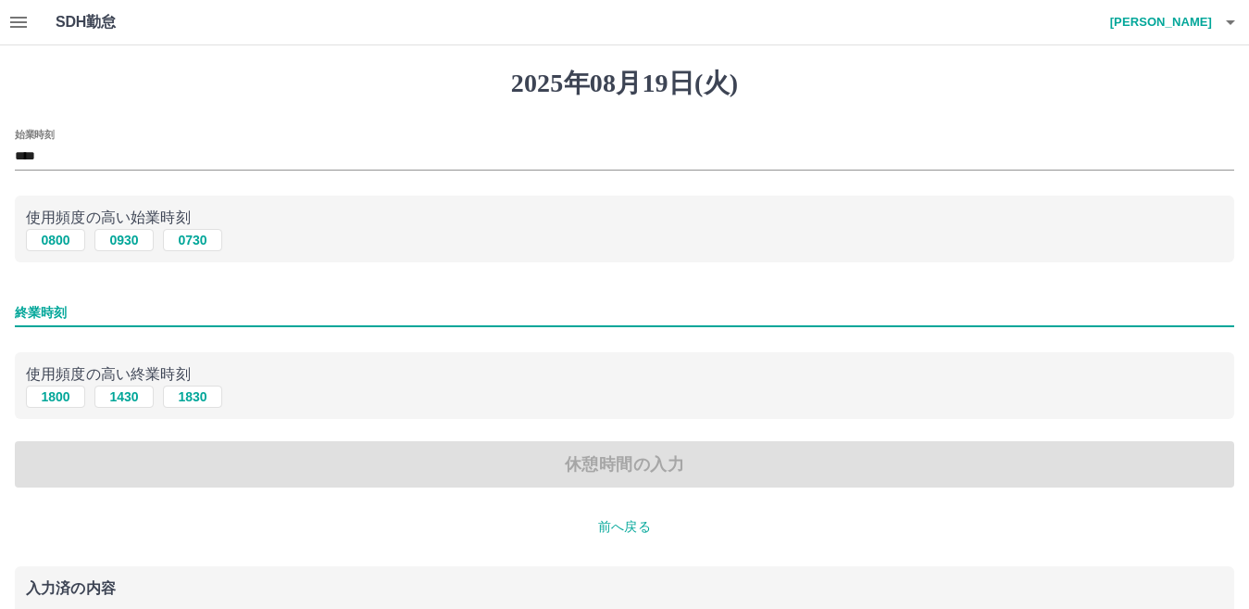
click at [98, 313] on input "終業時刻" at bounding box center [625, 312] width 1220 height 27
type input "****"
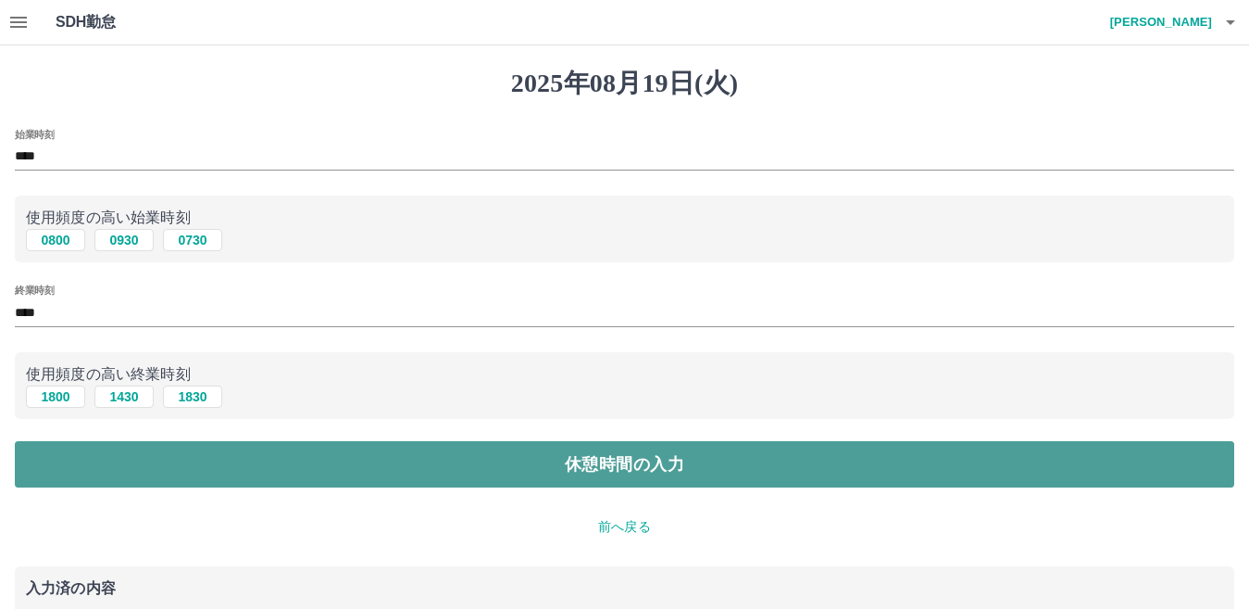
click at [163, 464] on button "休憩時間の入力" at bounding box center [625, 464] width 1220 height 46
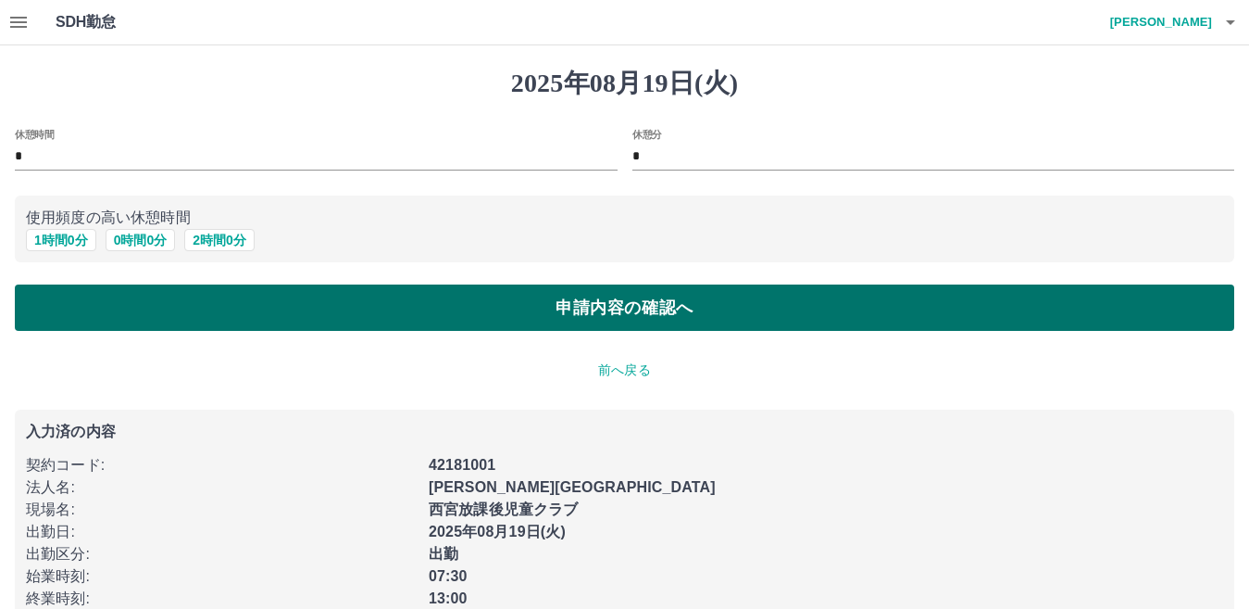
click at [307, 308] on button "申請内容の確認へ" at bounding box center [625, 307] width 1220 height 46
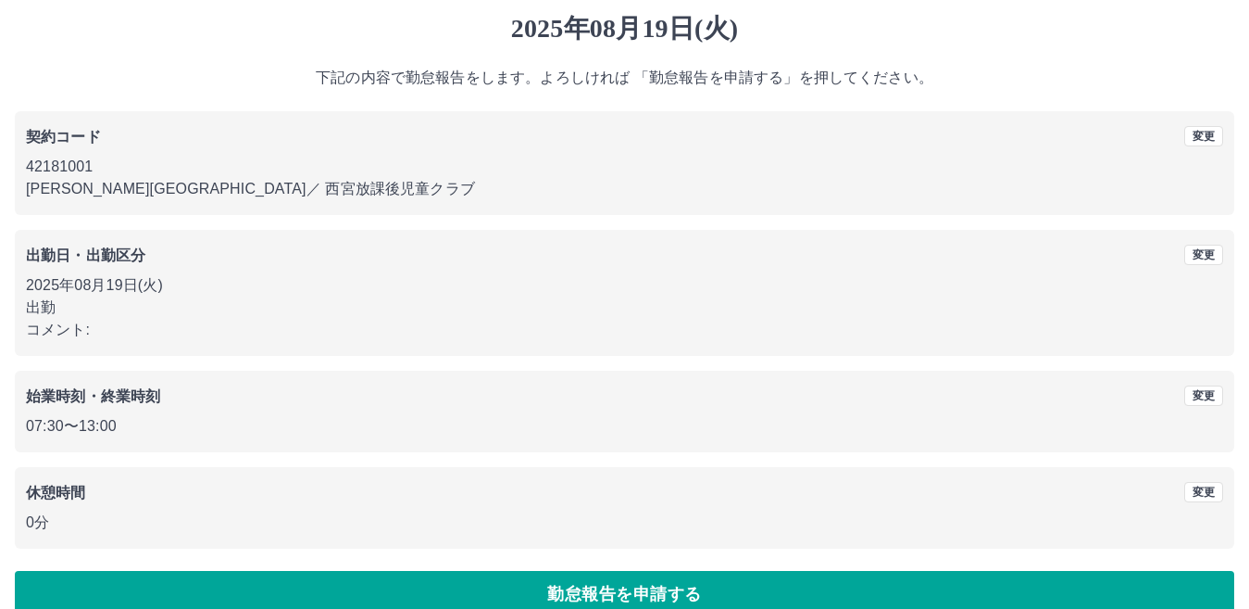
scroll to position [85, 0]
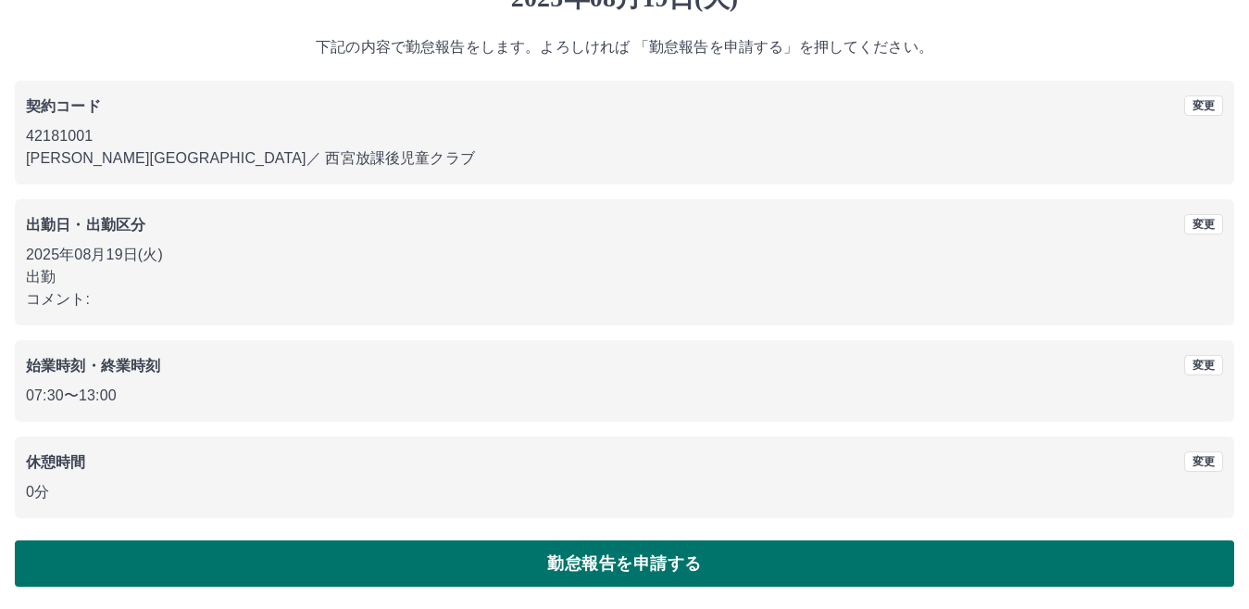
click at [258, 568] on button "勤怠報告を申請する" at bounding box center [625, 563] width 1220 height 46
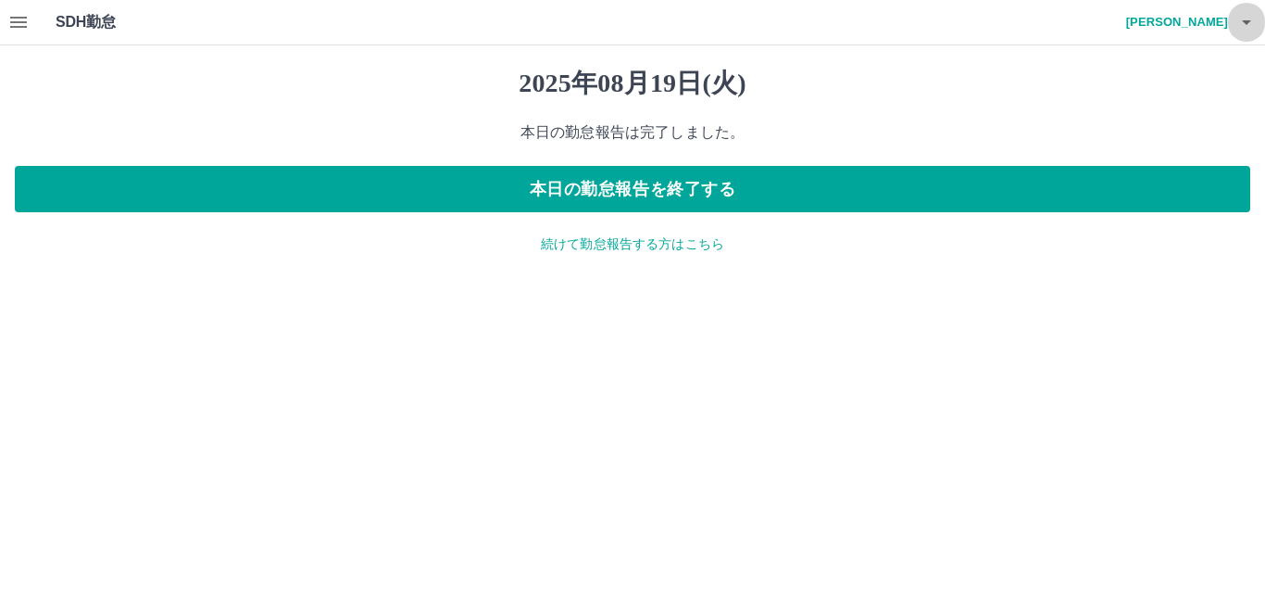
click at [1239, 20] on icon "button" at bounding box center [1247, 22] width 22 height 22
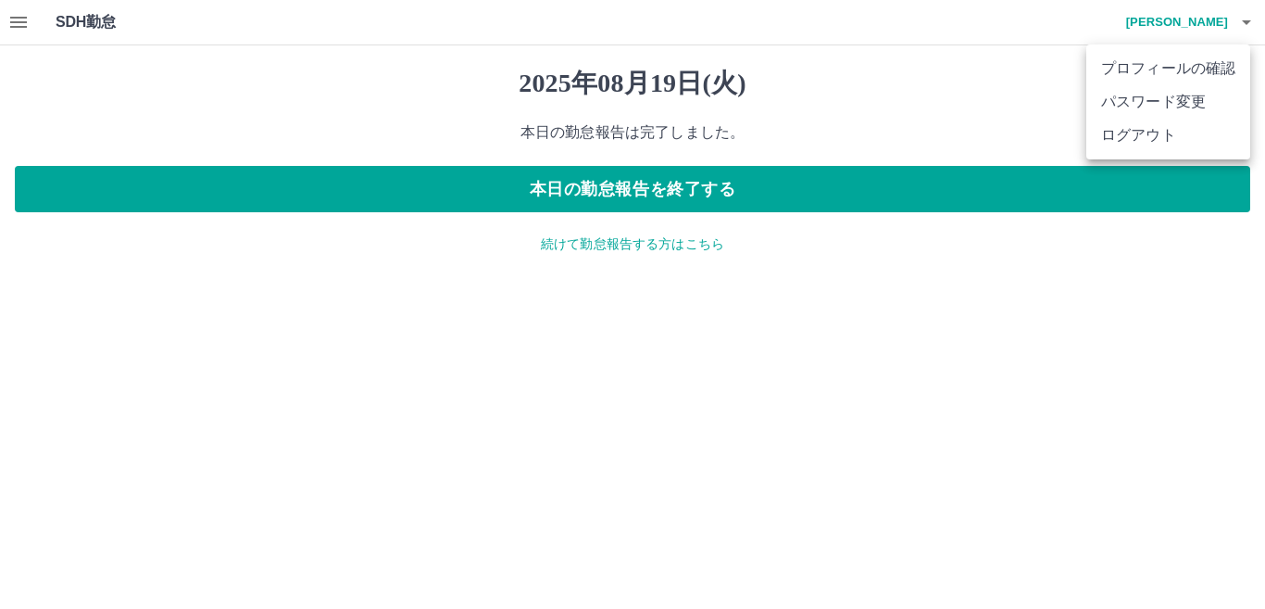
click at [1118, 135] on li "ログアウト" at bounding box center [1168, 135] width 164 height 33
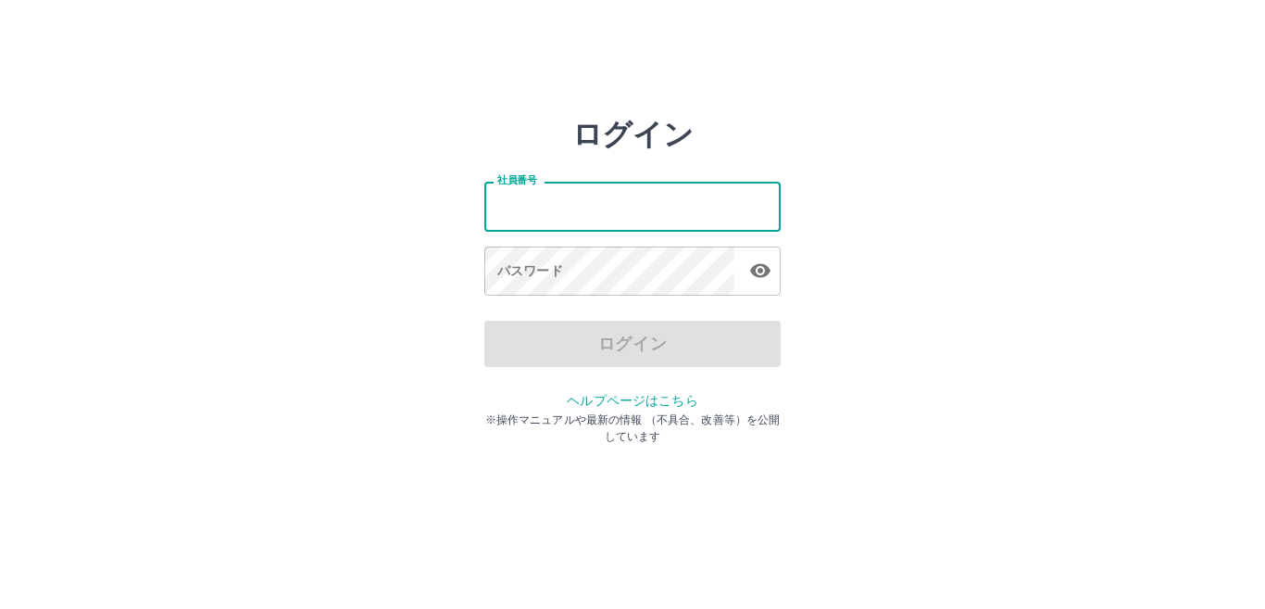
click at [563, 213] on input "社員番号" at bounding box center [632, 206] width 296 height 49
type input "*"
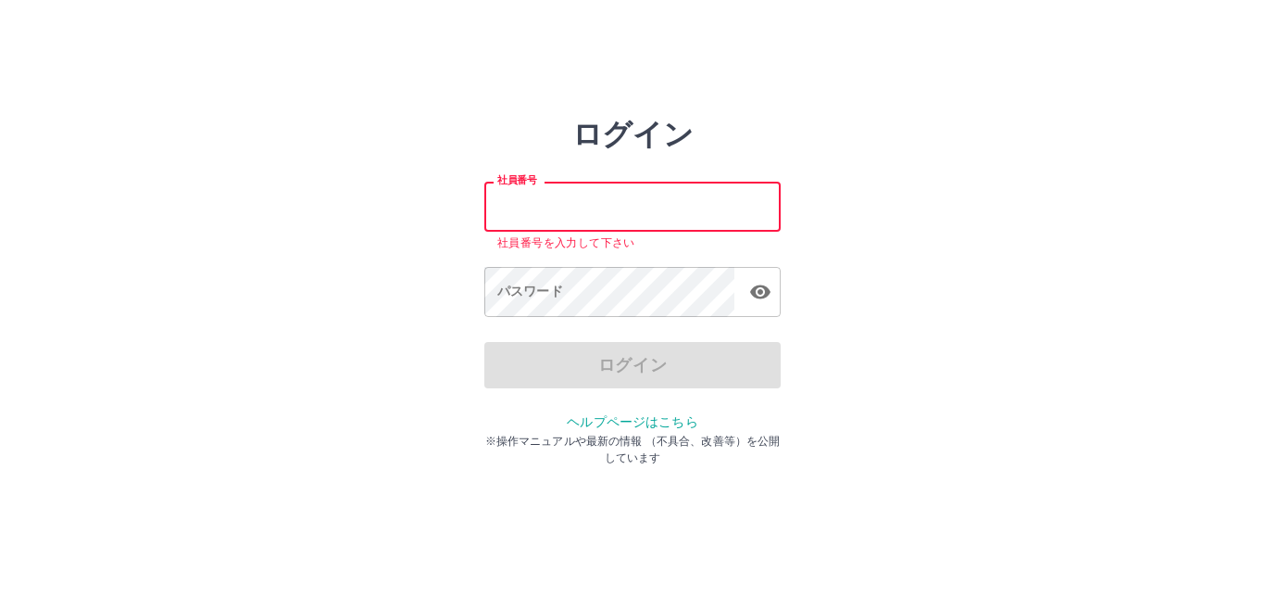
click at [614, 347] on div "ログイン" at bounding box center [632, 365] width 296 height 46
click at [544, 188] on input "社員番号" at bounding box center [632, 206] width 296 height 49
type input "*******"
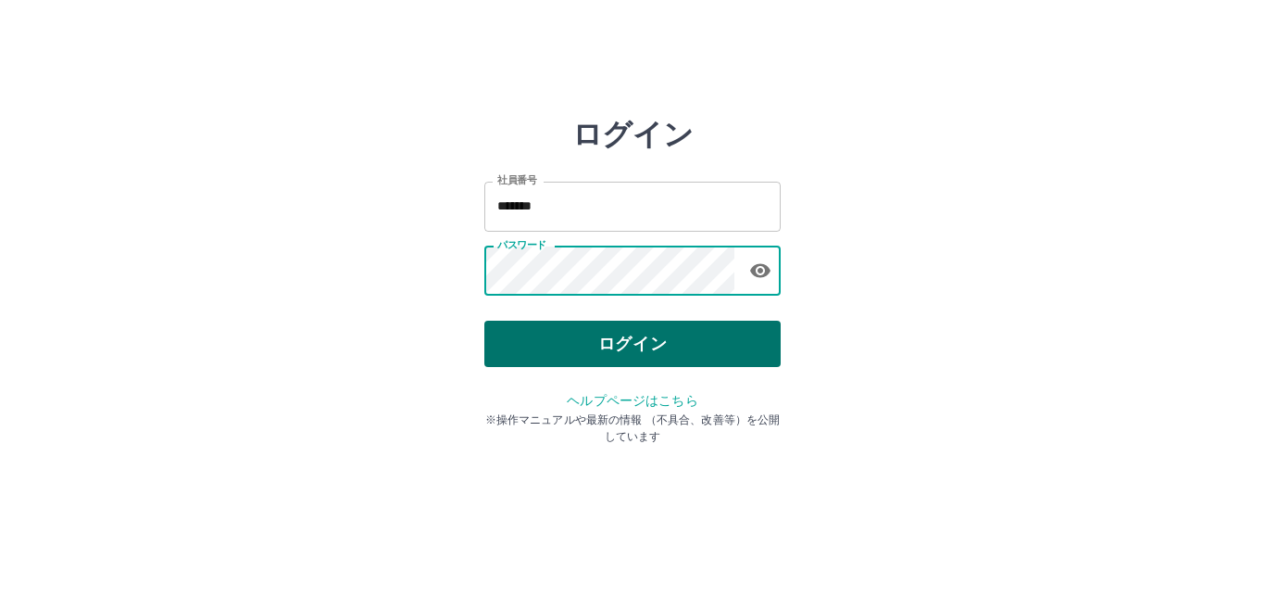
click at [510, 345] on button "ログイン" at bounding box center [632, 343] width 296 height 46
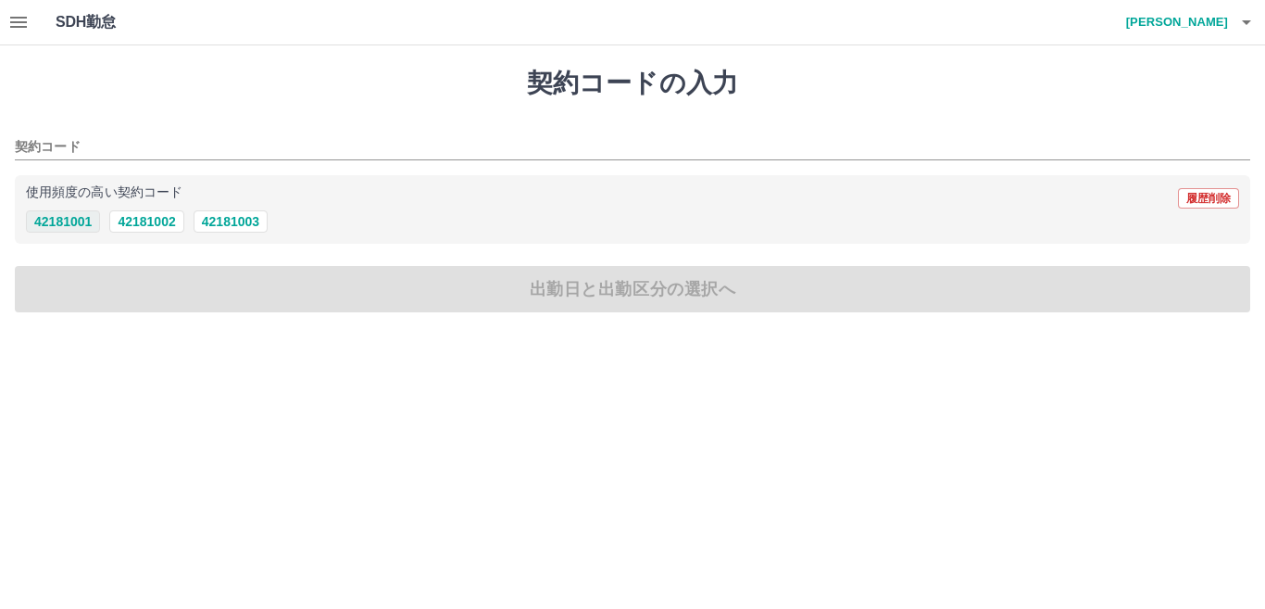
click at [61, 221] on button "42181001" at bounding box center [63, 221] width 74 height 22
type input "********"
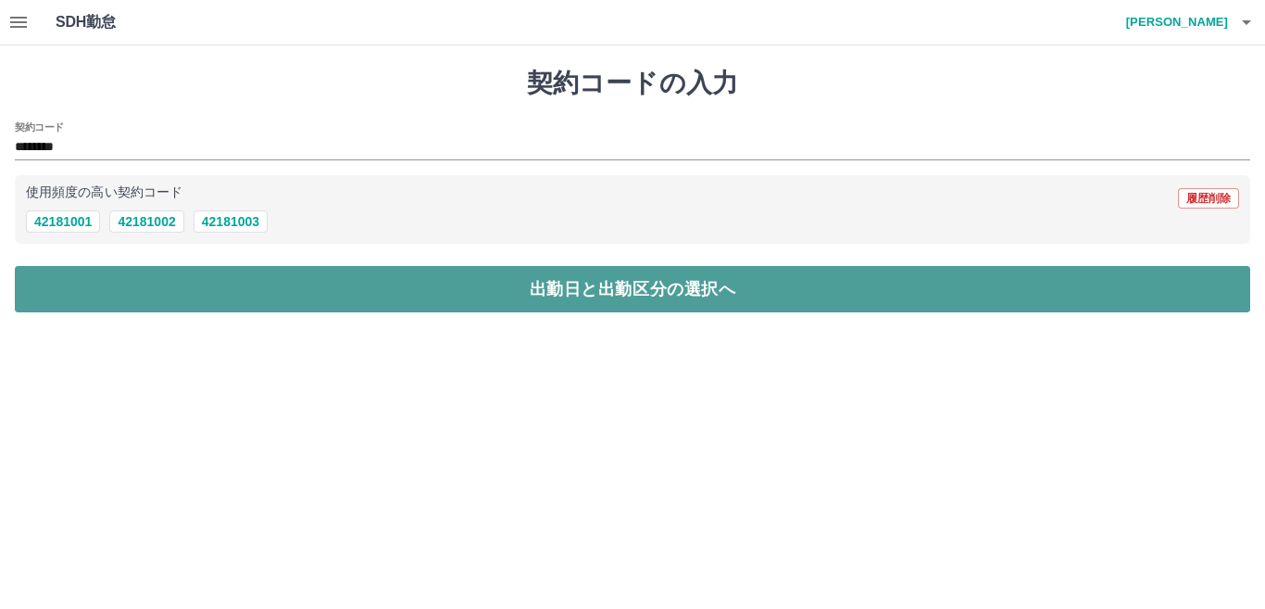
click at [74, 288] on button "出勤日と出勤区分の選択へ" at bounding box center [633, 289] width 1236 height 46
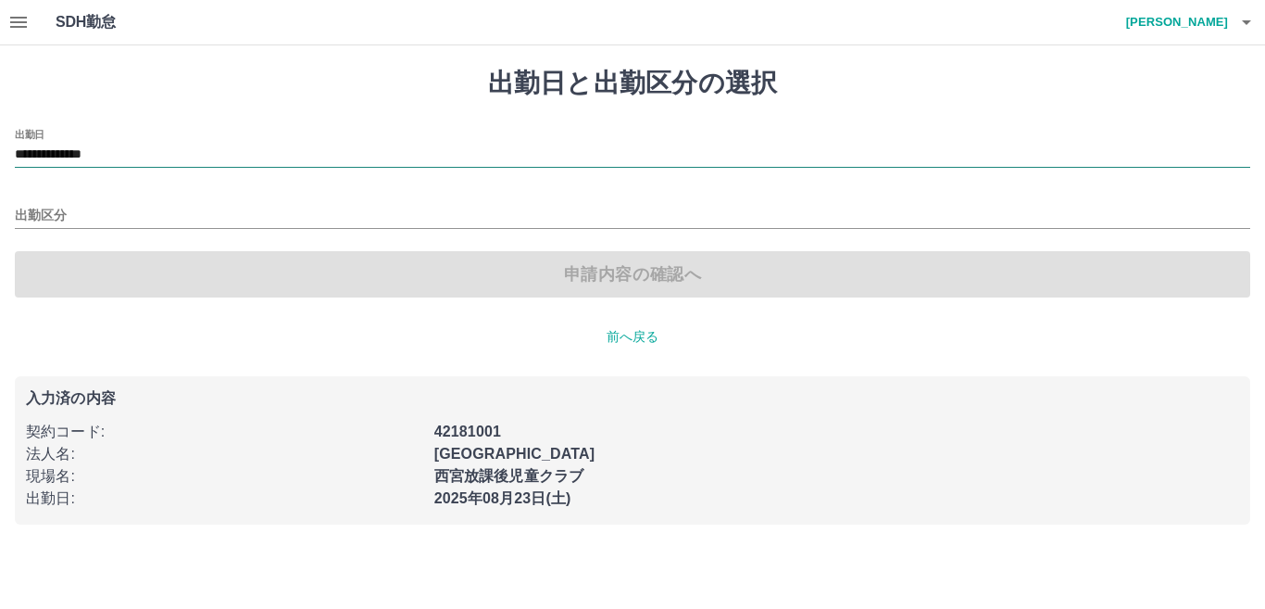
click at [152, 153] on input "**********" at bounding box center [633, 155] width 1236 height 23
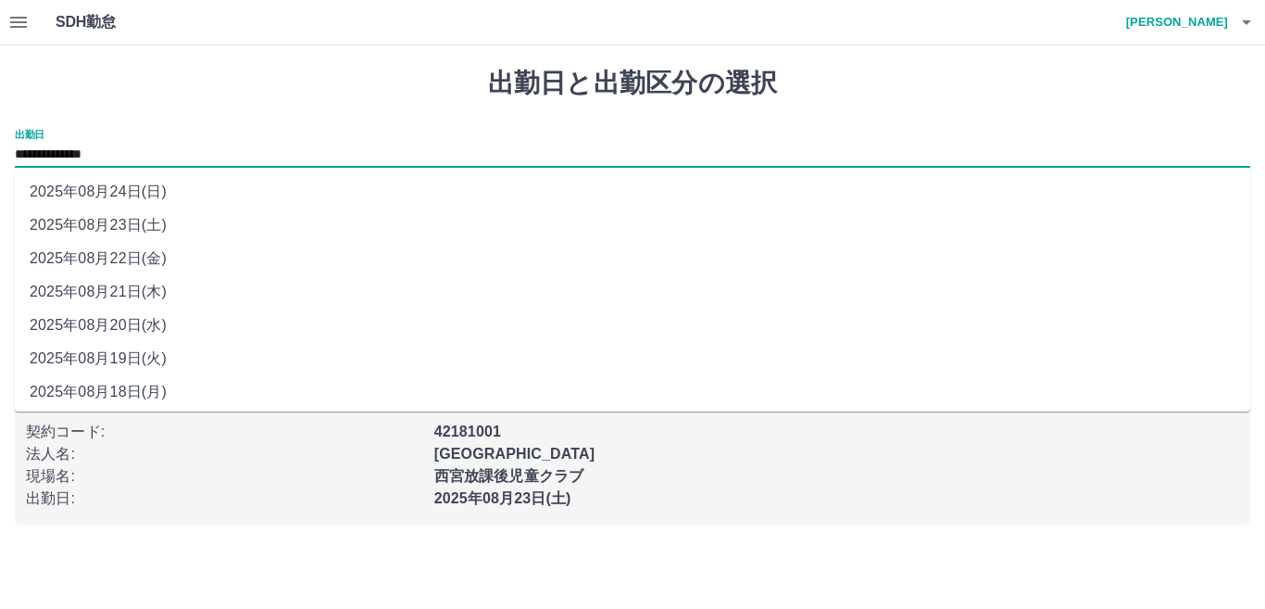
click at [157, 358] on li "2025年08月19日(火)" at bounding box center [633, 358] width 1236 height 33
type input "**********"
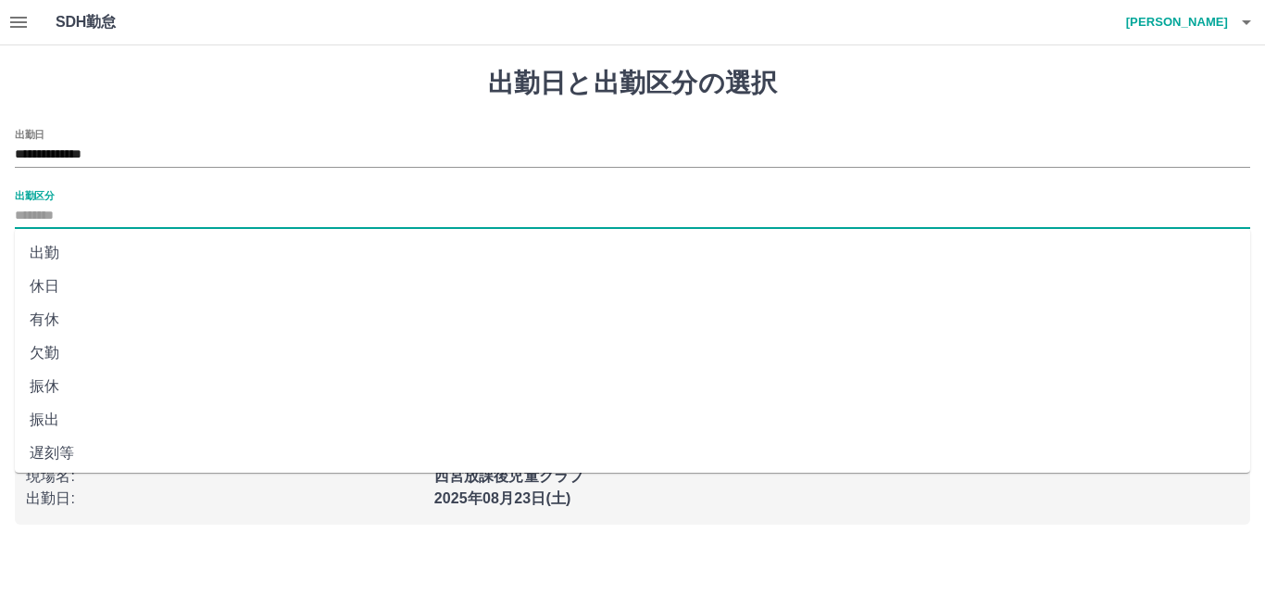
click at [74, 215] on input "出勤区分" at bounding box center [633, 216] width 1236 height 23
click at [87, 254] on li "出勤" at bounding box center [633, 252] width 1236 height 33
type input "**"
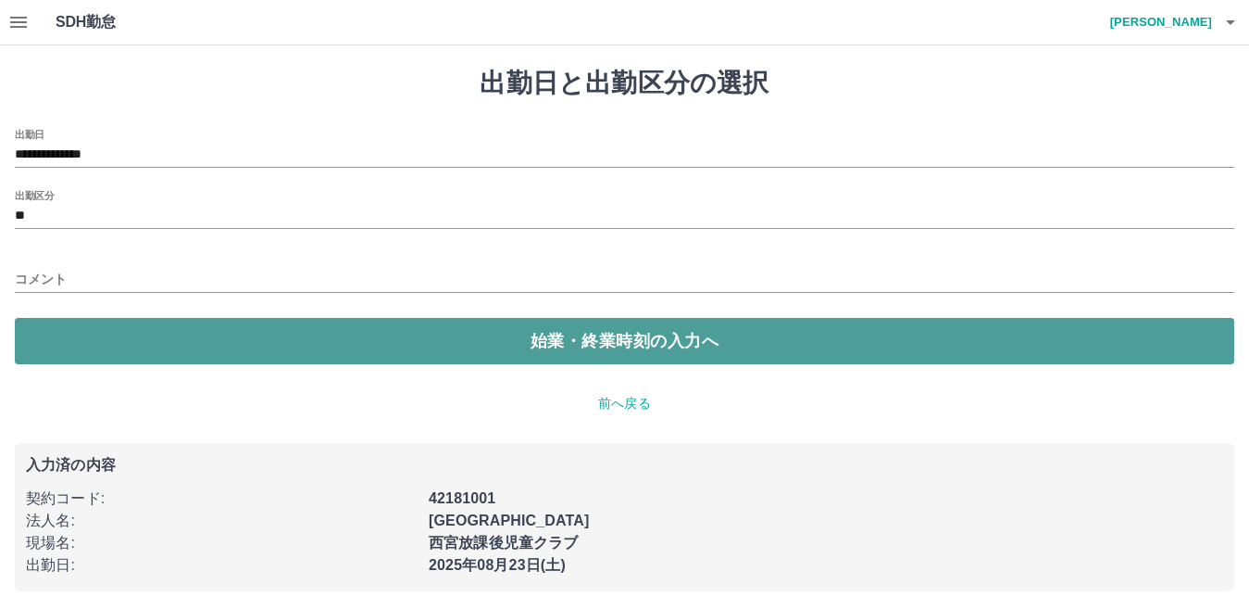
click at [110, 354] on button "始業・終業時刻の入力へ" at bounding box center [625, 341] width 1220 height 46
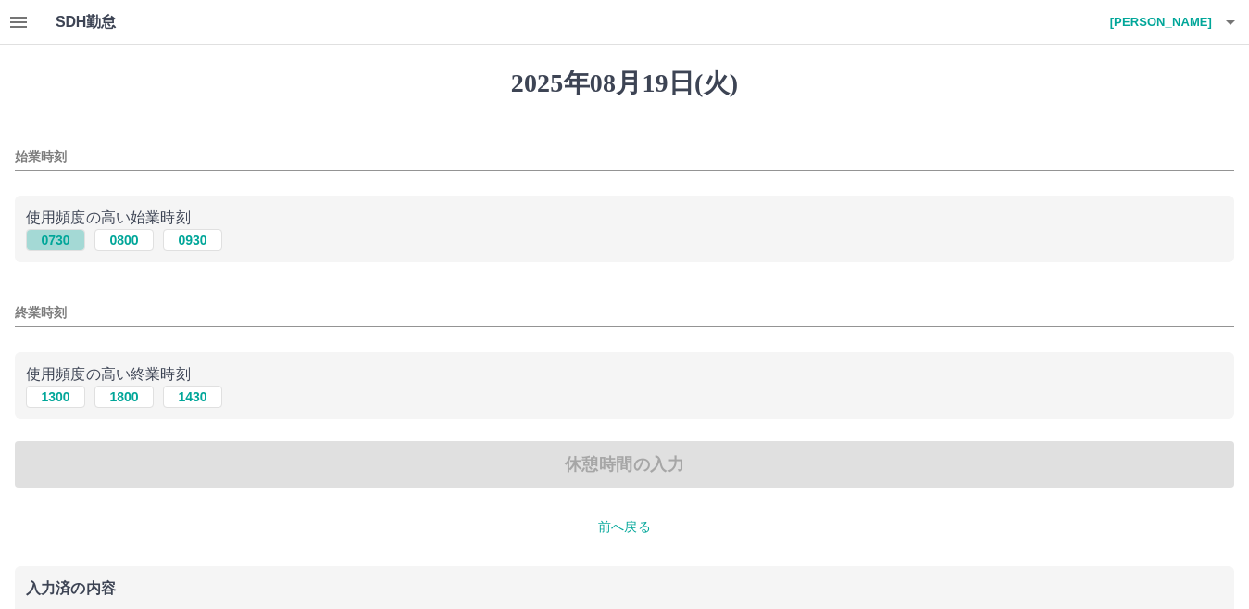
click at [73, 238] on button "0730" at bounding box center [55, 240] width 59 height 22
type input "****"
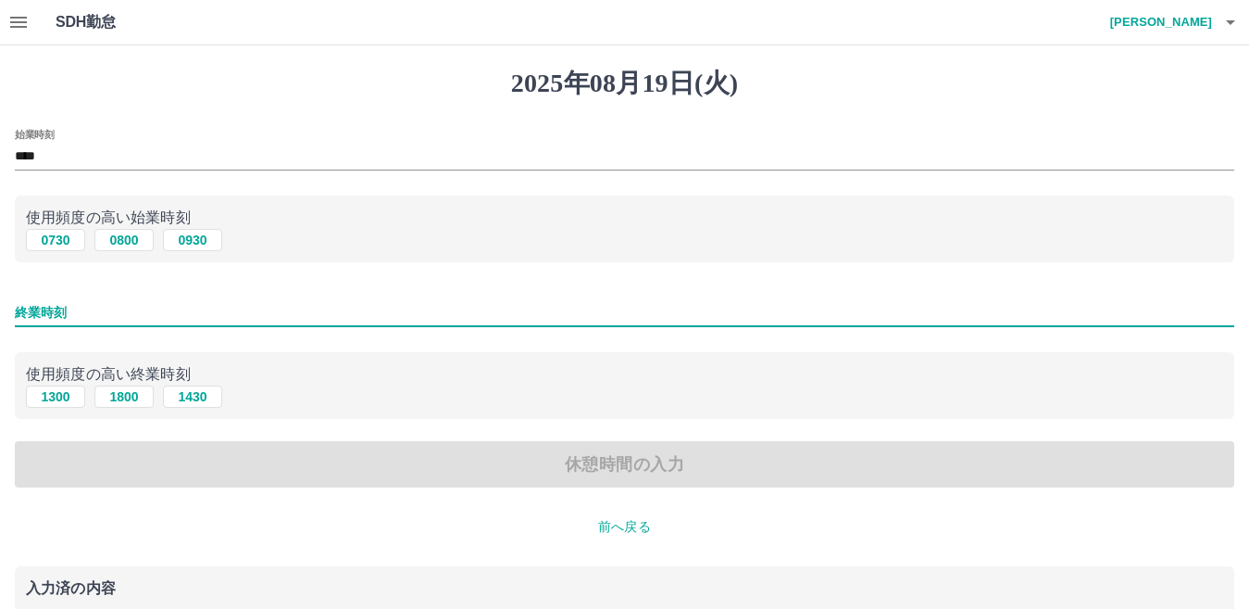
click at [84, 307] on input "終業時刻" at bounding box center [625, 312] width 1220 height 27
type input "****"
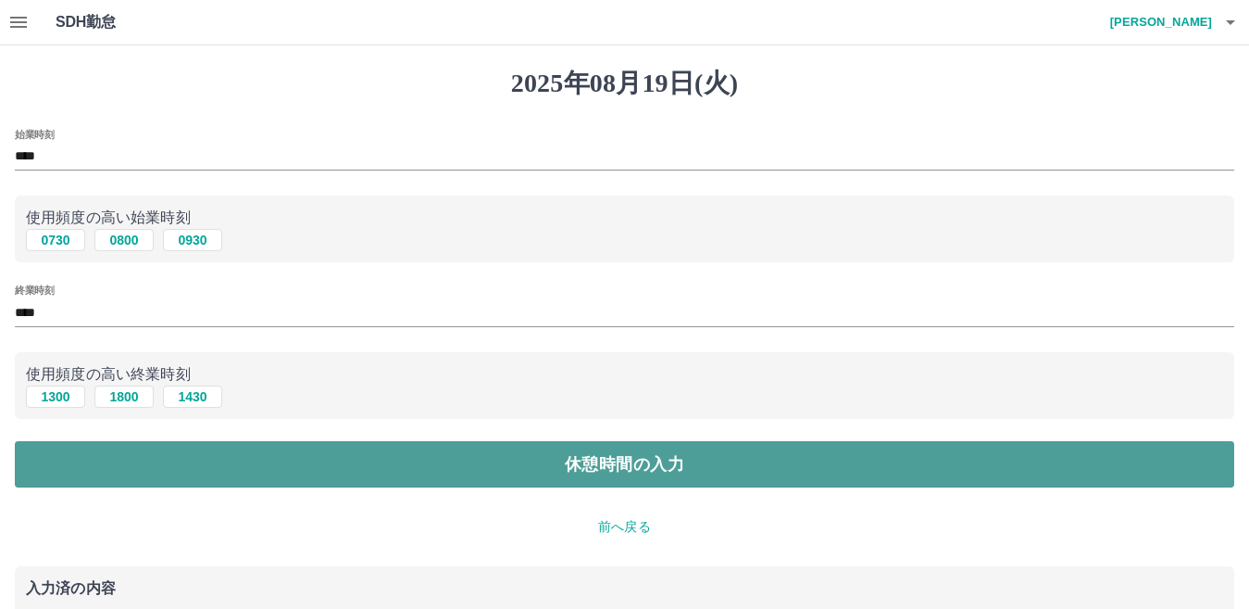
click at [144, 474] on button "休憩時間の入力" at bounding box center [625, 464] width 1220 height 46
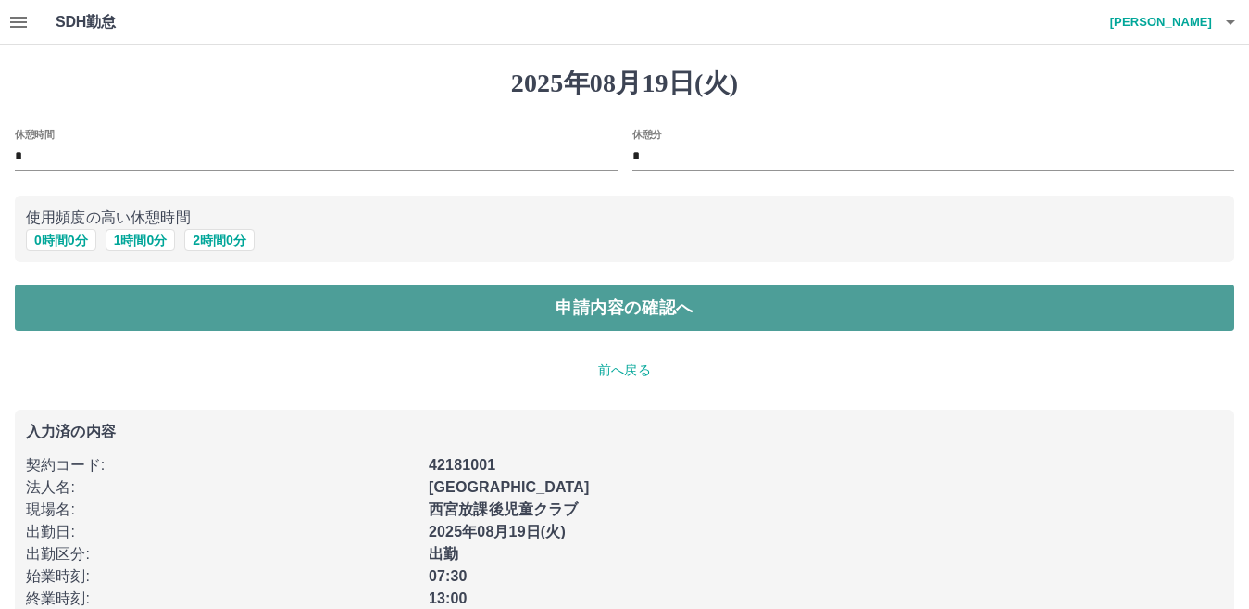
click at [192, 307] on button "申請内容の確認へ" at bounding box center [625, 307] width 1220 height 46
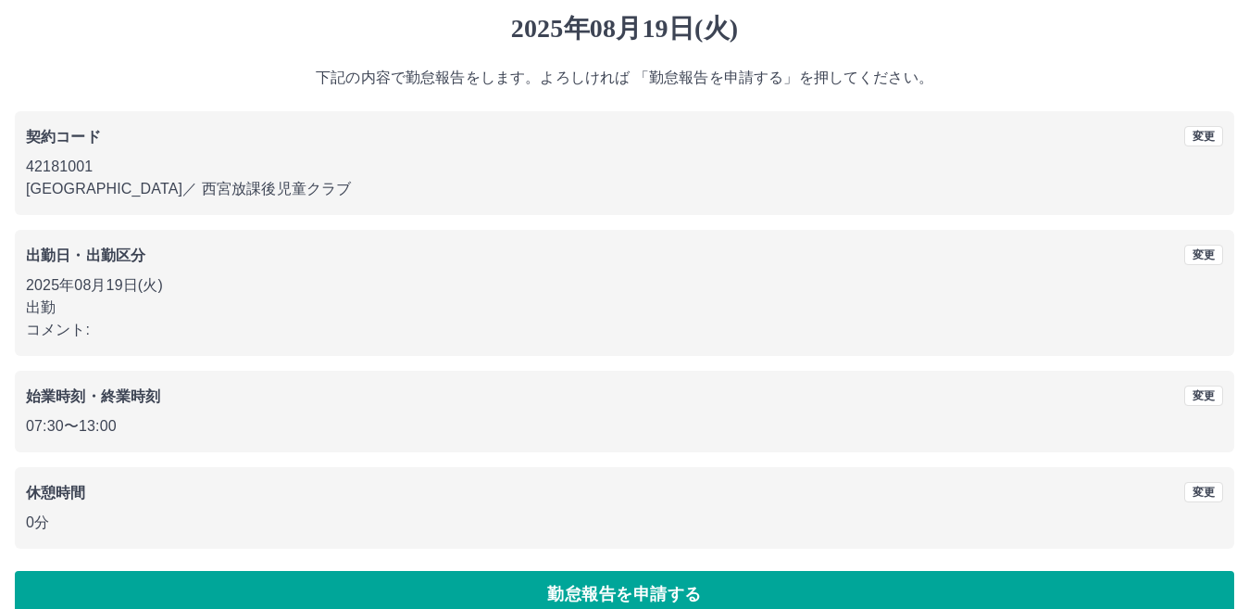
scroll to position [85, 0]
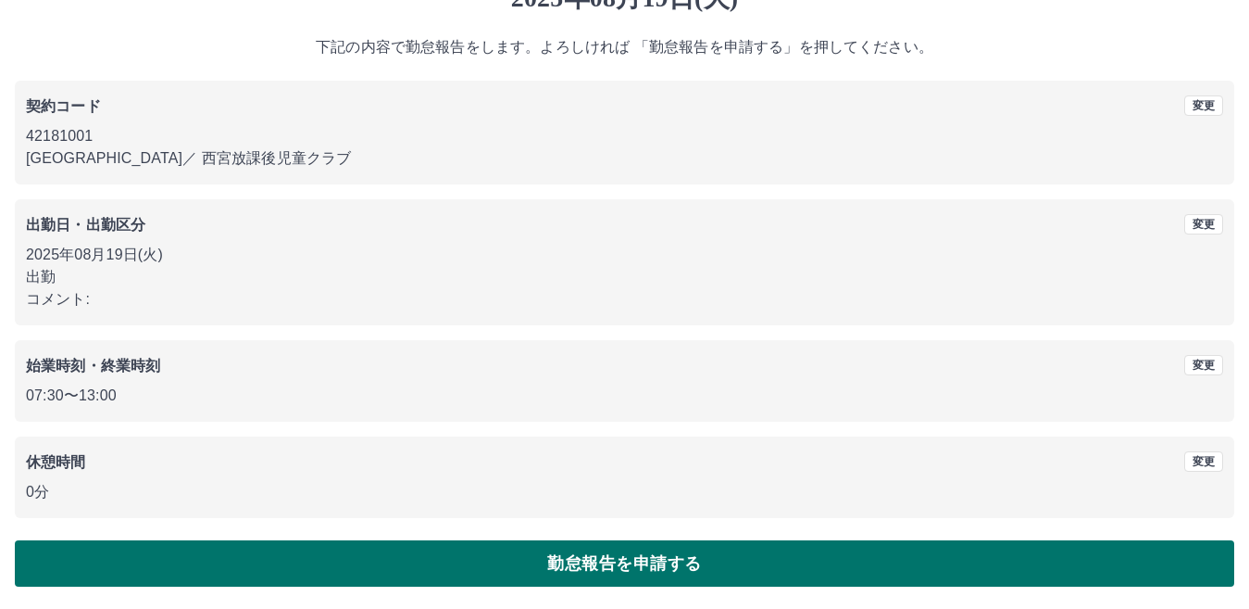
click at [183, 558] on button "勤怠報告を申請する" at bounding box center [625, 563] width 1220 height 46
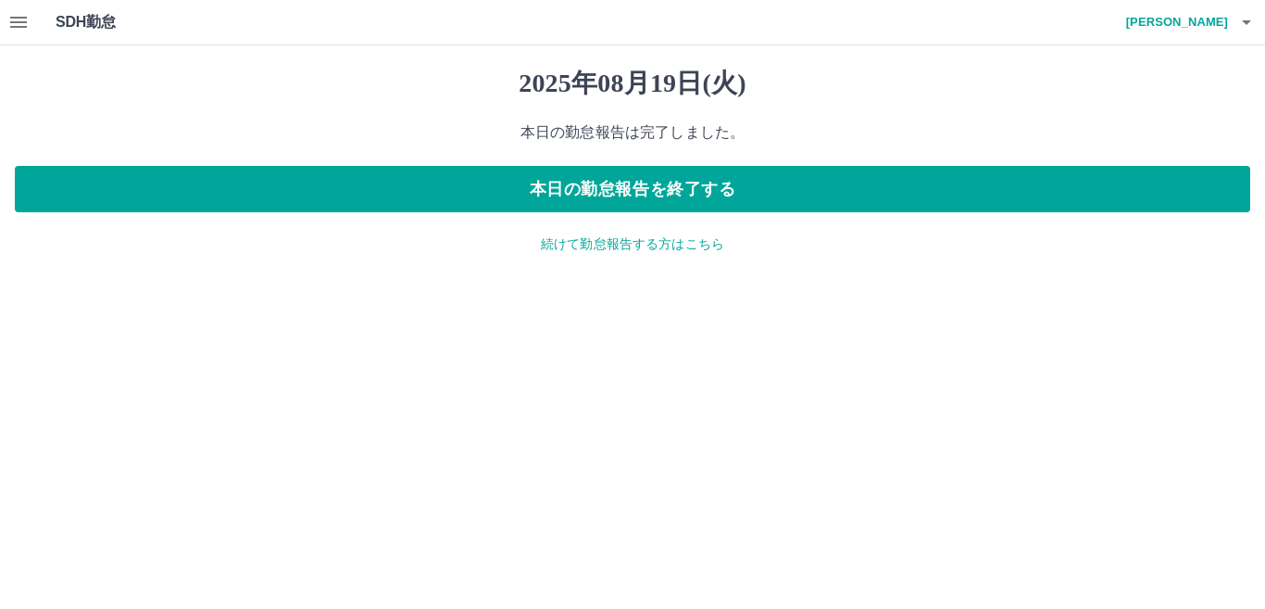
click at [740, 250] on p "続けて勤怠報告する方はこちら" at bounding box center [633, 243] width 1236 height 19
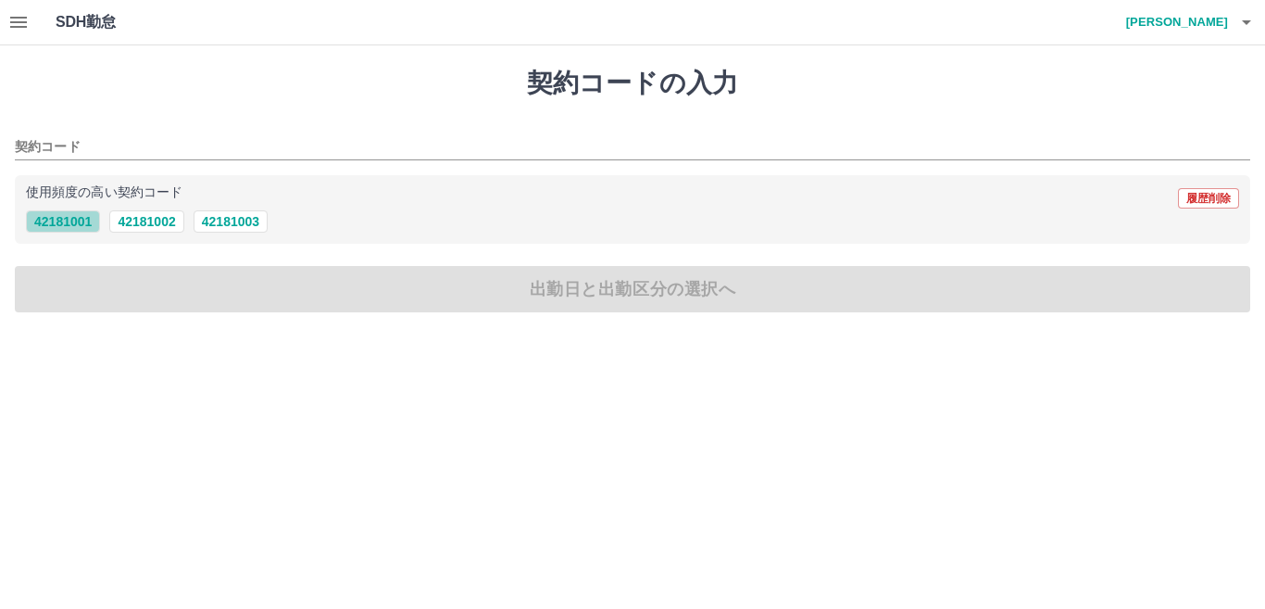
click at [68, 225] on button "42181001" at bounding box center [63, 221] width 74 height 22
type input "********"
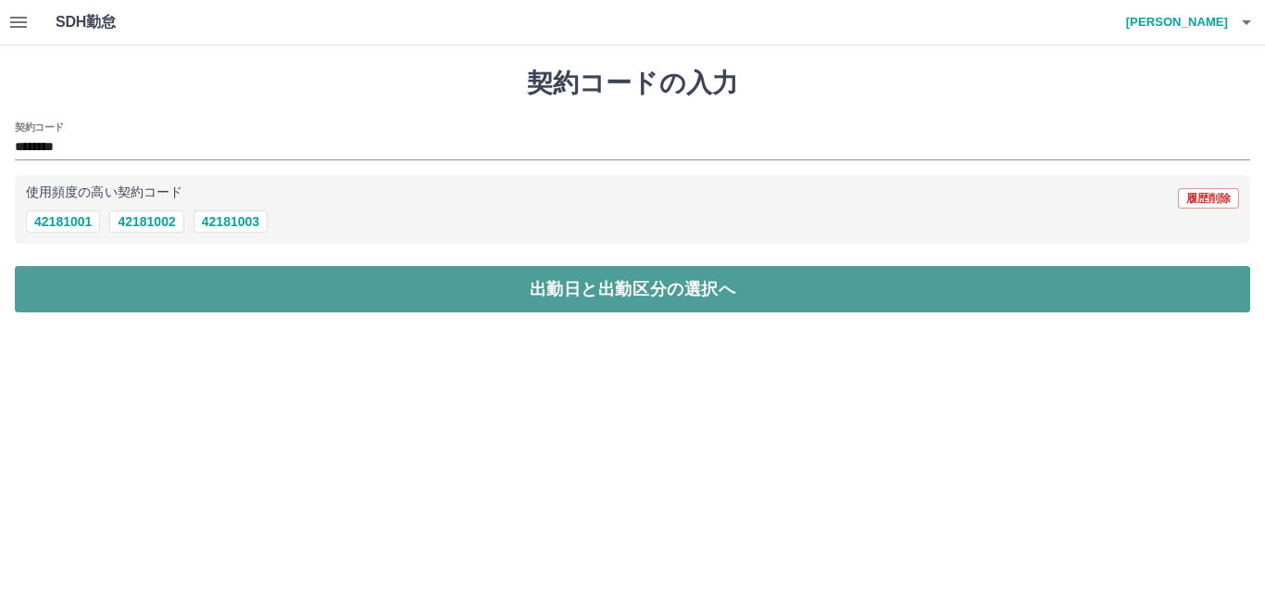
click at [100, 291] on button "出勤日と出勤区分の選択へ" at bounding box center [633, 289] width 1236 height 46
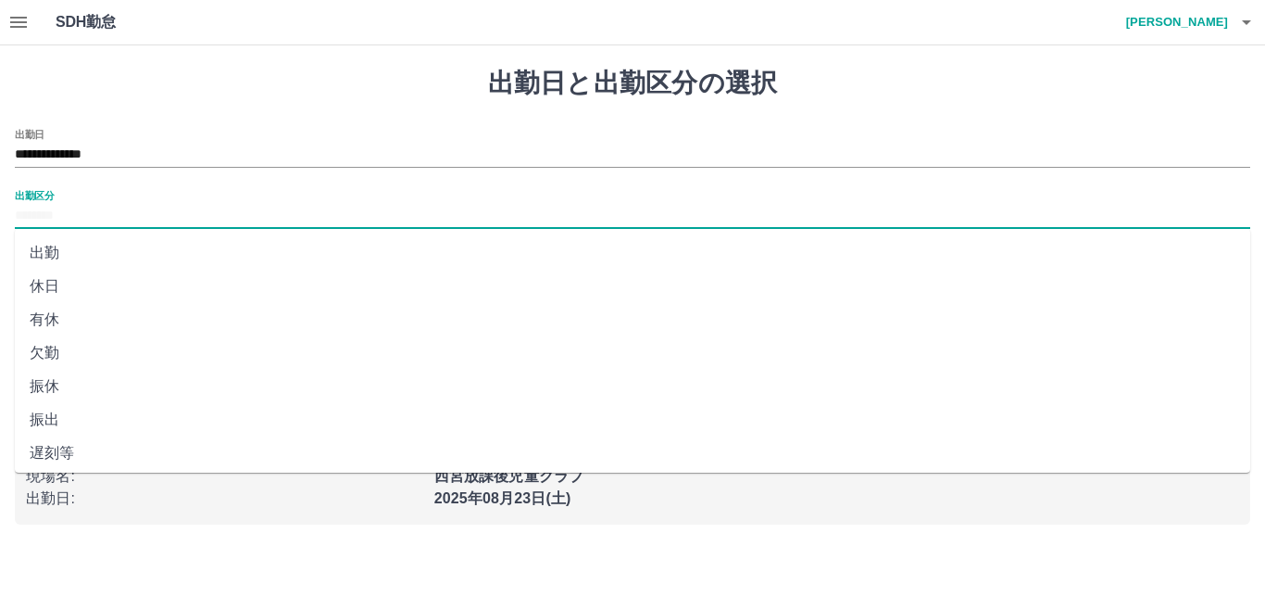
click at [96, 213] on input "出勤区分" at bounding box center [633, 216] width 1236 height 23
click at [78, 286] on li "休日" at bounding box center [633, 286] width 1236 height 33
type input "**"
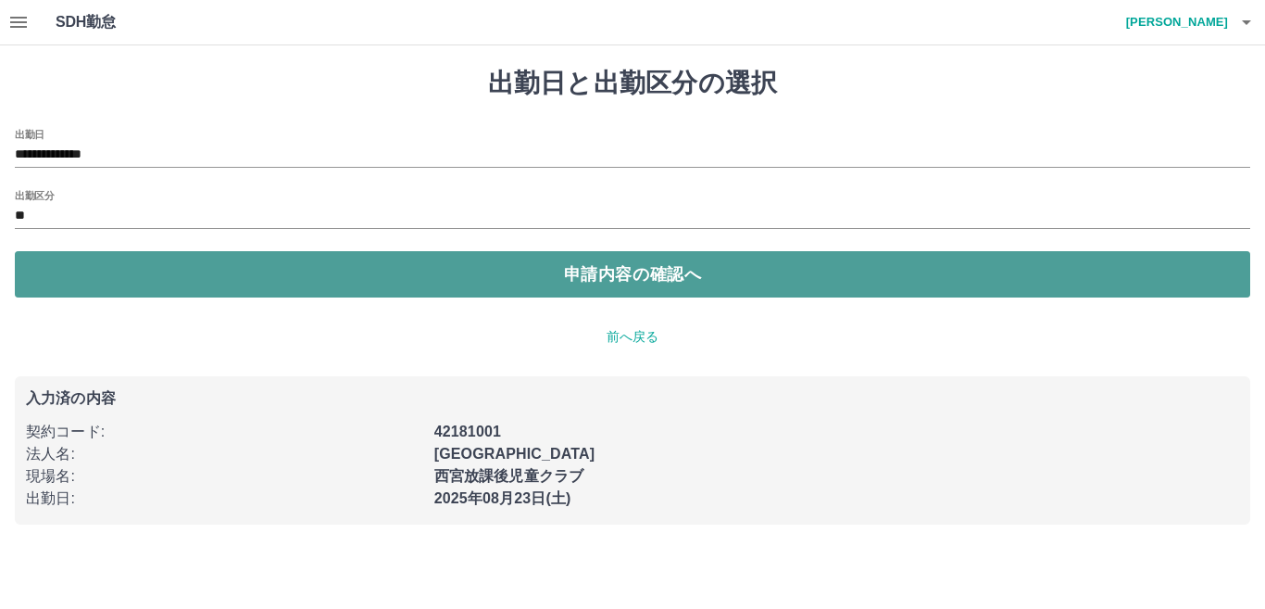
click at [98, 281] on button "申請内容の確認へ" at bounding box center [633, 274] width 1236 height 46
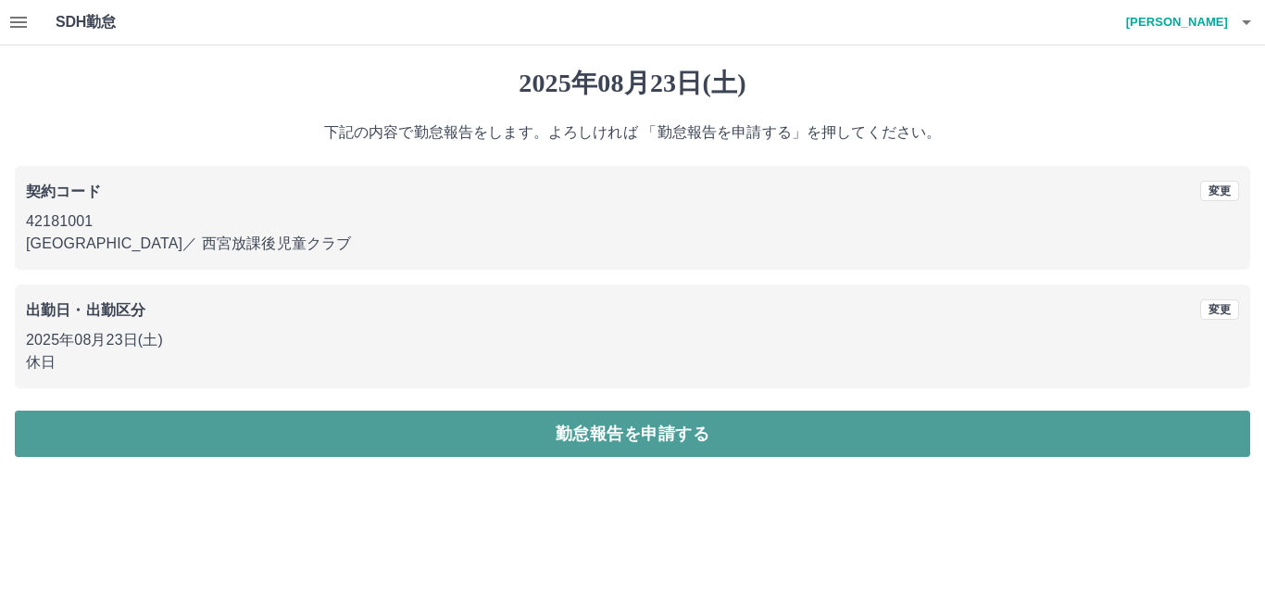
click at [120, 440] on button "勤怠報告を申請する" at bounding box center [633, 433] width 1236 height 46
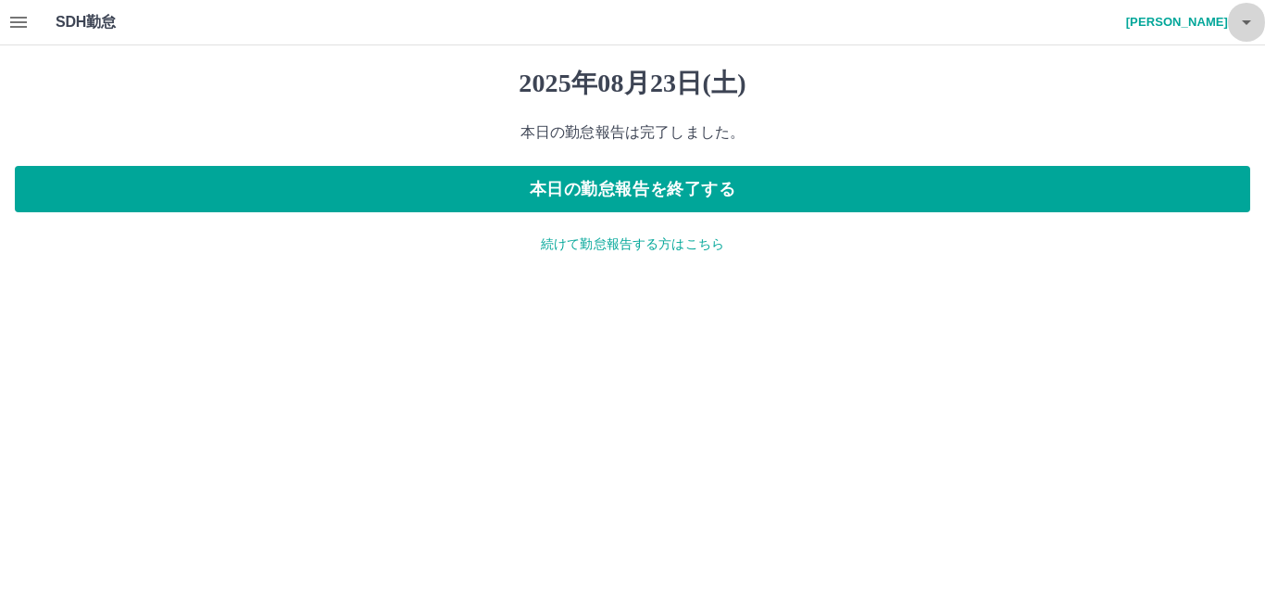
click at [1244, 17] on icon "button" at bounding box center [1247, 22] width 22 height 22
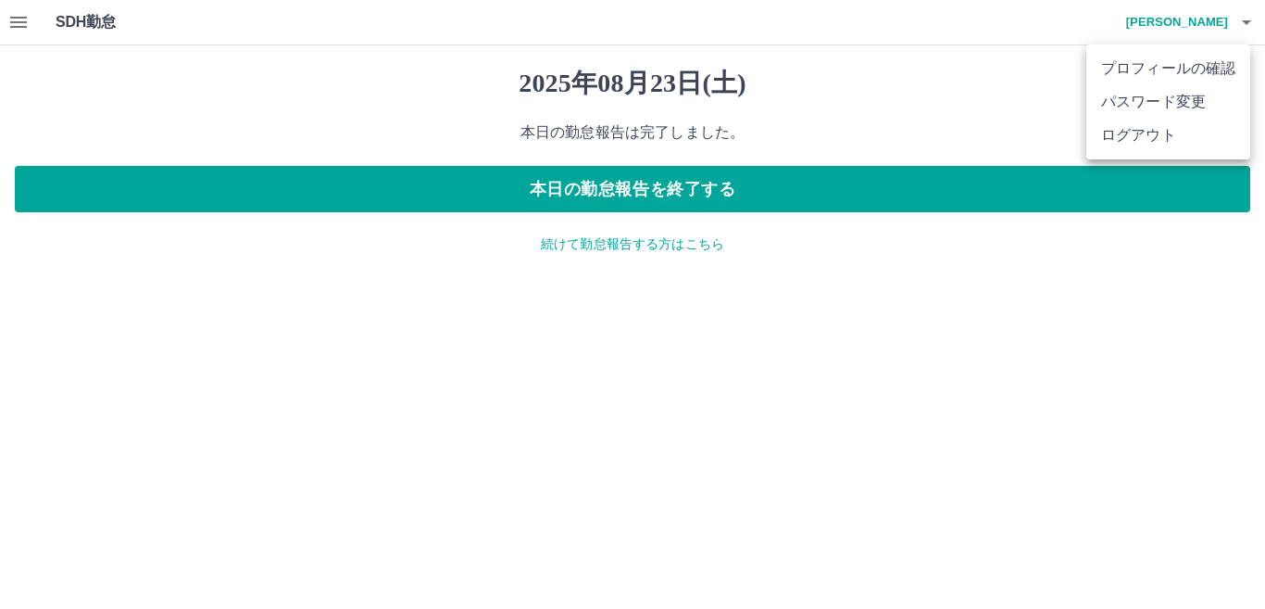
click at [1138, 130] on li "ログアウト" at bounding box center [1168, 135] width 164 height 33
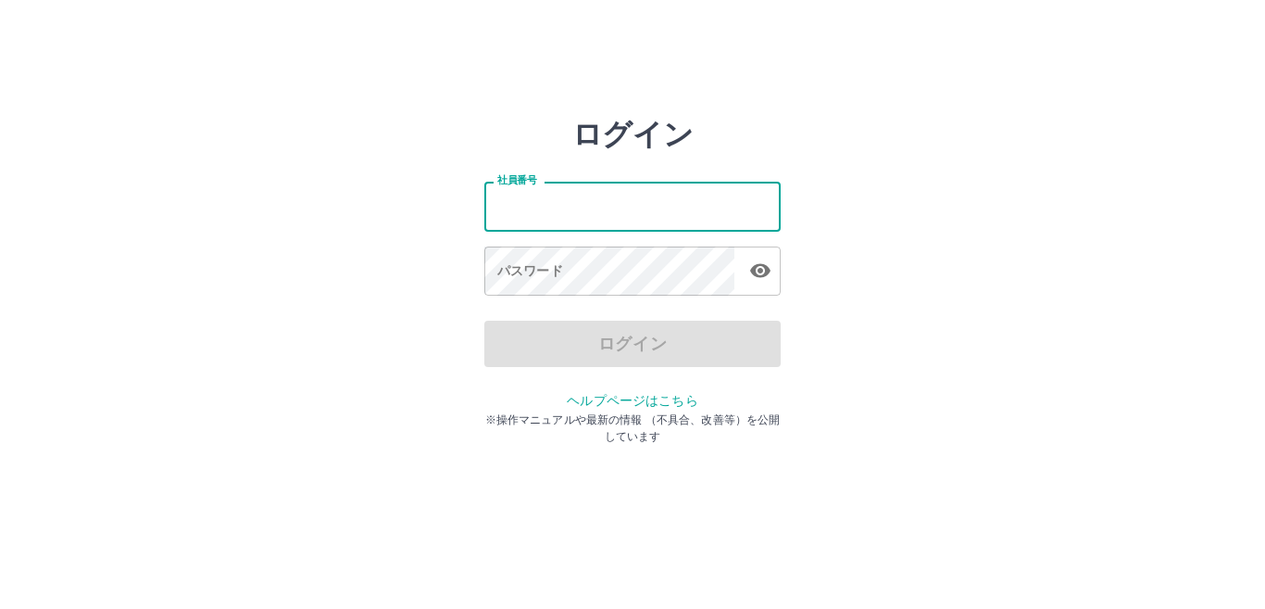
click at [561, 204] on input "社員番号" at bounding box center [632, 206] width 296 height 49
type input "*******"
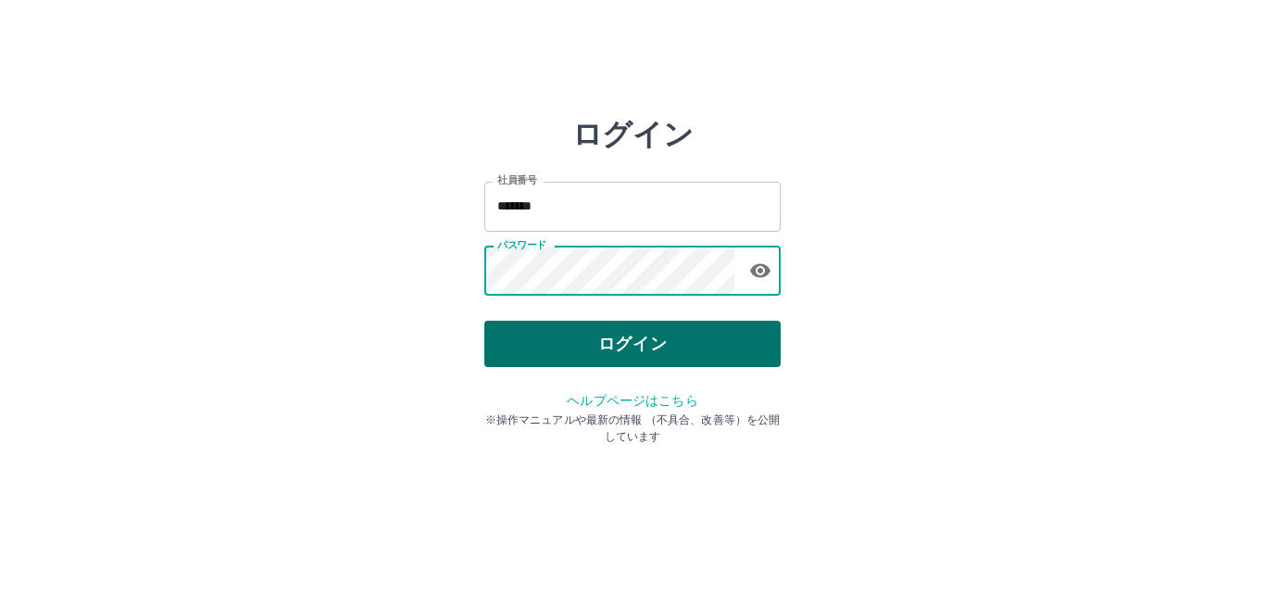
click at [512, 336] on button "ログイン" at bounding box center [632, 343] width 296 height 46
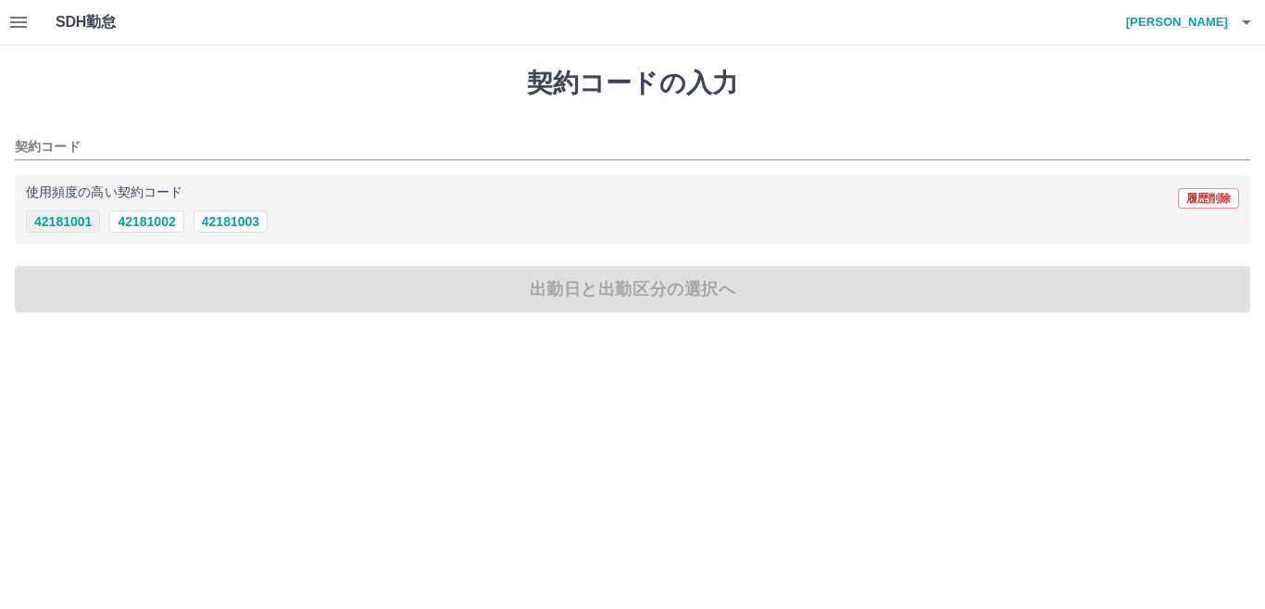
click at [84, 224] on button "42181001" at bounding box center [63, 221] width 74 height 22
type input "********"
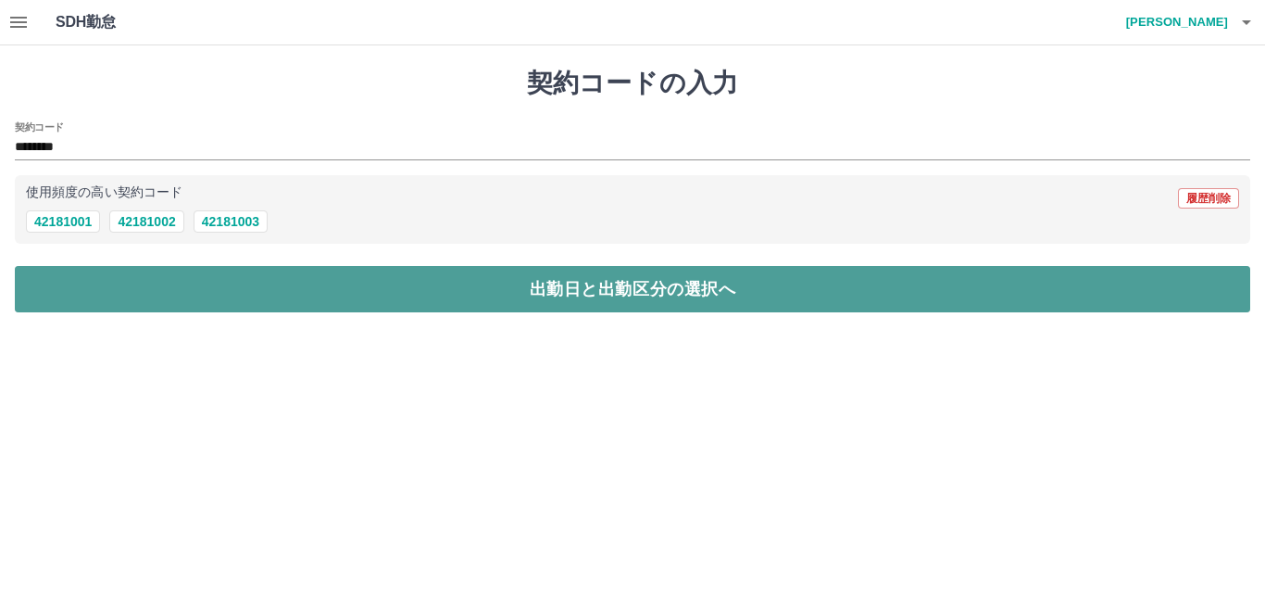
click at [115, 291] on button "出勤日と出勤区分の選択へ" at bounding box center [633, 289] width 1236 height 46
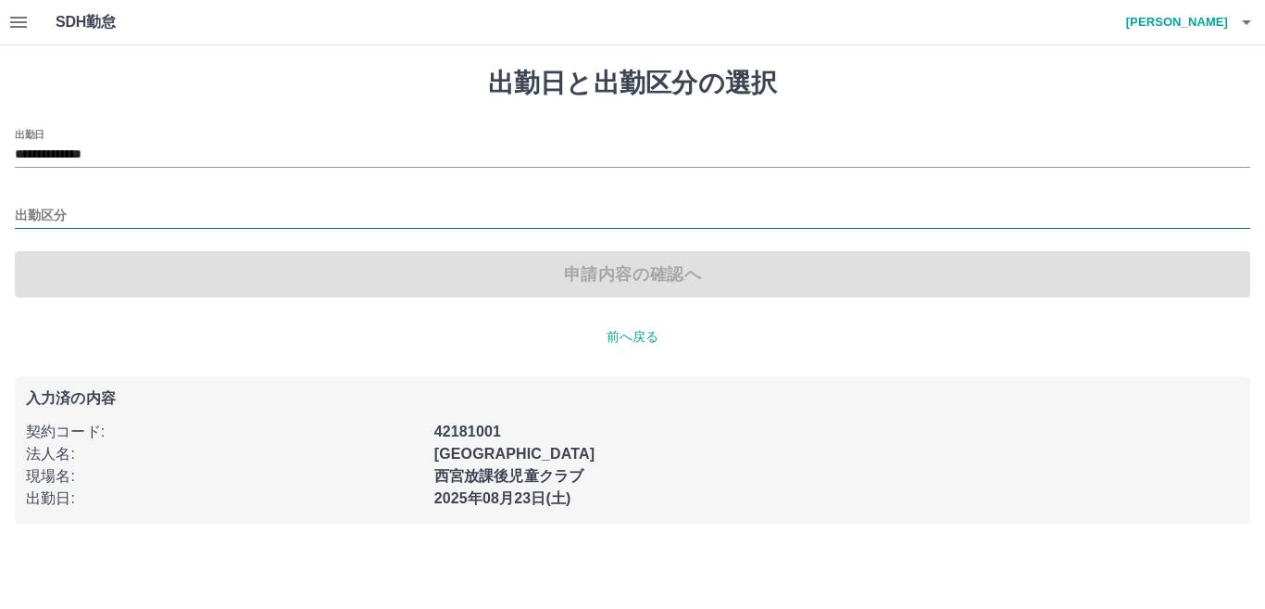
click at [75, 216] on input "出勤区分" at bounding box center [633, 216] width 1236 height 23
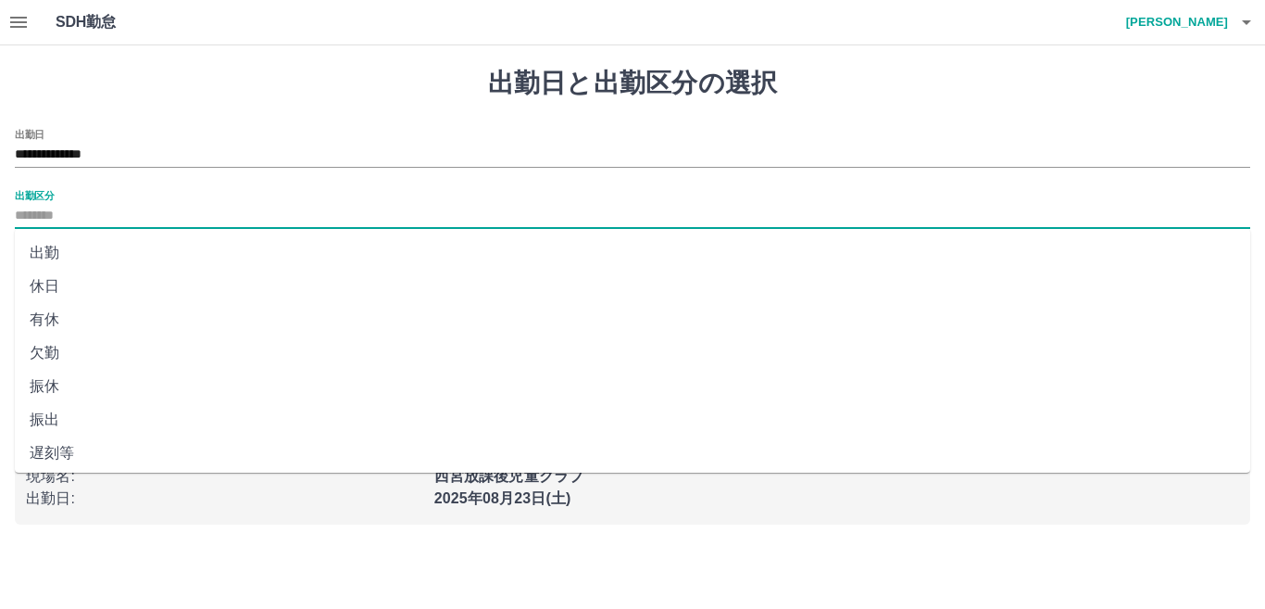
click at [81, 284] on li "休日" at bounding box center [633, 286] width 1236 height 33
type input "**"
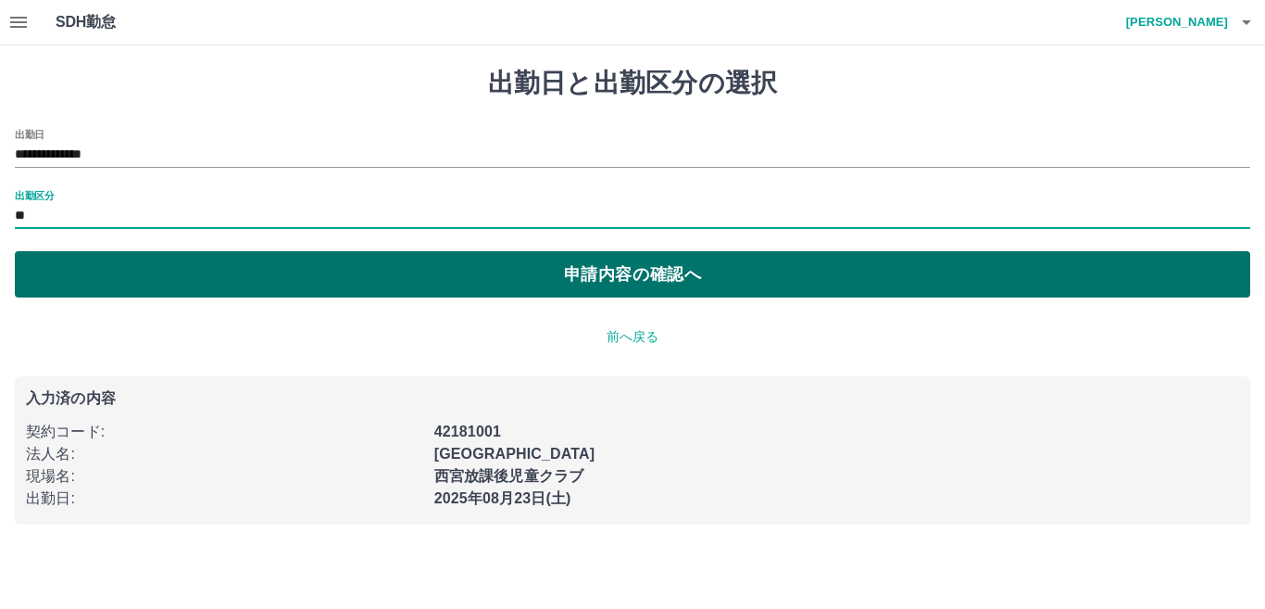
click at [169, 282] on button "申請内容の確認へ" at bounding box center [633, 274] width 1236 height 46
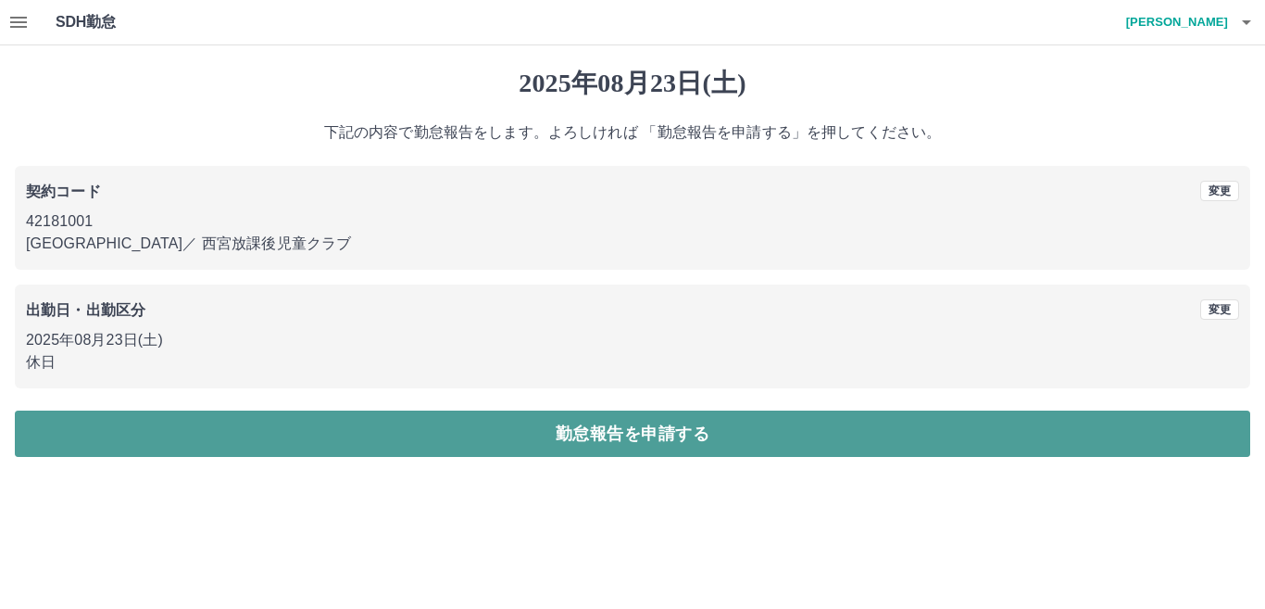
click at [203, 435] on button "勤怠報告を申請する" at bounding box center [633, 433] width 1236 height 46
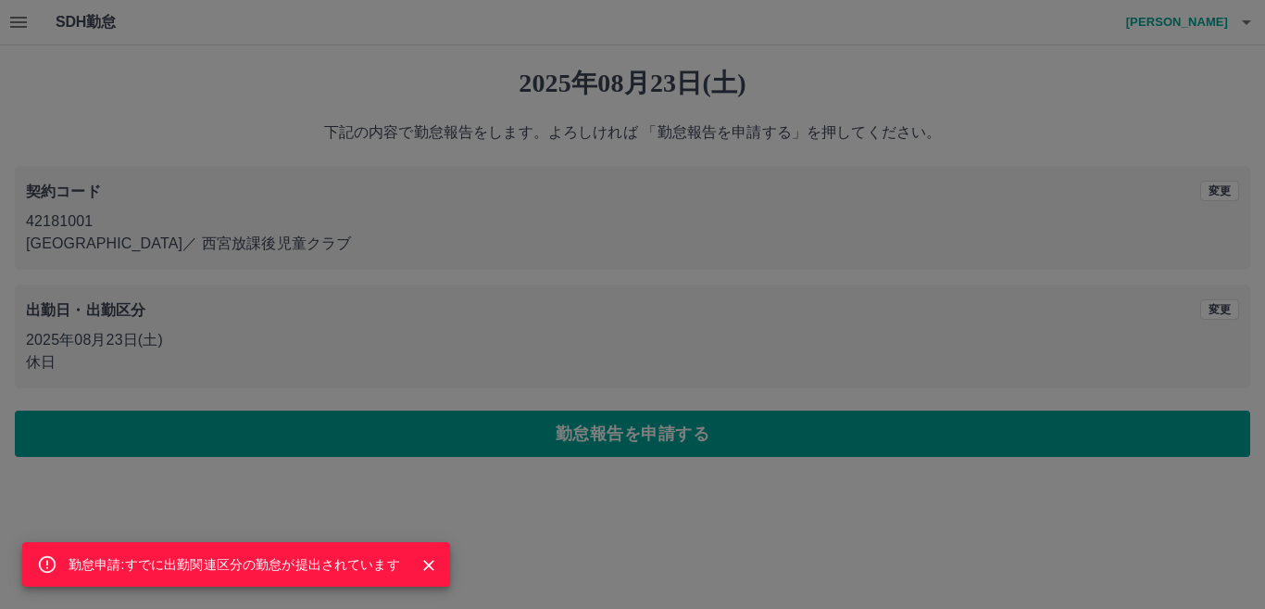
click at [426, 561] on icon "Close" at bounding box center [429, 565] width 19 height 19
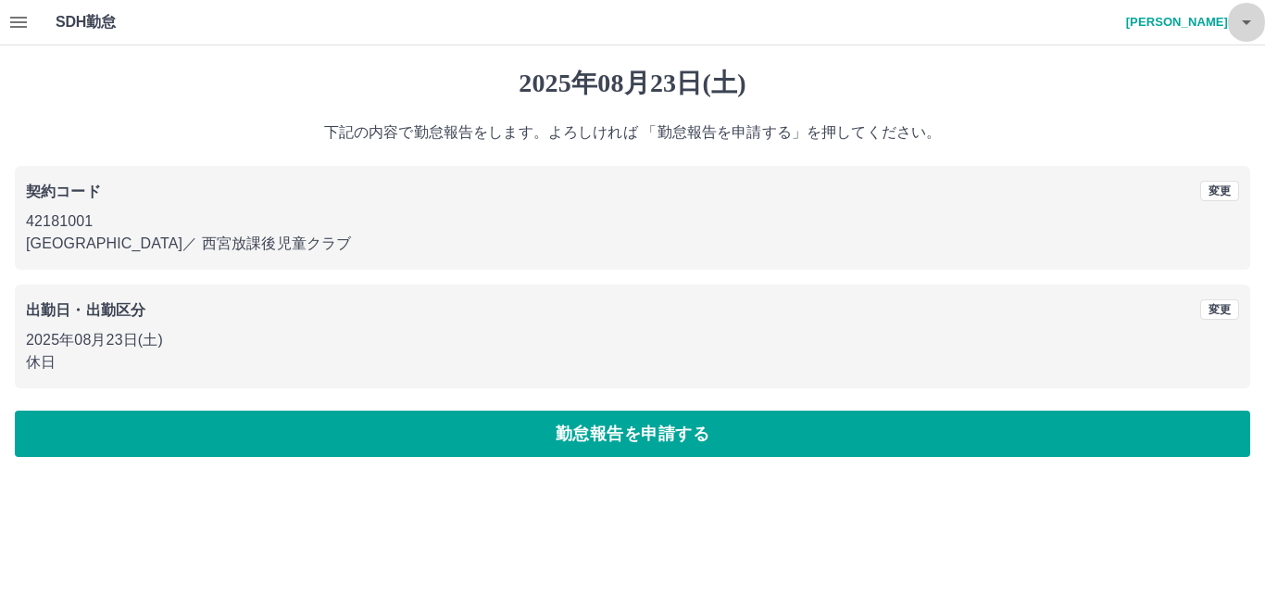
click at [1248, 22] on icon "button" at bounding box center [1246, 22] width 9 height 5
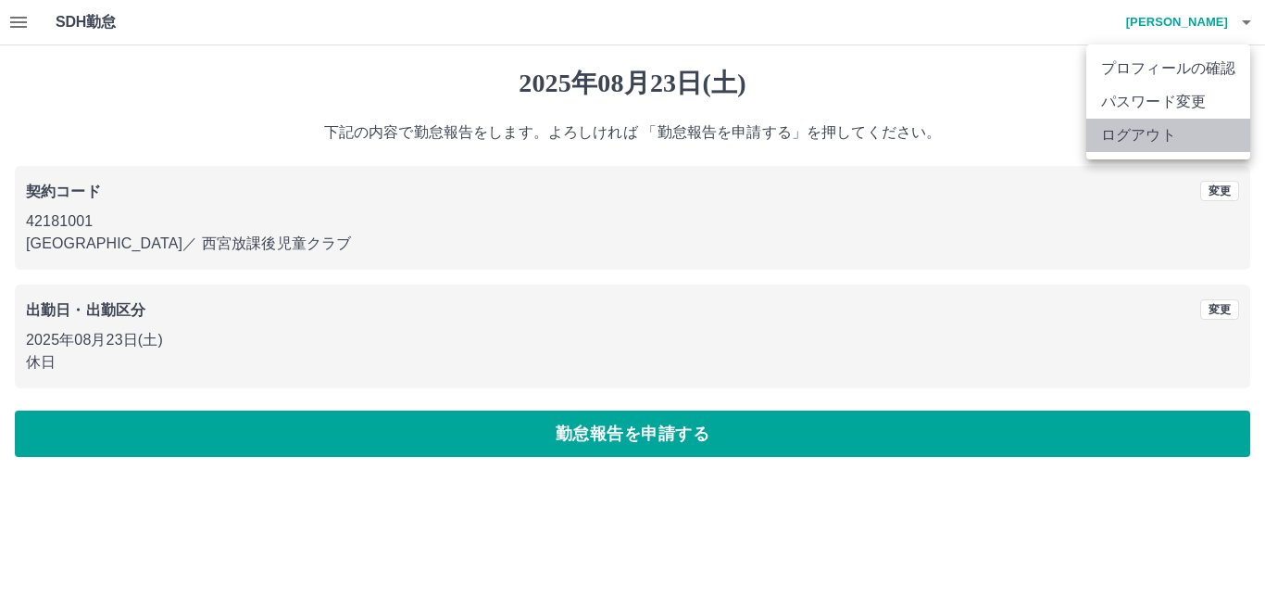
click at [1131, 131] on li "ログアウト" at bounding box center [1168, 135] width 164 height 33
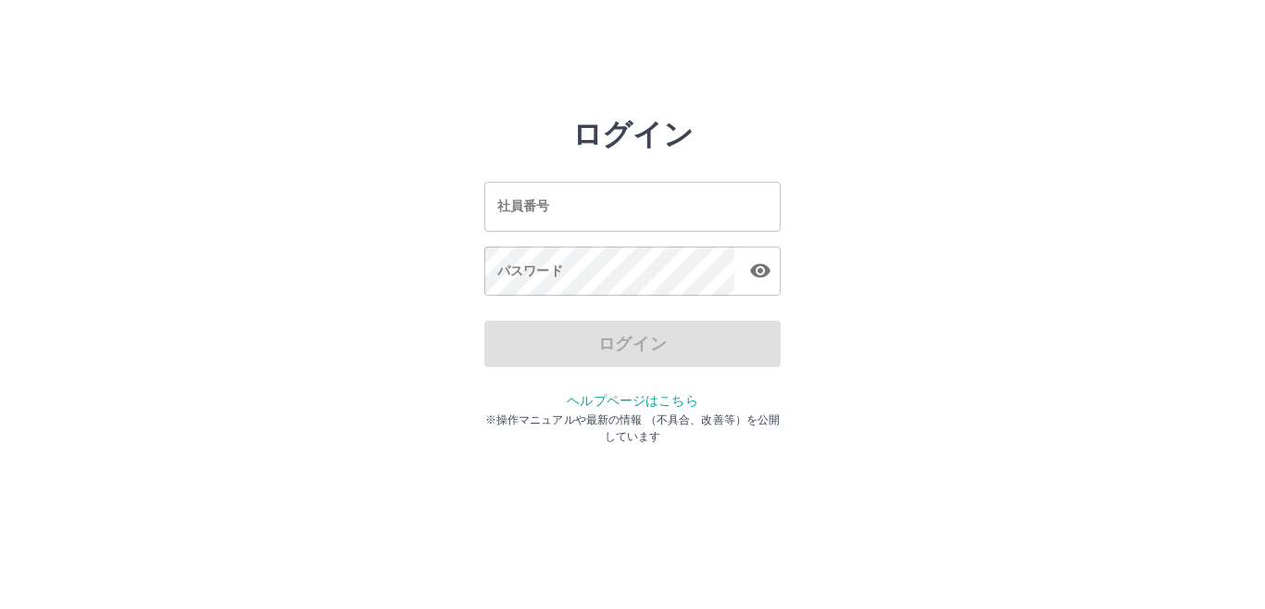
click at [915, 186] on div "ログイン 社員番号 社員番号 パスワード パスワード ログイン ヘルプページはこちら ※操作マニュアルや最新の情報 （不具合、改善等）を公開しています" at bounding box center [632, 265] width 1111 height 296
